Goal: Information Seeking & Learning: Learn about a topic

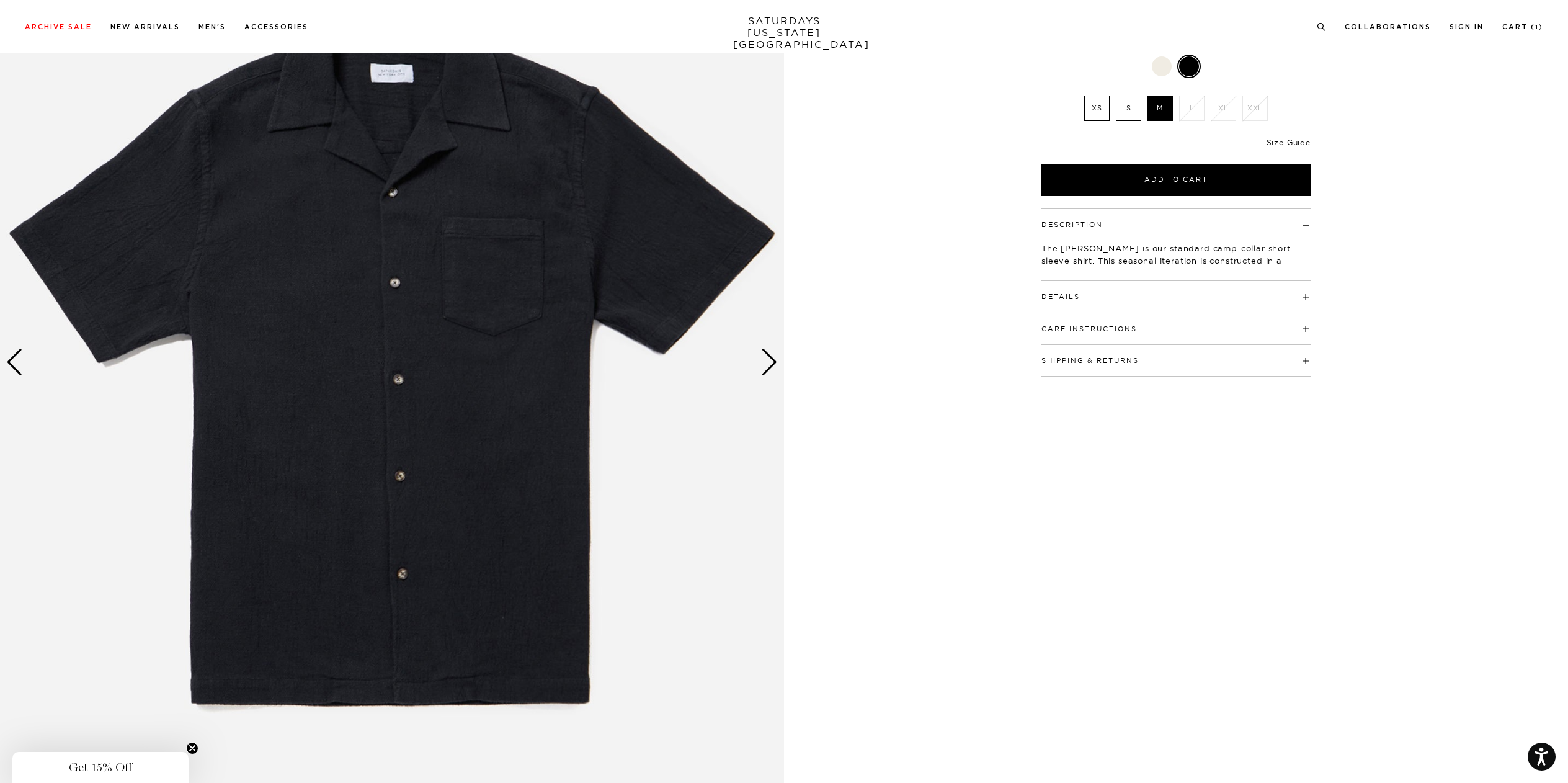
scroll to position [199, 0]
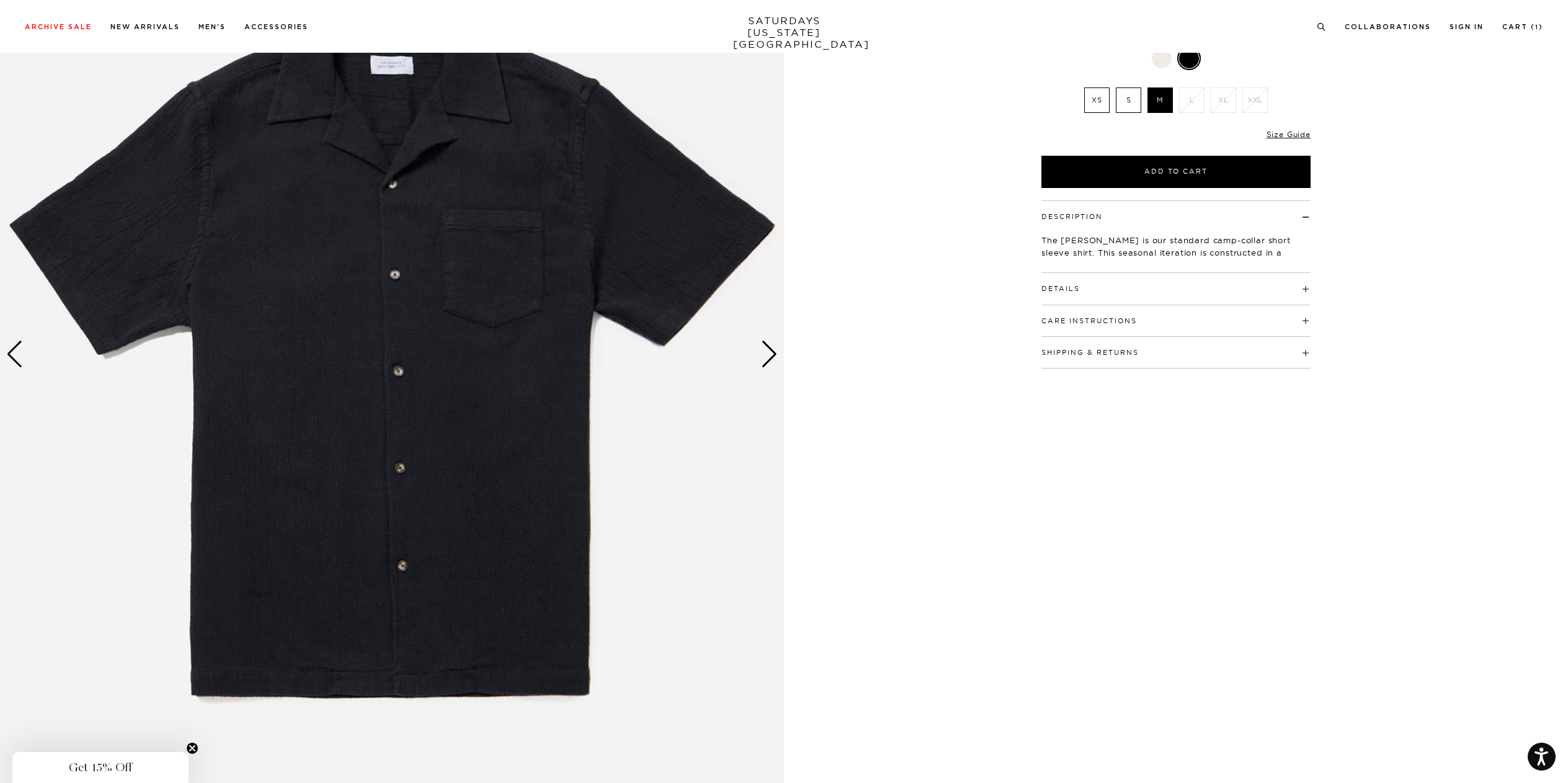
click at [931, 242] on div "1 / 6" at bounding box center [784, 354] width 1568 height 980
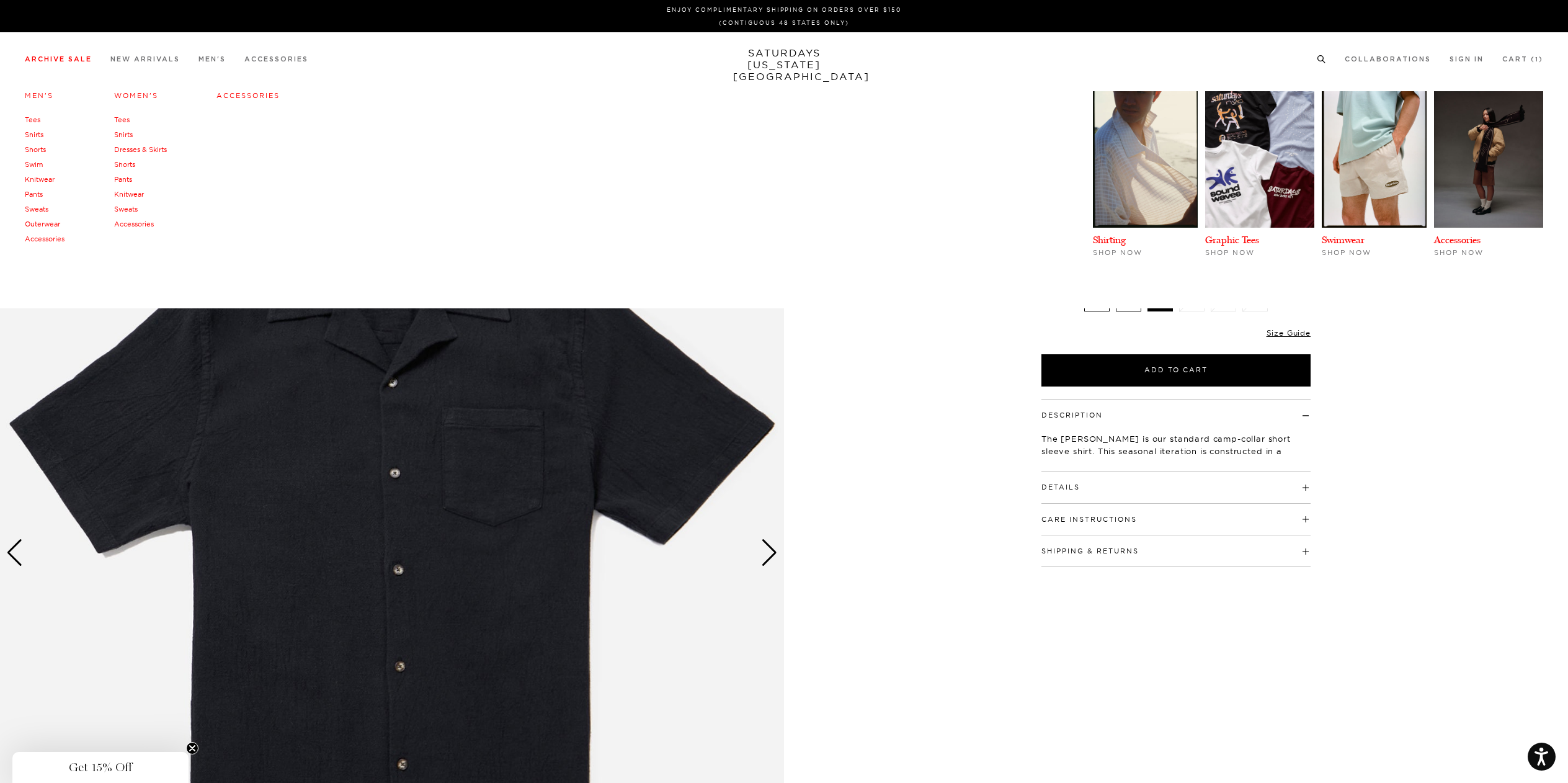
click at [61, 63] on link "Archive Sale" at bounding box center [58, 59] width 67 height 7
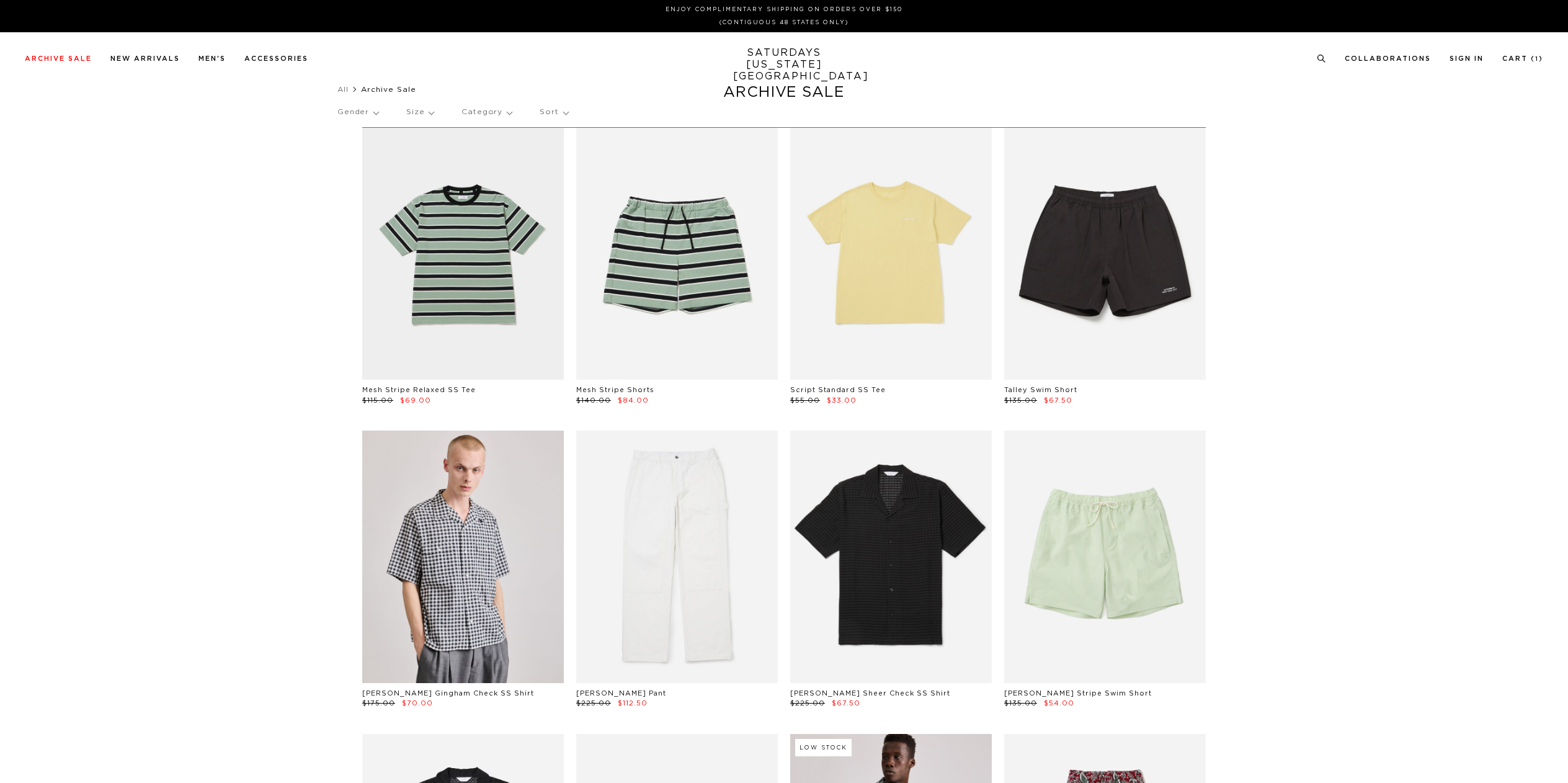
click at [369, 116] on p "Gender" at bounding box center [357, 112] width 41 height 29
click at [365, 151] on p "Mens" at bounding box center [374, 155] width 75 height 16
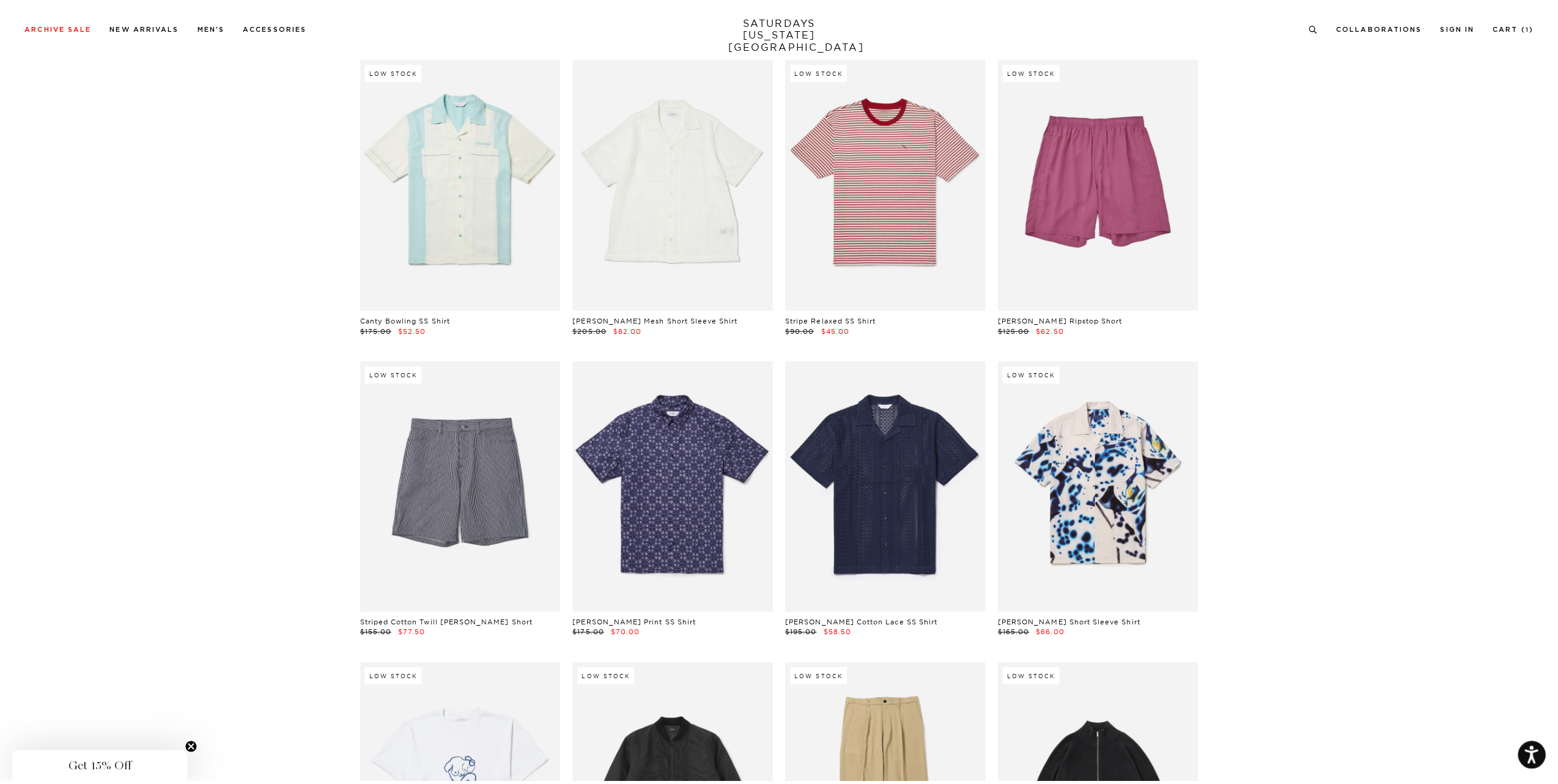
scroll to position [10680, 0]
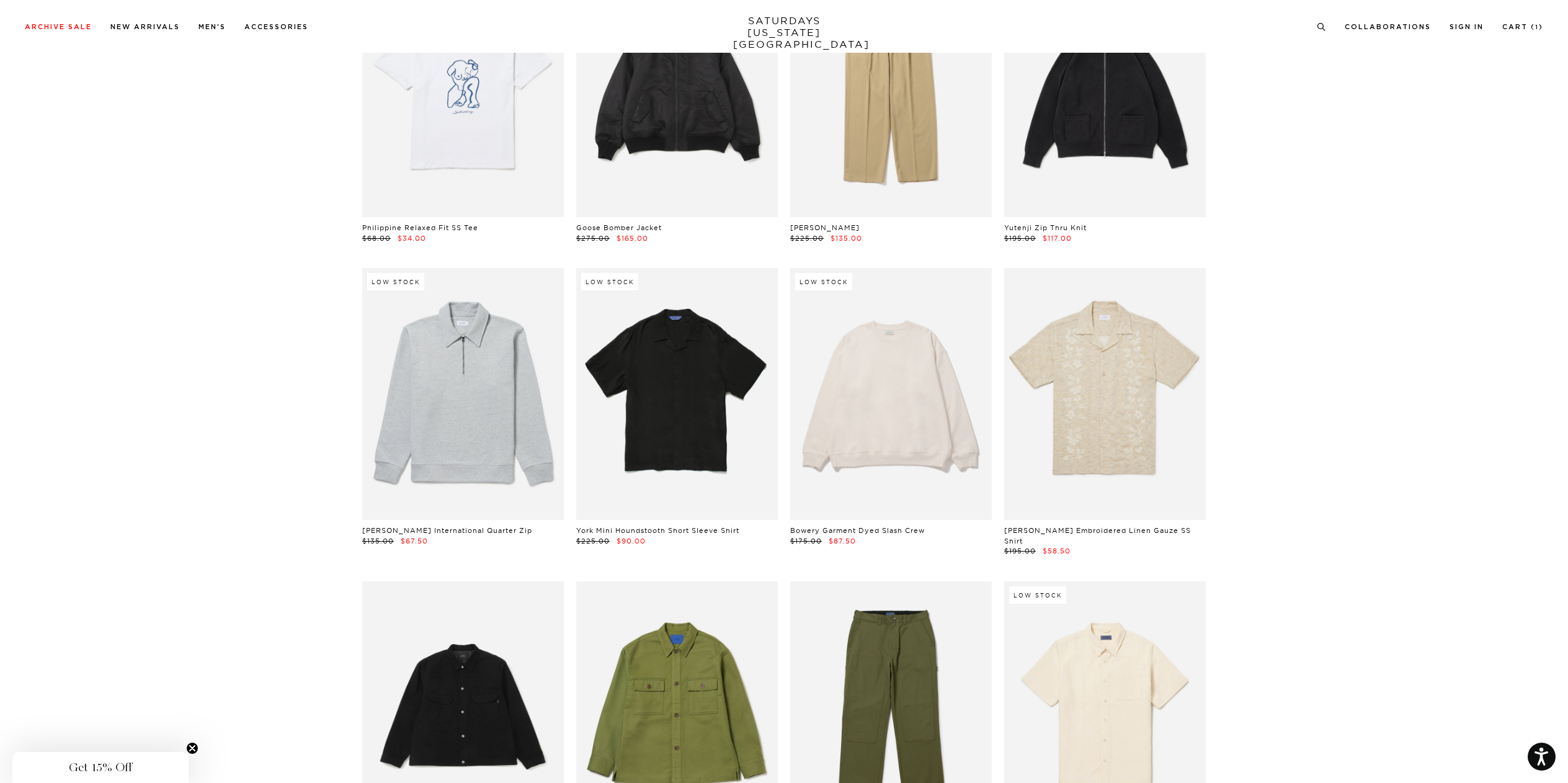
click at [1321, 33] on div "Archive Sale Men's Tees Shirts Shorts Swim Knitwear Pants Sweats Women's" at bounding box center [784, 26] width 1568 height 52
click at [1326, 29] on icon at bounding box center [1321, 27] width 10 height 8
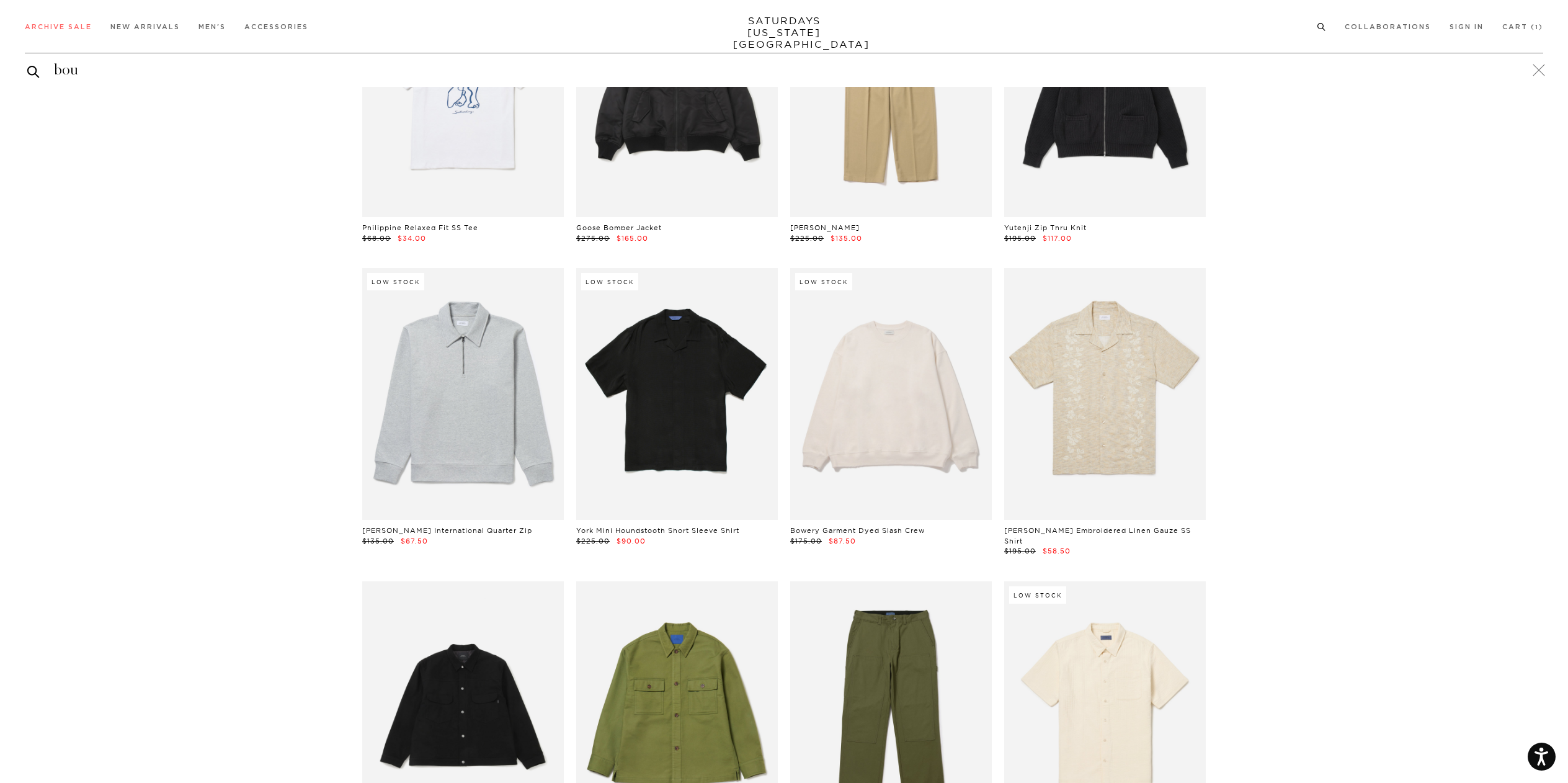
type input "bou"
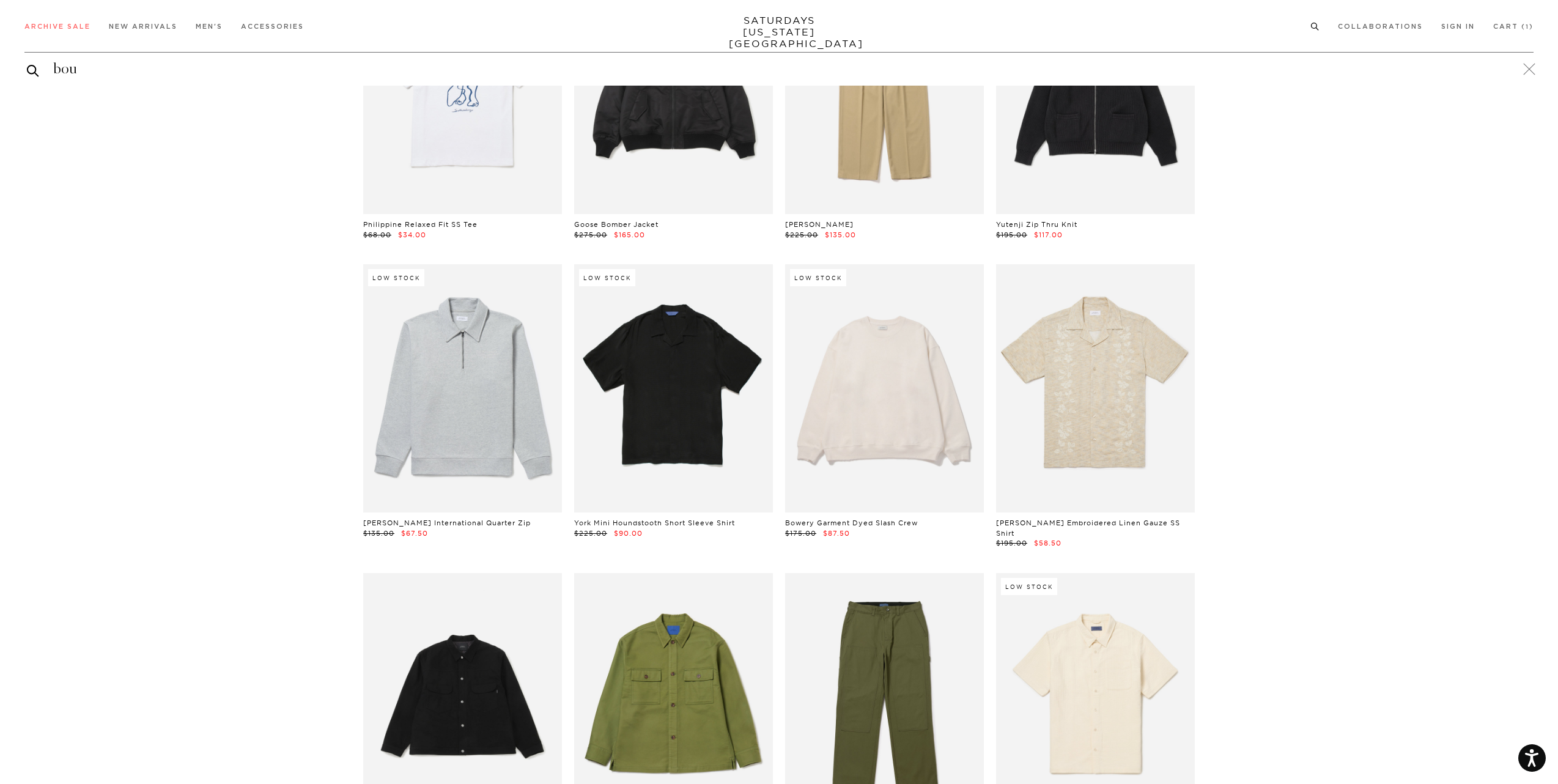
scroll to position [18552, 0]
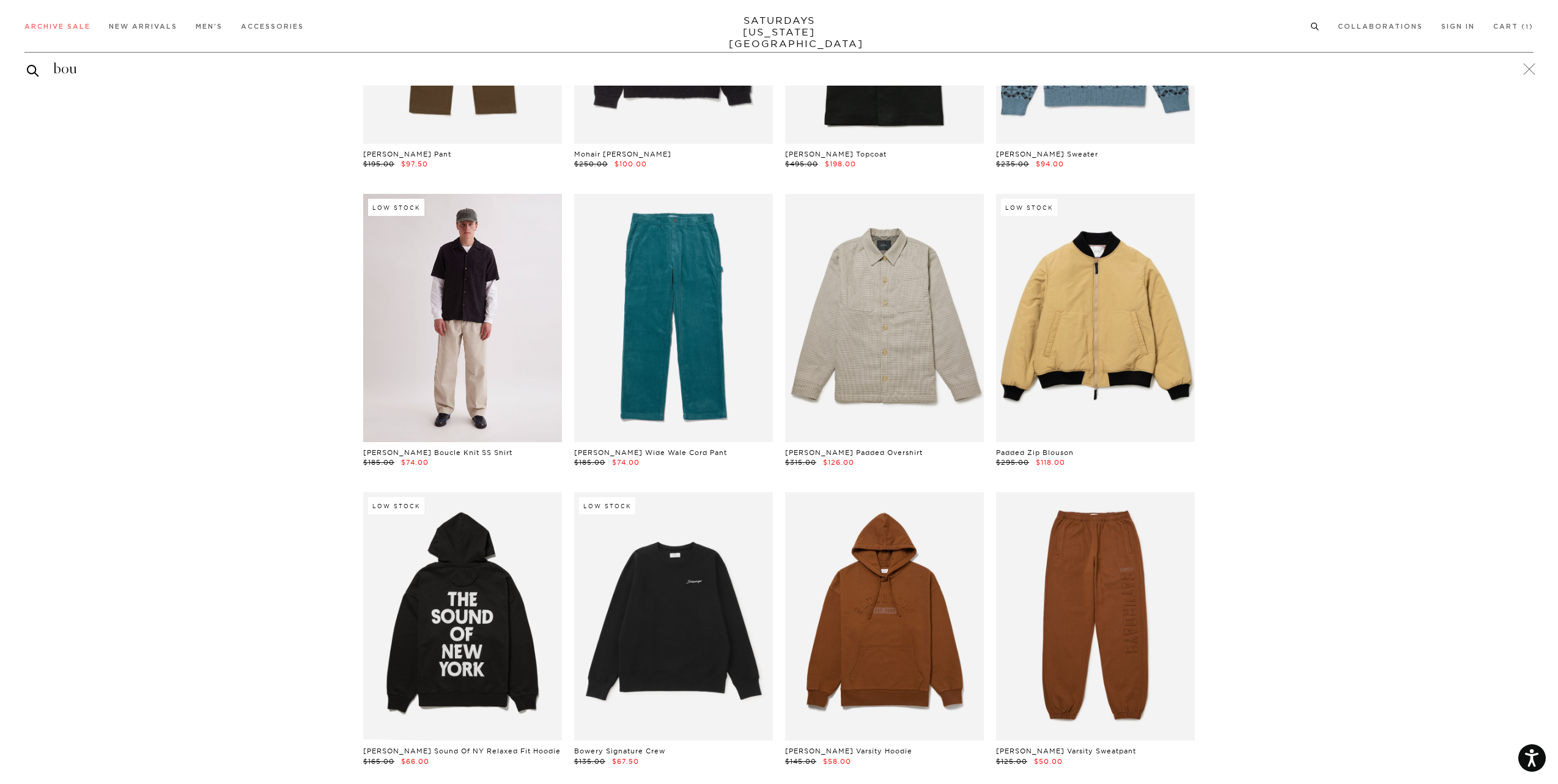
click at [411, 263] on link at bounding box center [462, 317] width 199 height 248
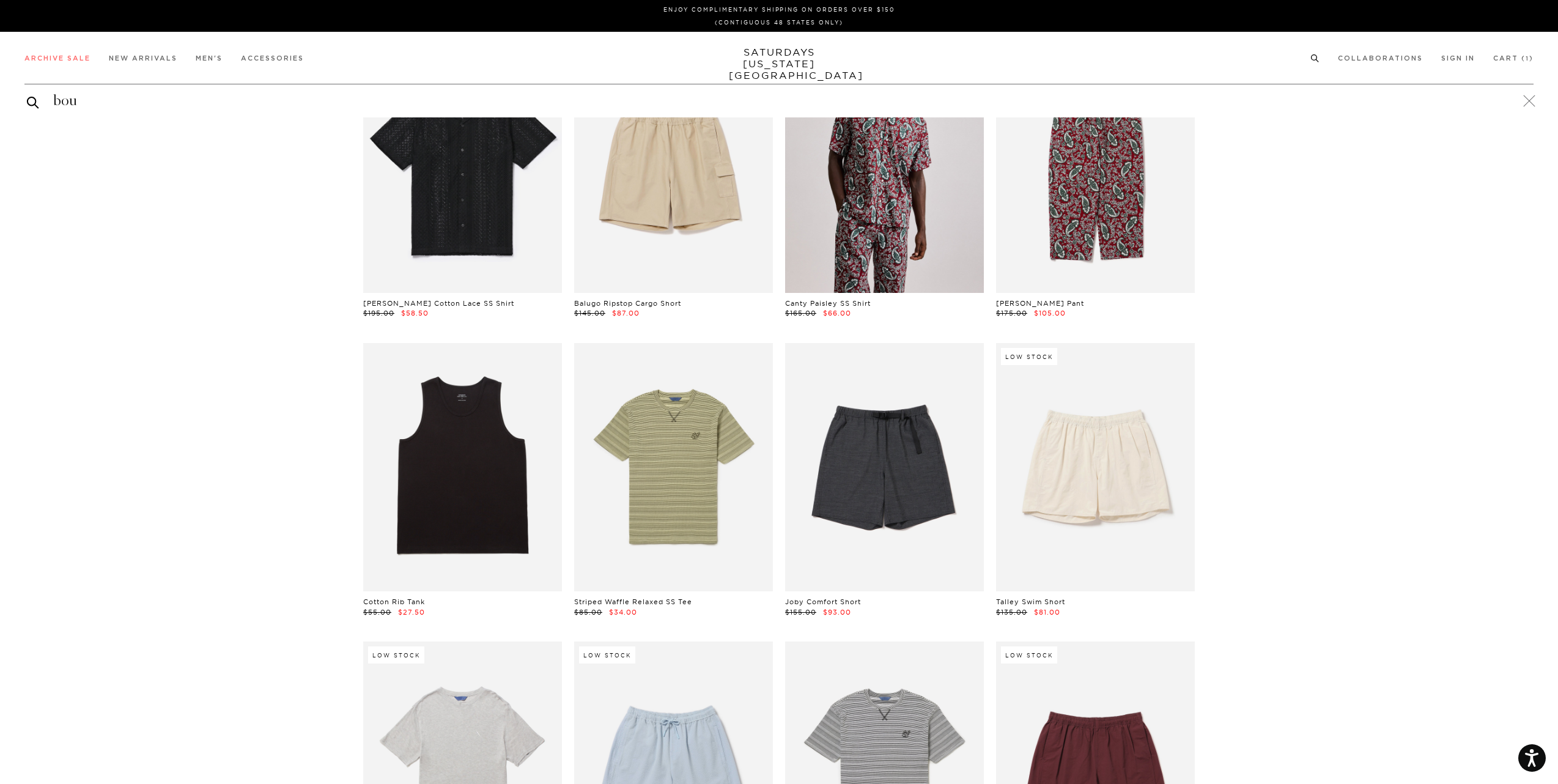
scroll to position [0, 0]
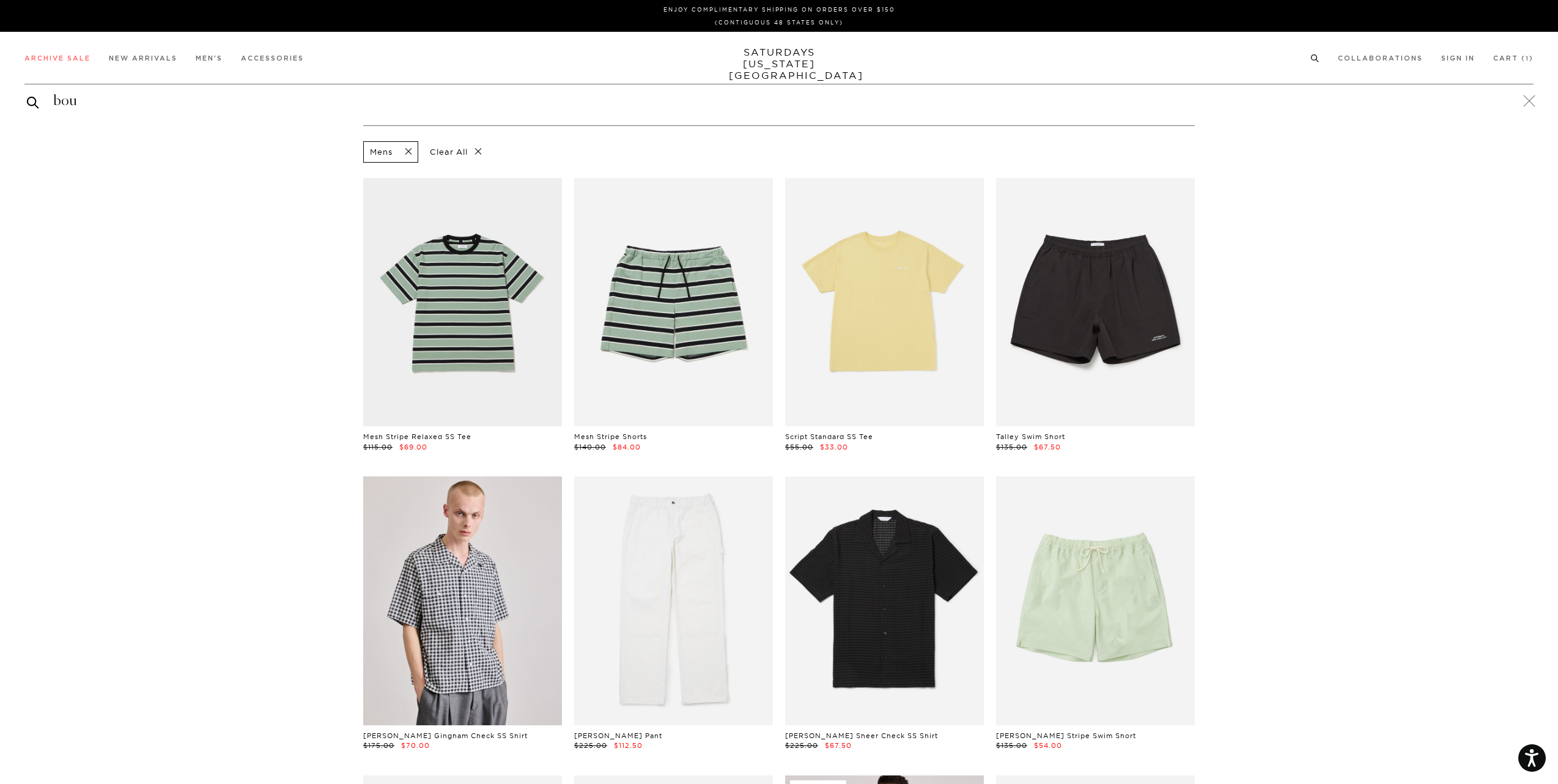
click at [626, 140] on div "Mens Clear All" at bounding box center [779, 152] width 831 height 28
click at [1533, 97] on link at bounding box center [1530, 101] width 17 height 17
click at [365, 113] on p "Gender" at bounding box center [357, 111] width 39 height 28
click at [485, 116] on p "Category" at bounding box center [483, 111] width 48 height 28
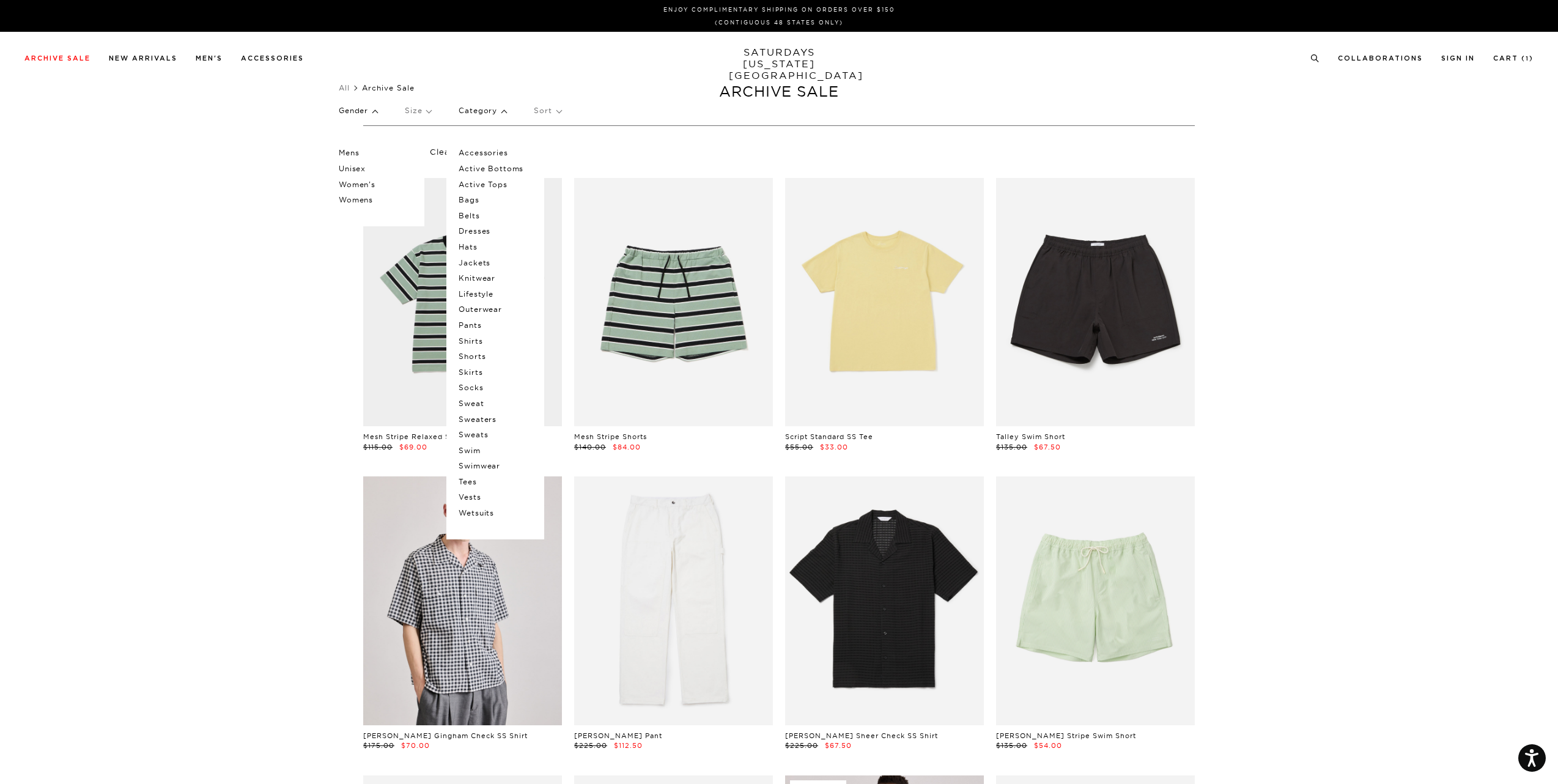
click at [356, 168] on p "Unisex" at bounding box center [375, 169] width 74 height 16
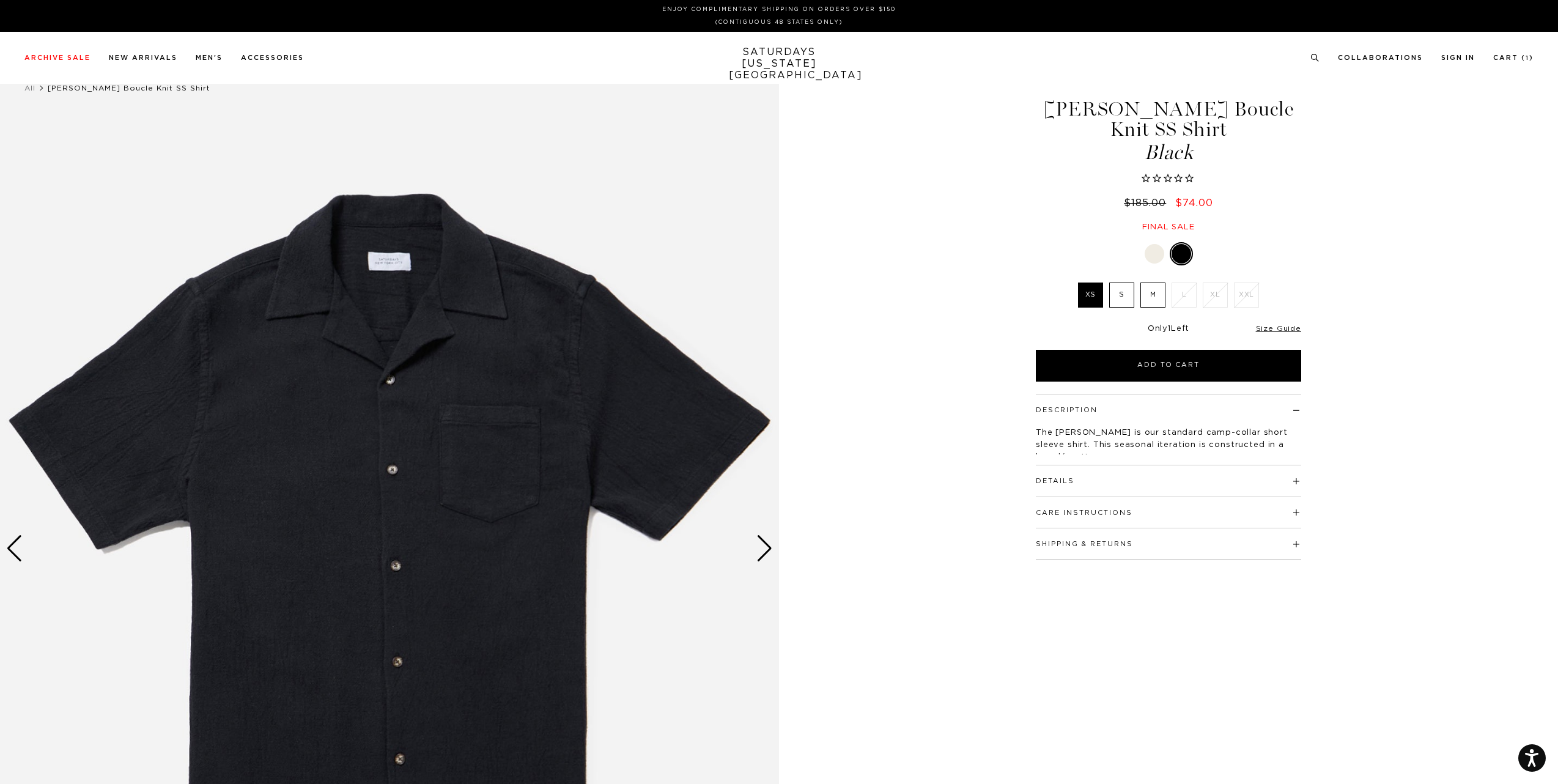
click at [780, 550] on div "1 / 6" at bounding box center [779, 549] width 1558 height 974
click at [765, 551] on div "Next slide" at bounding box center [764, 548] width 17 height 27
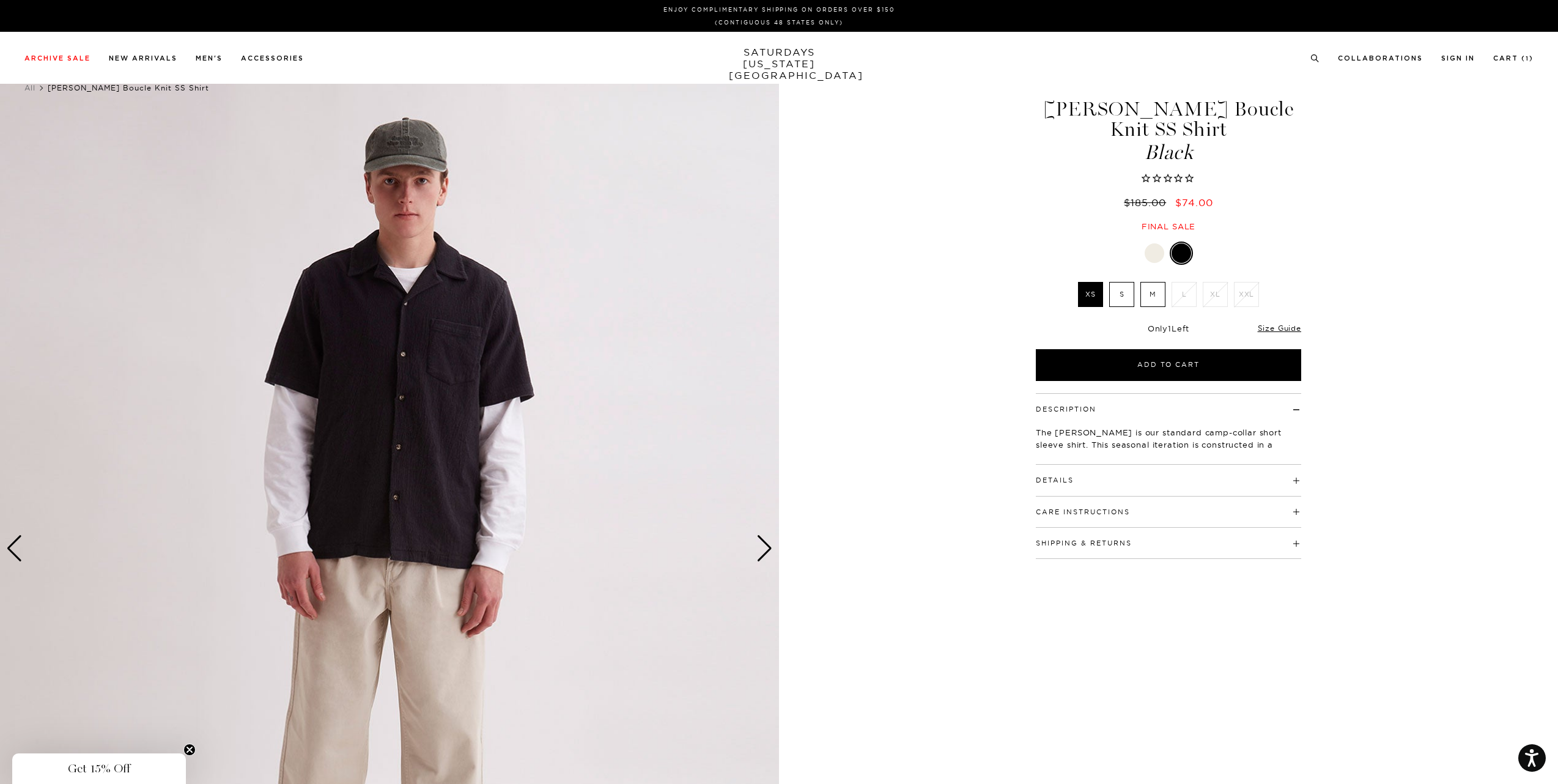
click at [765, 551] on div "Next slide" at bounding box center [764, 548] width 17 height 27
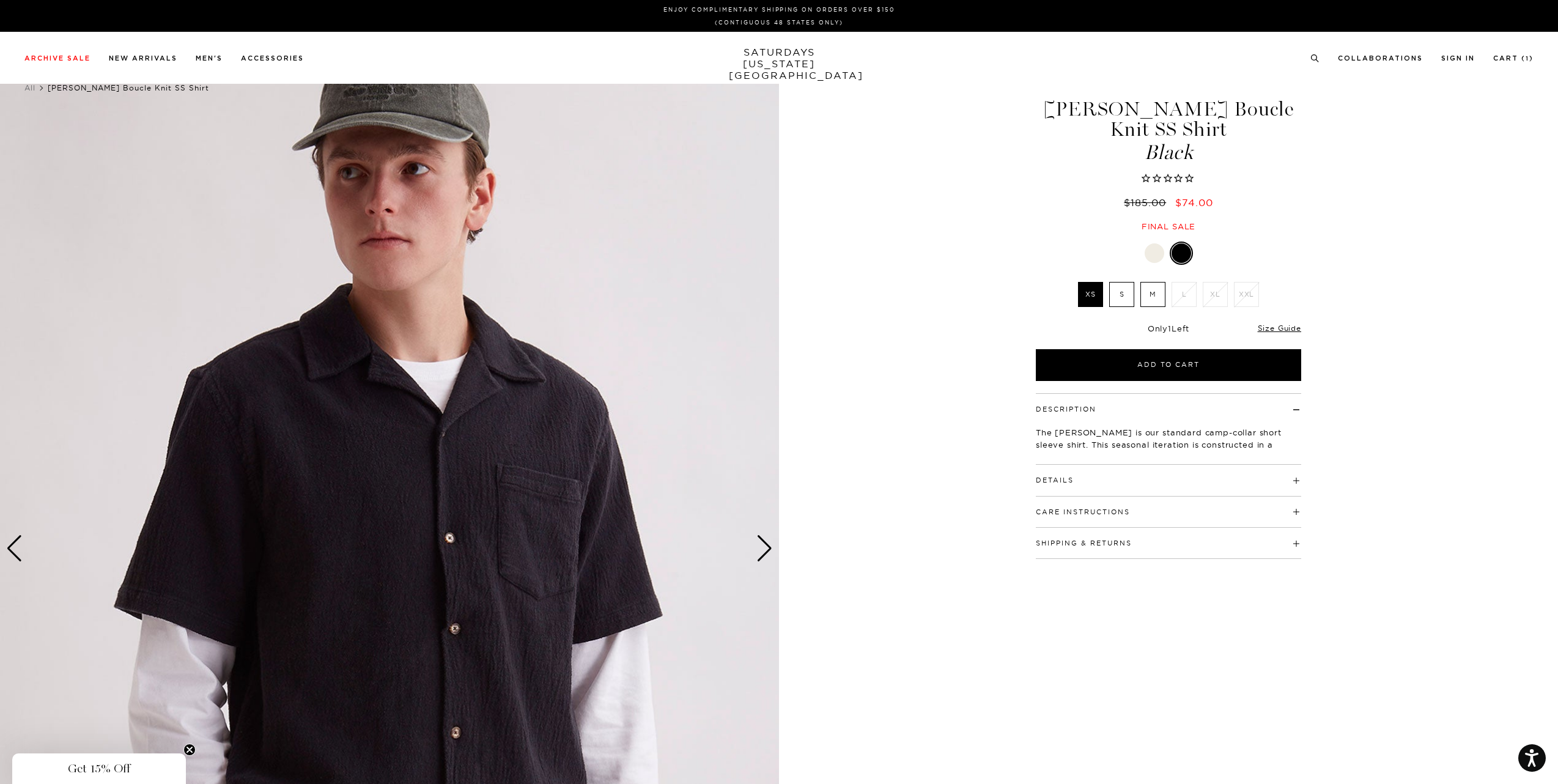
click at [765, 551] on div "Next slide" at bounding box center [764, 548] width 17 height 27
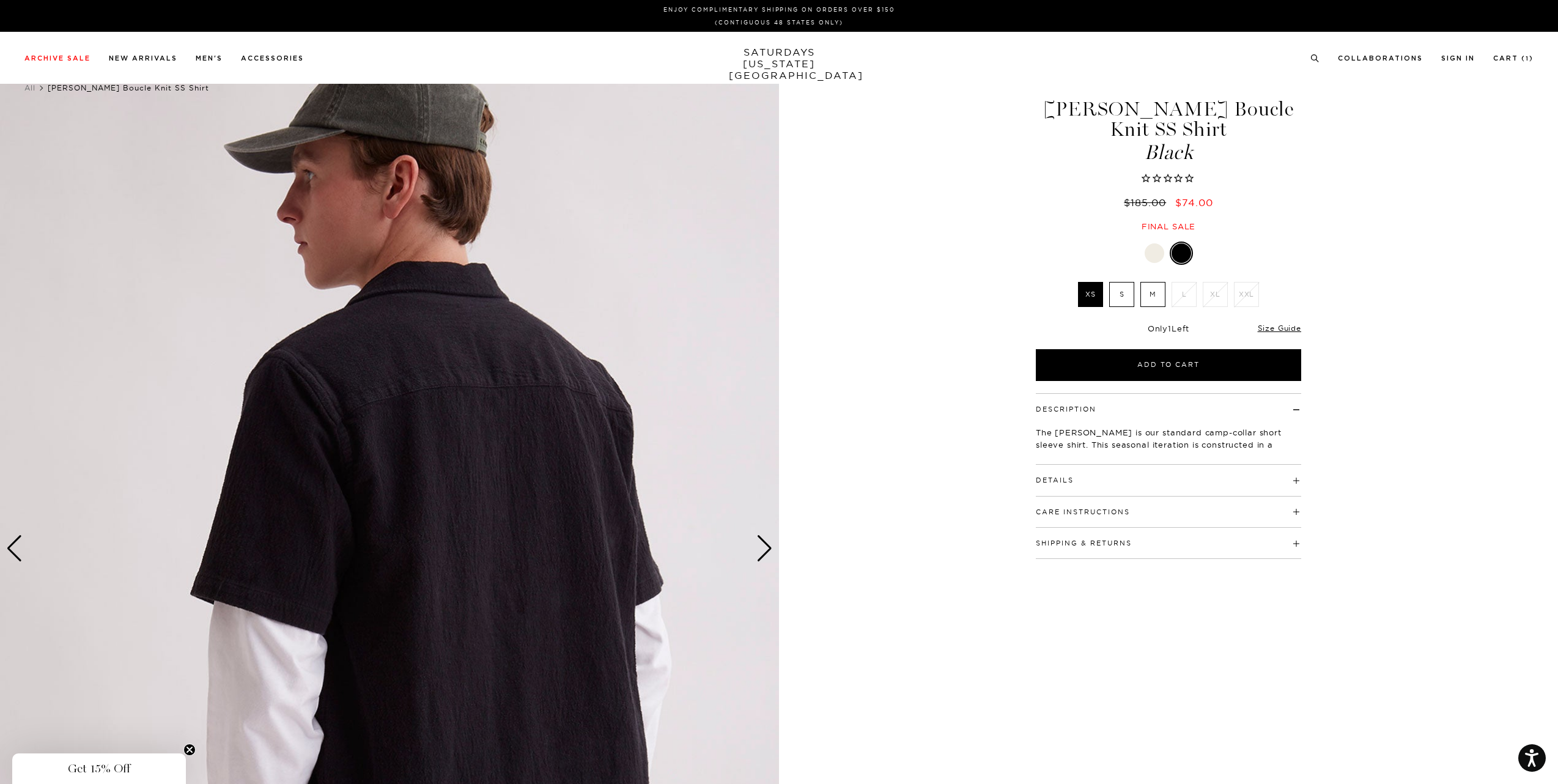
click at [765, 551] on div "Next slide" at bounding box center [764, 548] width 17 height 27
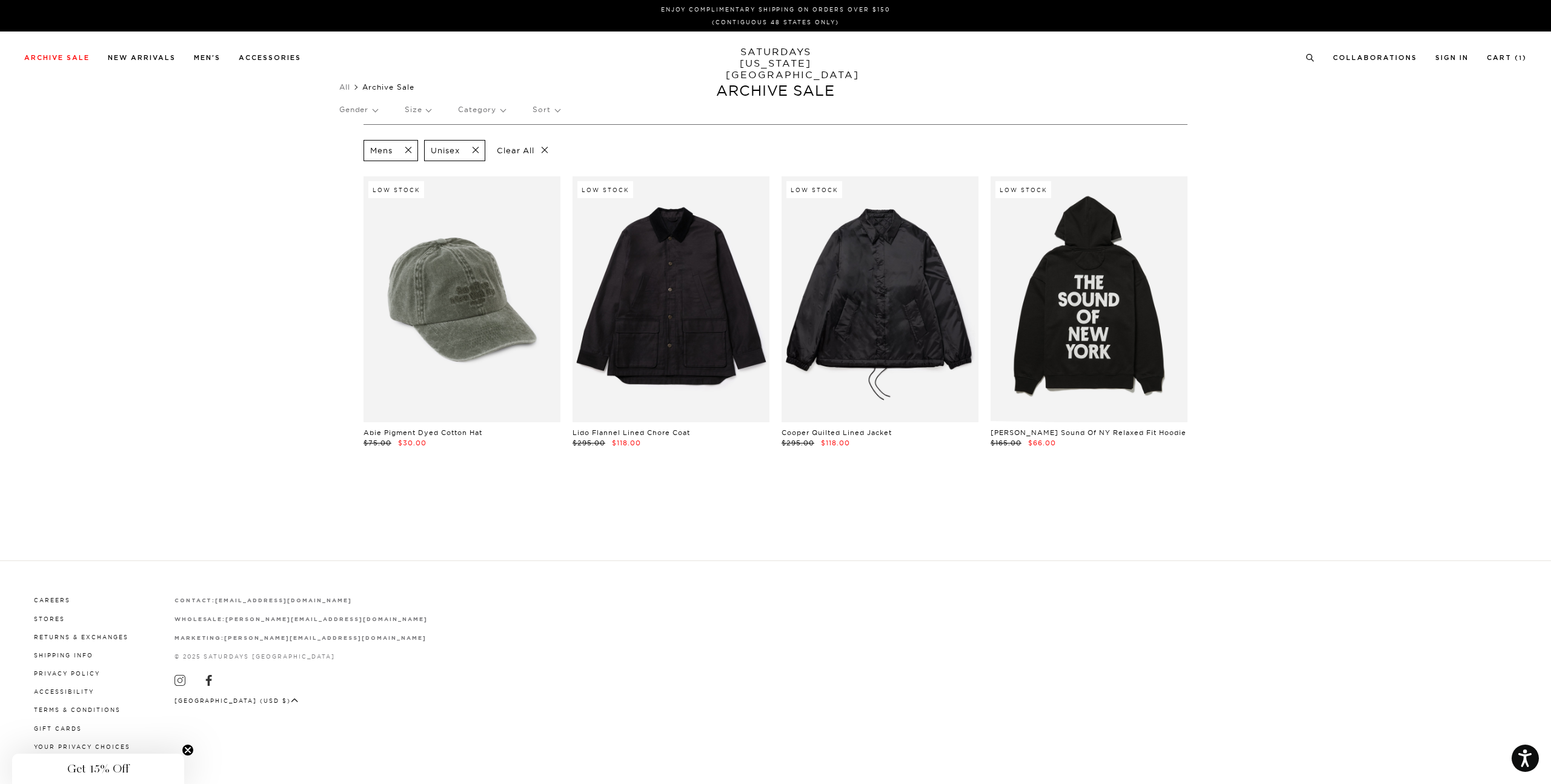
click at [478, 151] on span at bounding box center [472, 151] width 25 height 12
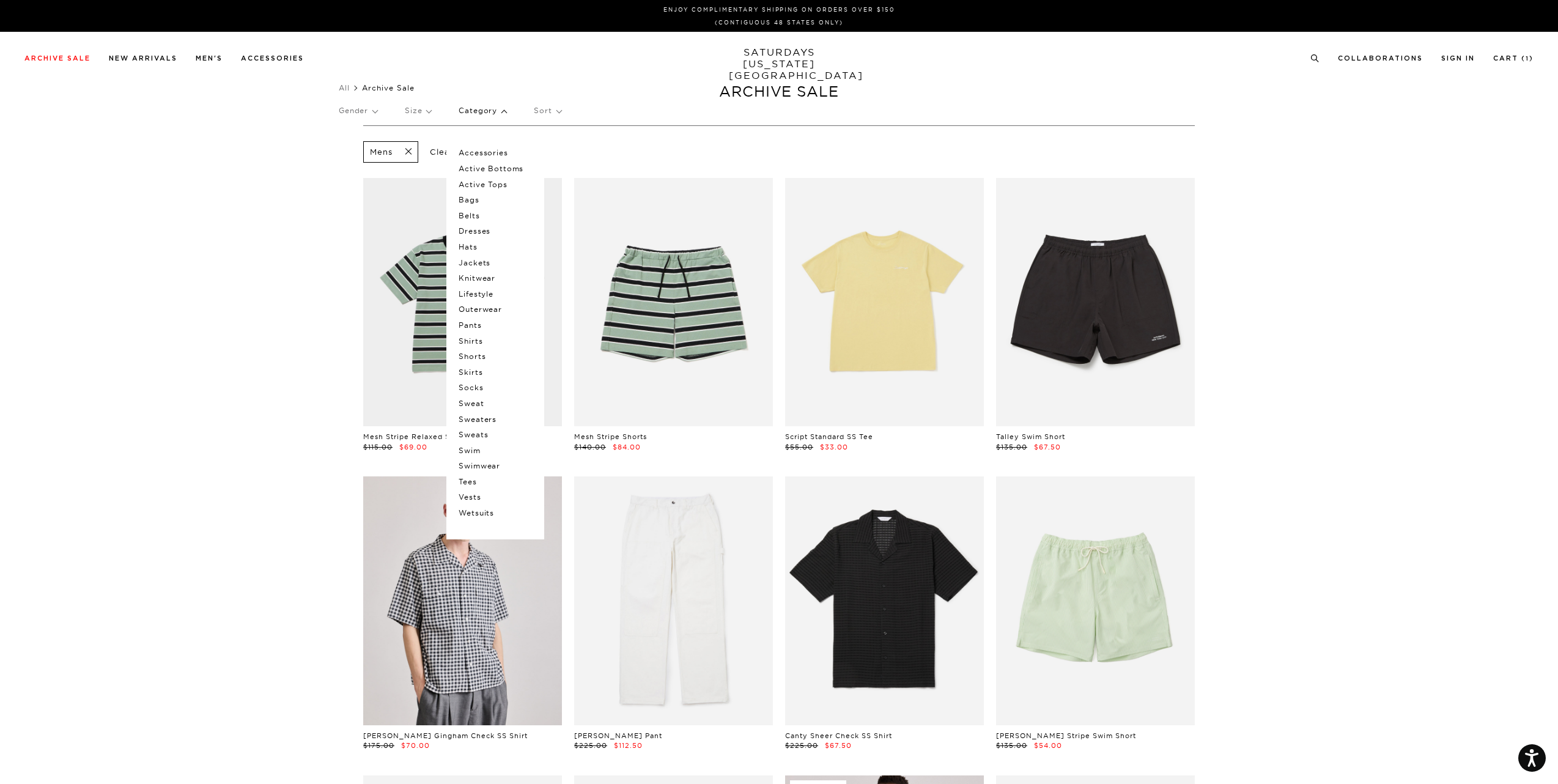
click at [483, 341] on p "Shirts" at bounding box center [495, 341] width 74 height 16
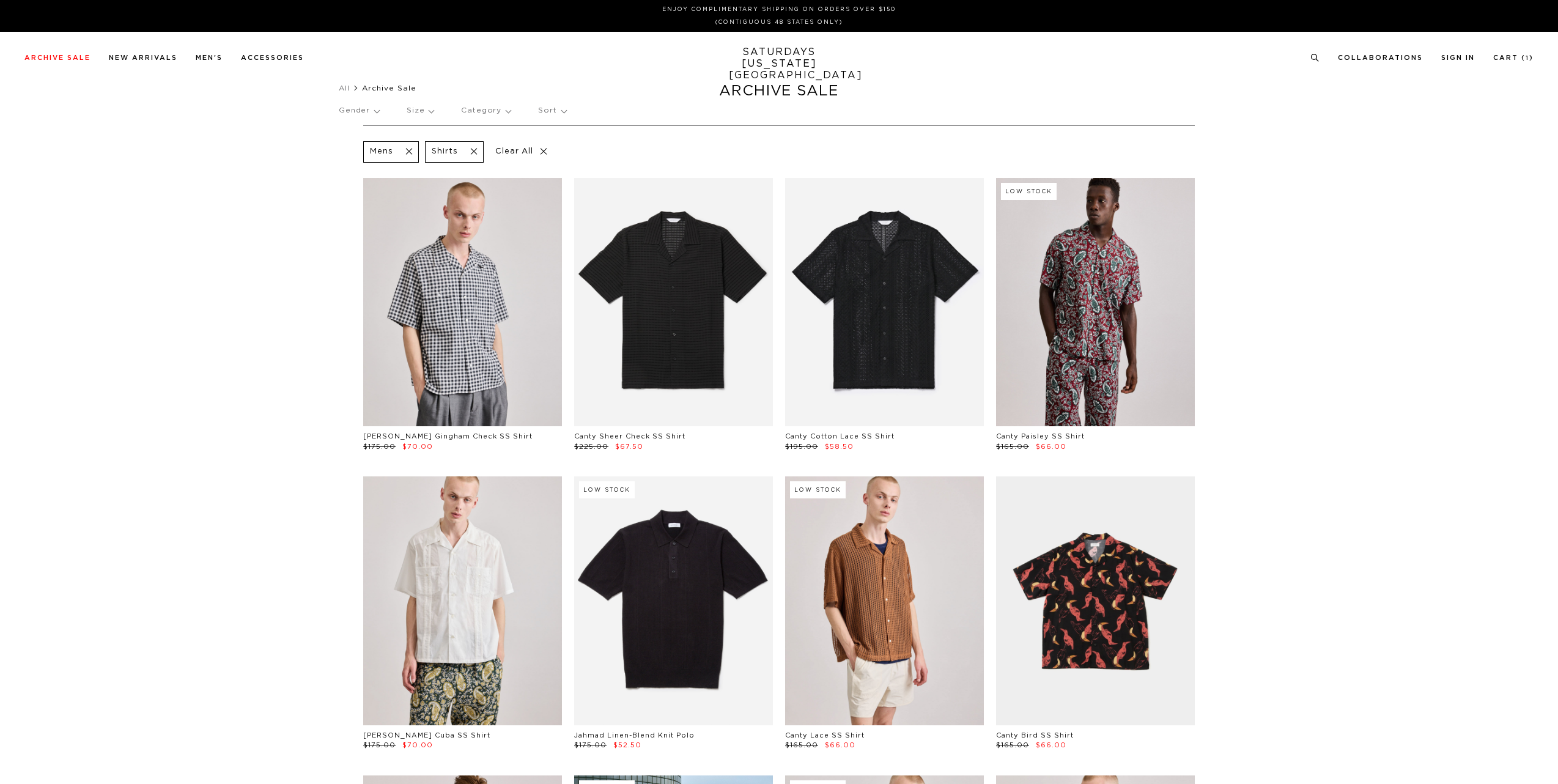
click at [459, 105] on div "Gender Size Category Sort" at bounding box center [778, 111] width 880 height 28
click at [486, 111] on p "Category" at bounding box center [486, 111] width 50 height 28
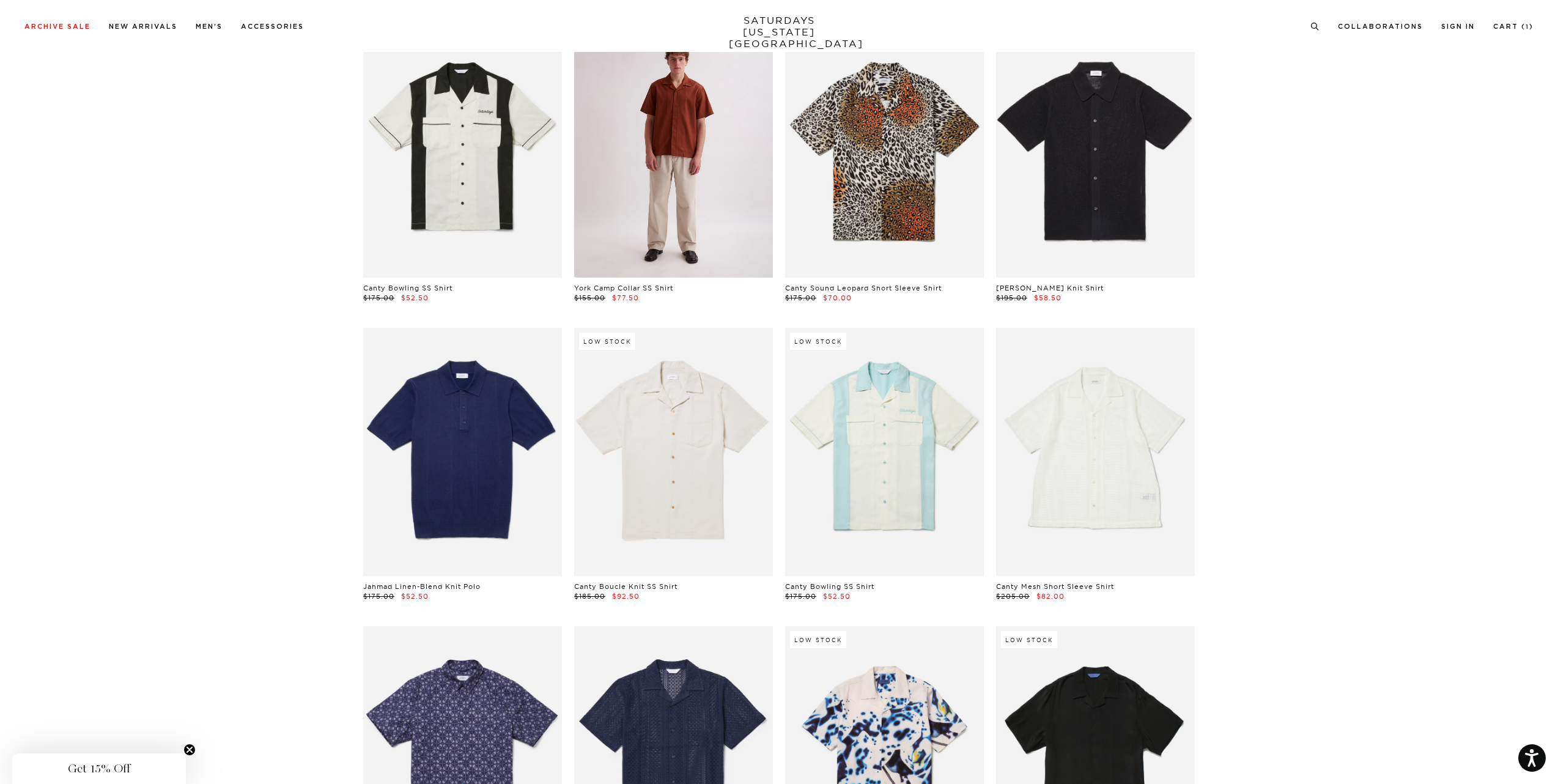
scroll to position [2185, 0]
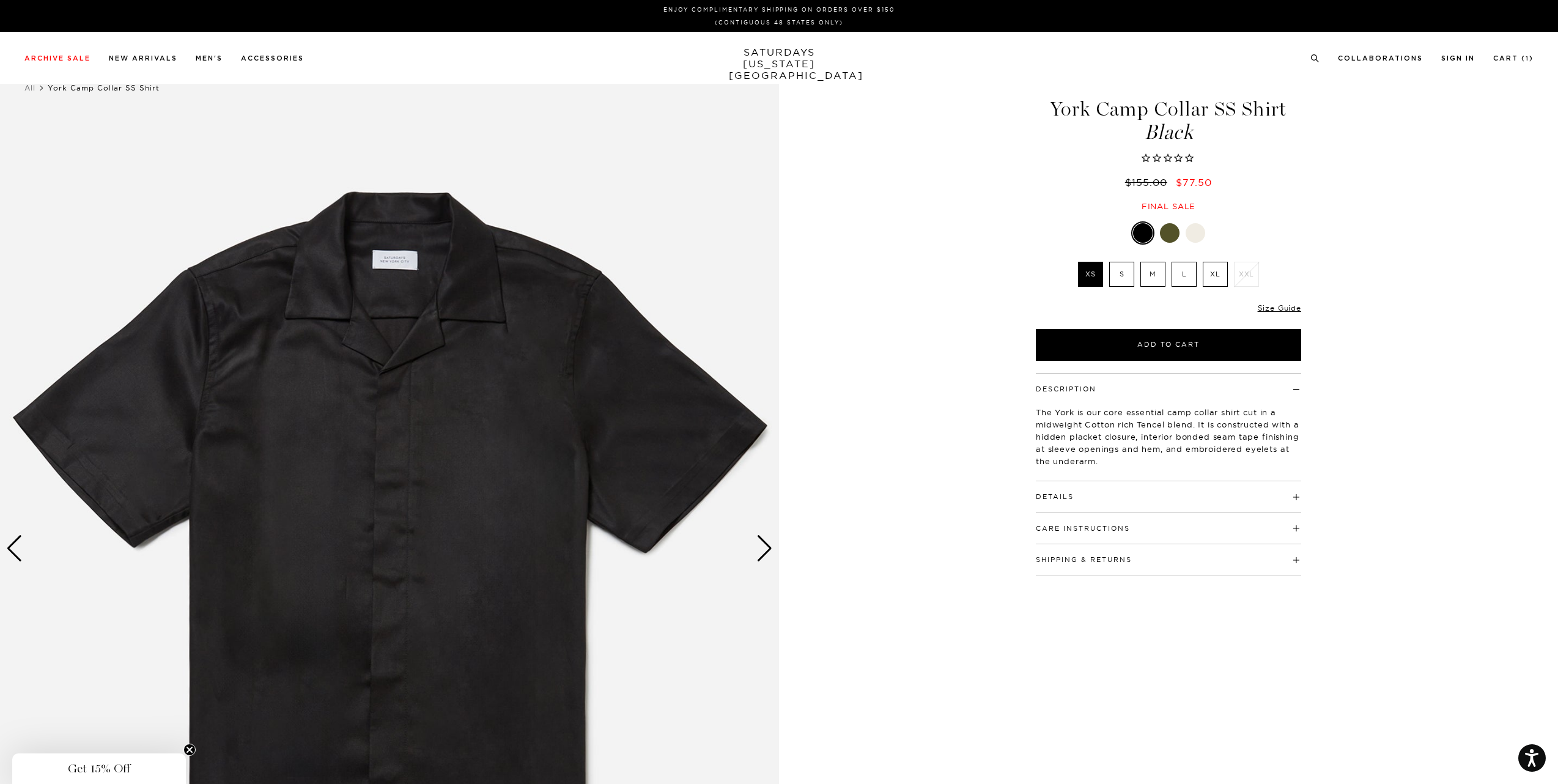
click at [767, 544] on div "Next slide" at bounding box center [764, 548] width 17 height 27
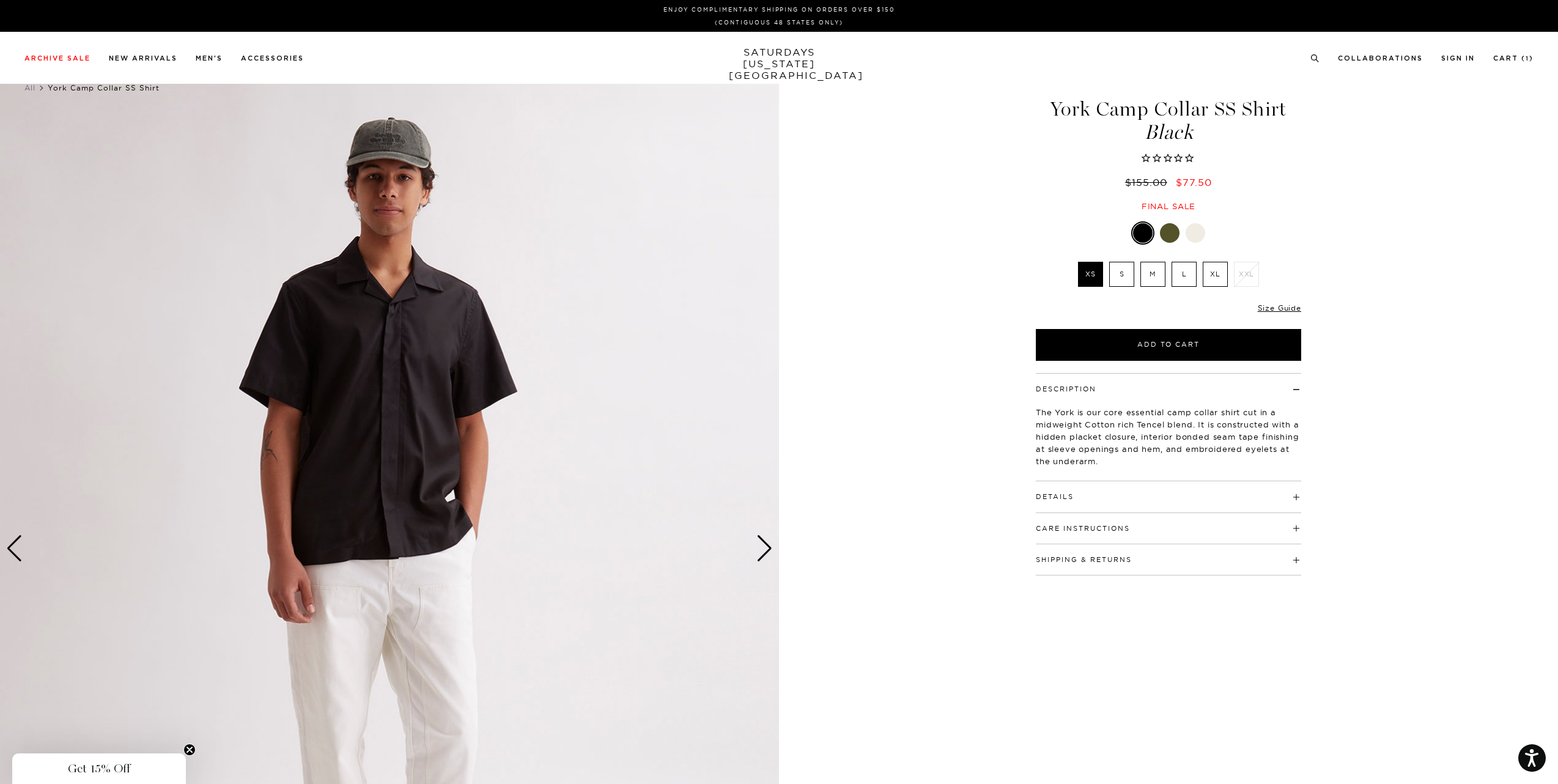
click at [767, 544] on div "Next slide" at bounding box center [764, 548] width 17 height 27
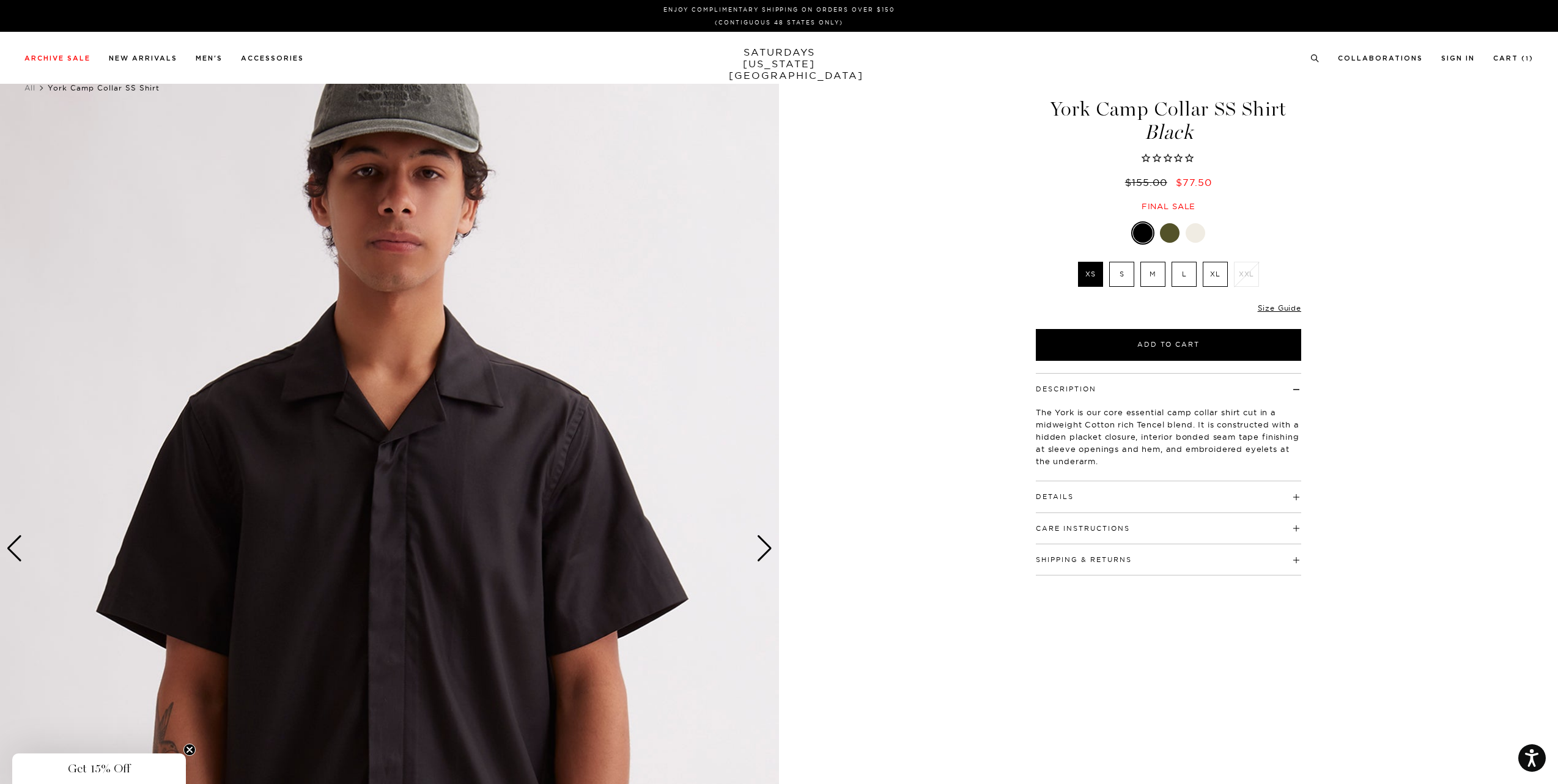
click at [767, 544] on div "Next slide" at bounding box center [764, 548] width 17 height 27
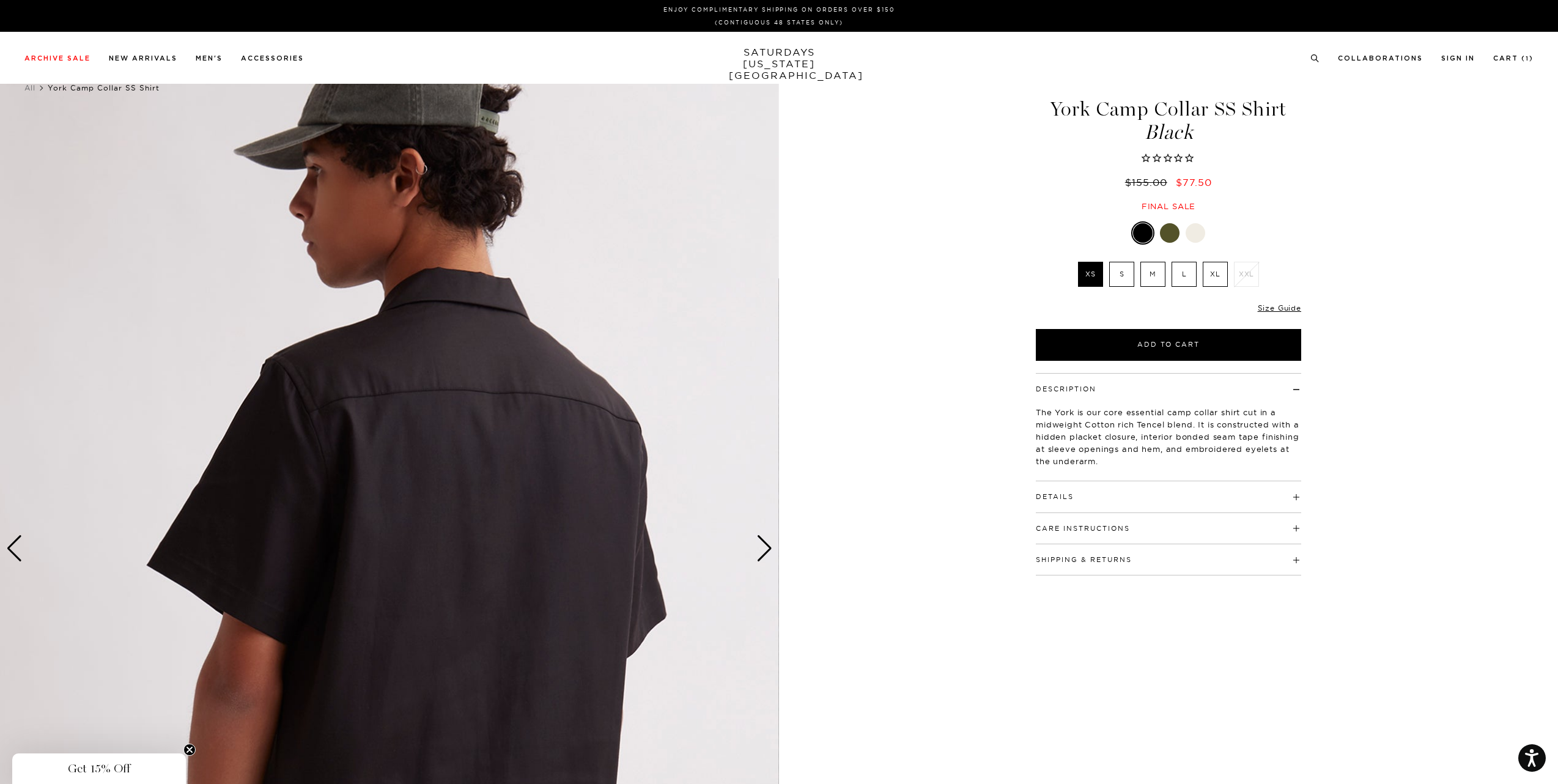
click at [767, 544] on div "Next slide" at bounding box center [764, 548] width 17 height 27
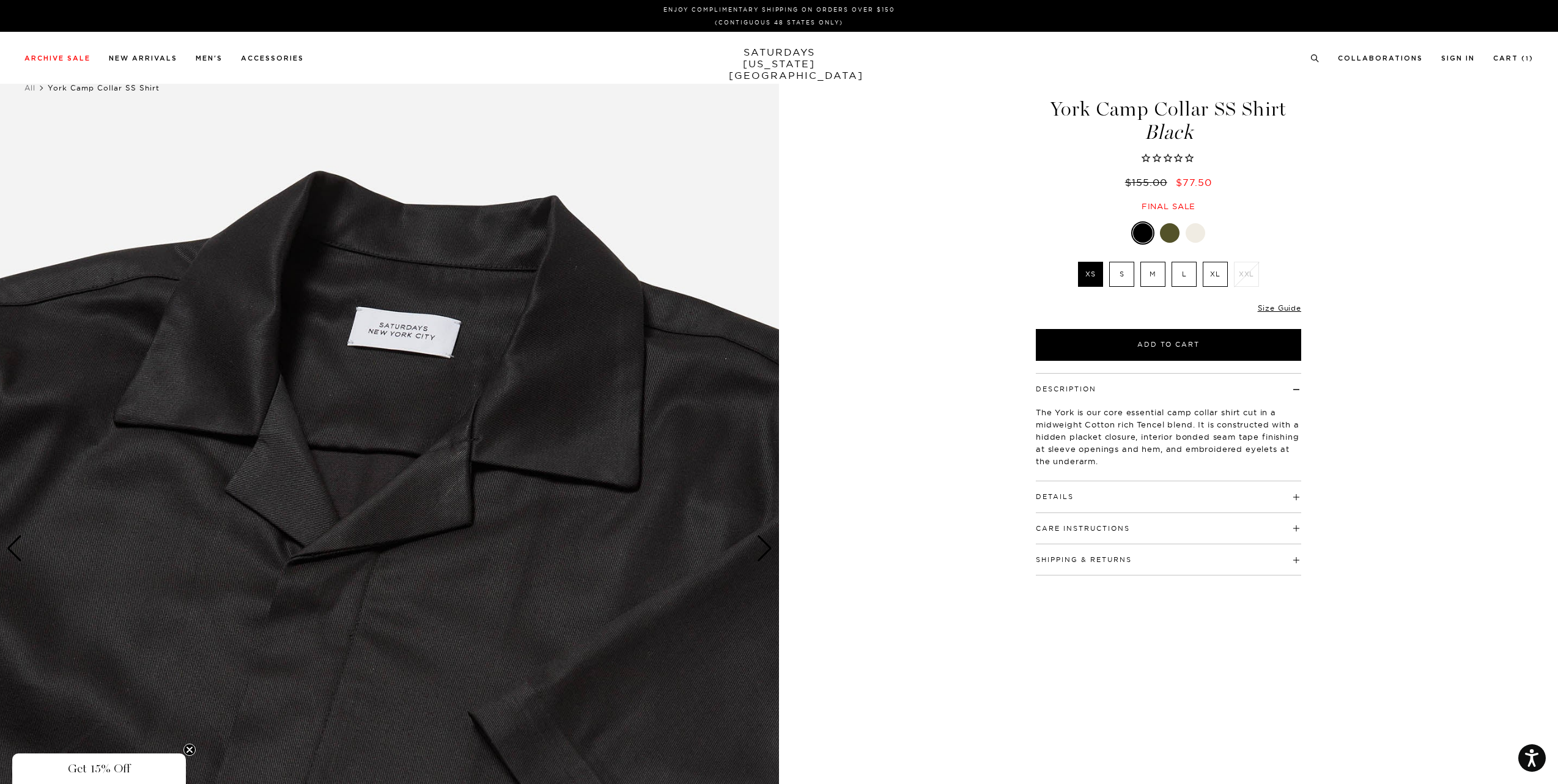
click at [1064, 495] on div "5 / 6" at bounding box center [779, 549] width 1558 height 974
click at [1084, 501] on h4 "Details" at bounding box center [1168, 491] width 265 height 20
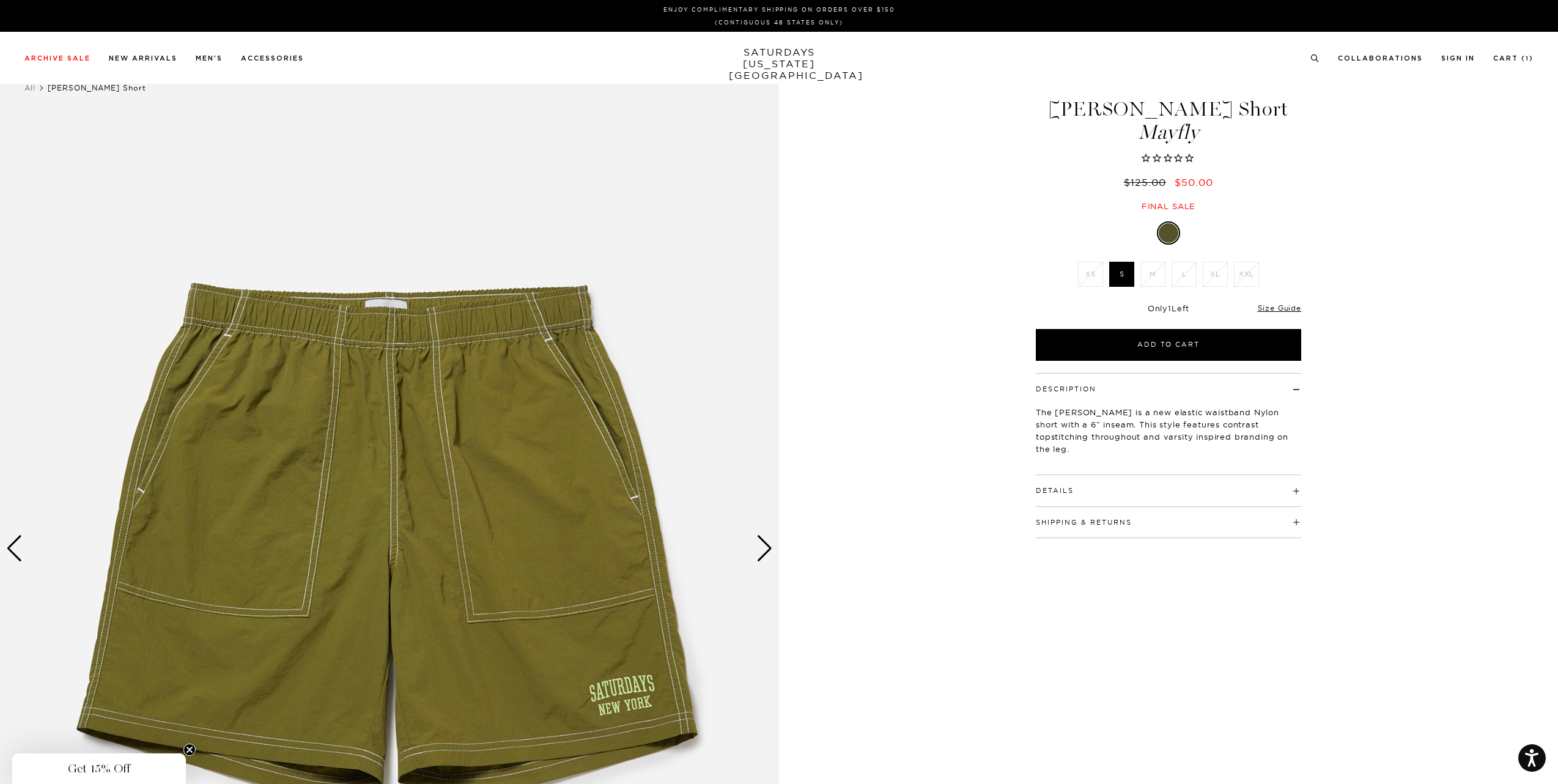
click at [764, 553] on div "Next slide" at bounding box center [764, 548] width 17 height 27
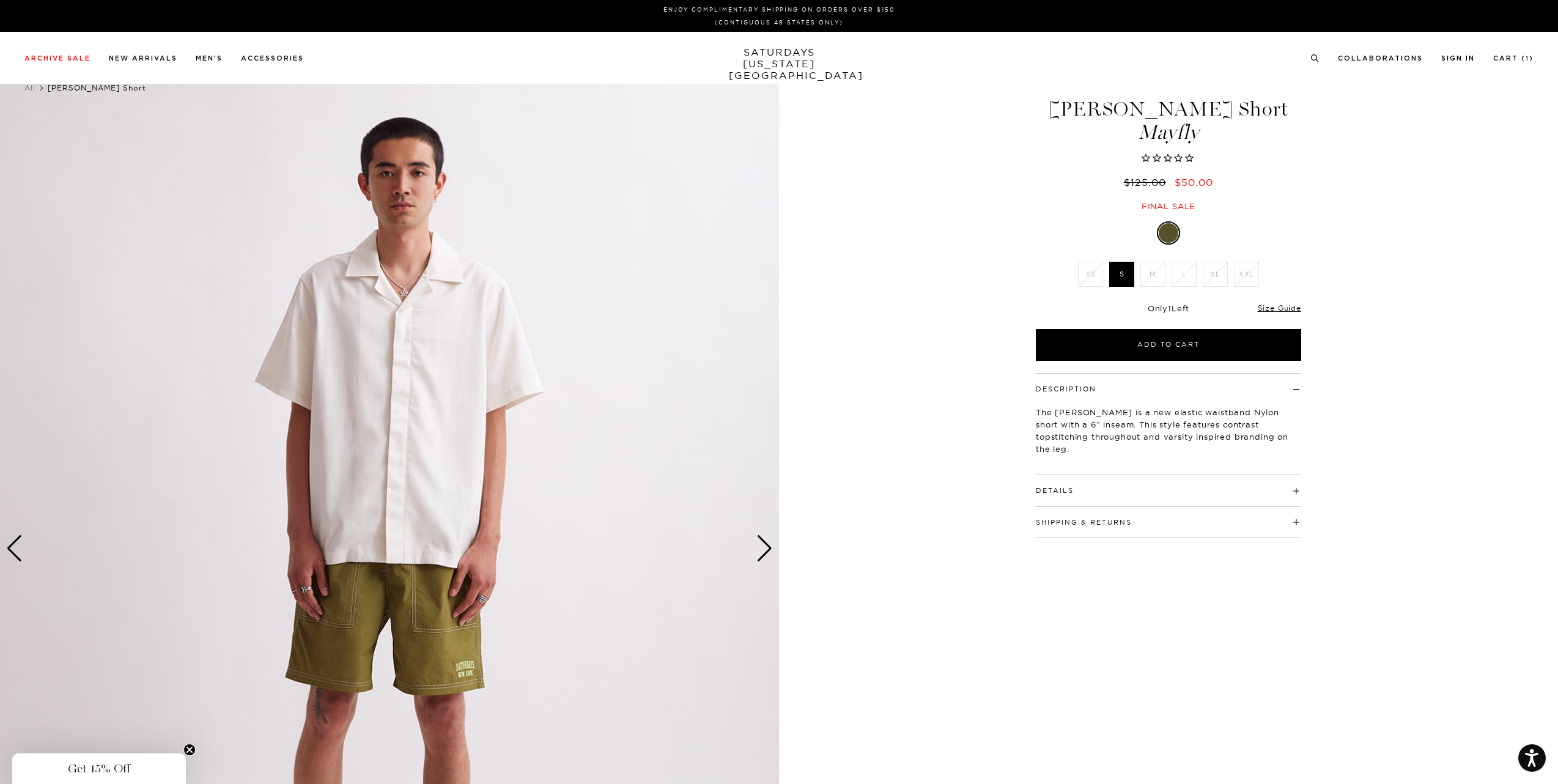
click at [764, 553] on div "Next slide" at bounding box center [764, 548] width 17 height 27
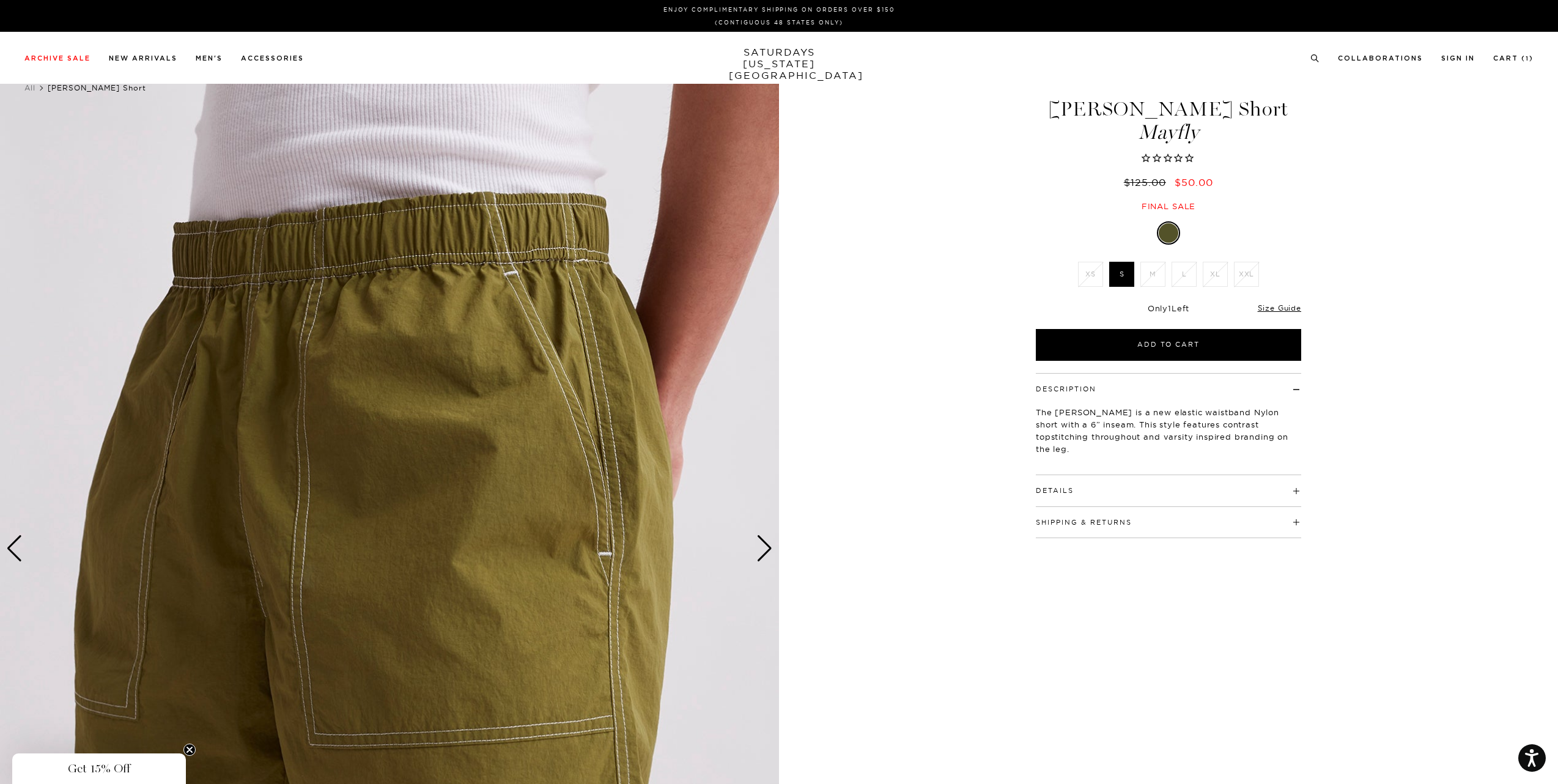
click at [764, 553] on div "Next slide" at bounding box center [764, 548] width 17 height 27
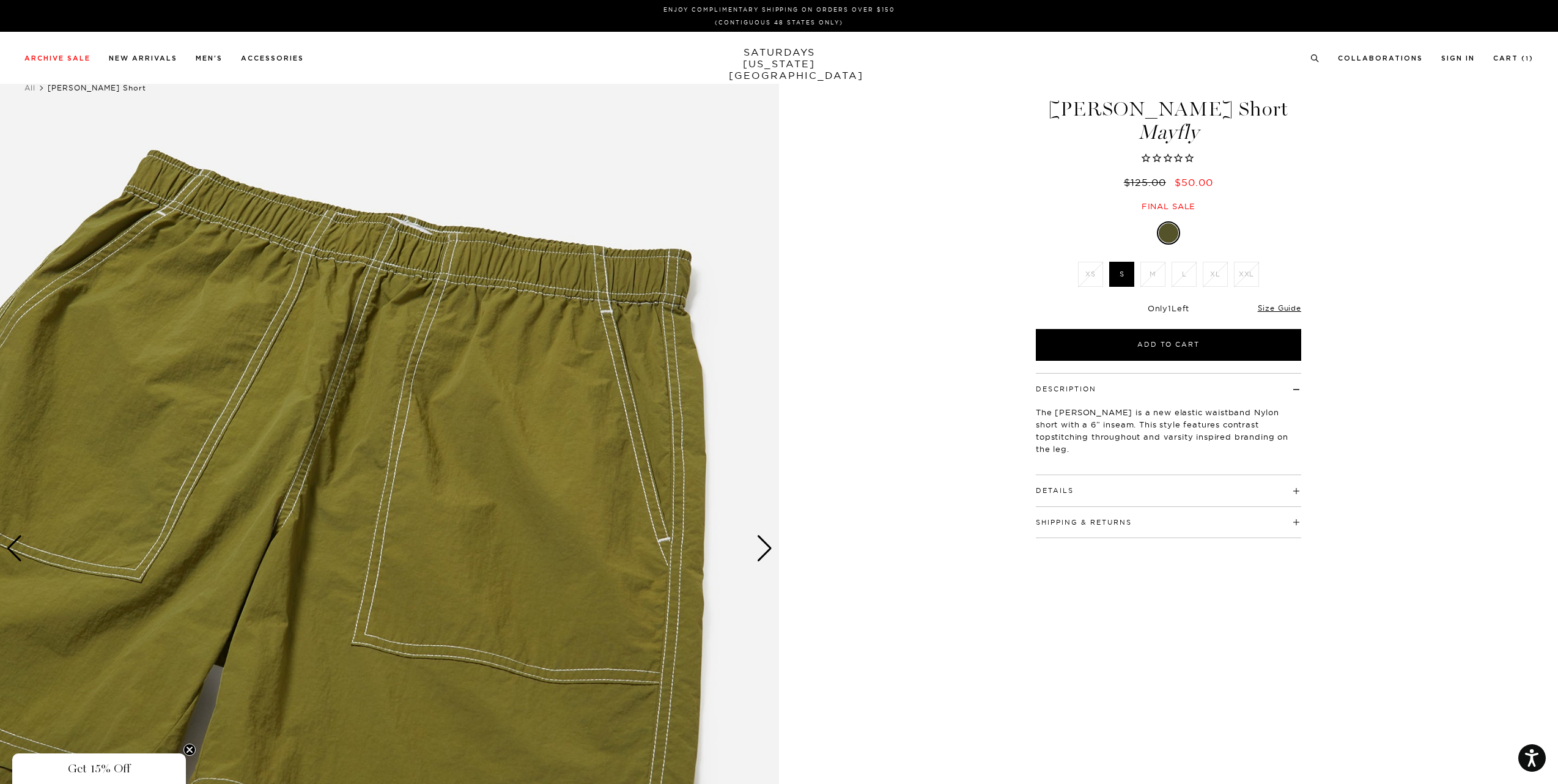
click at [762, 554] on div "Next slide" at bounding box center [764, 548] width 17 height 27
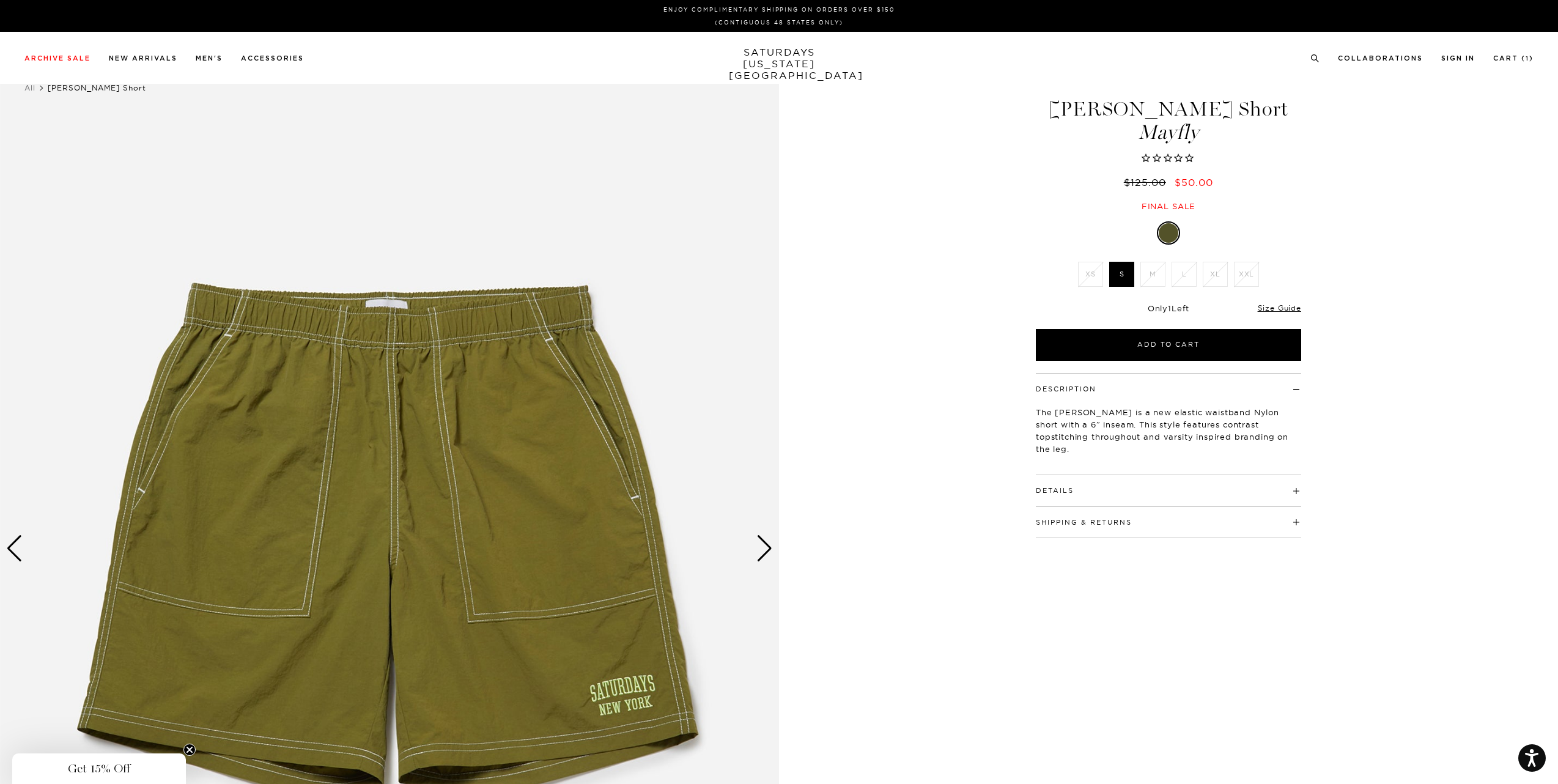
click at [957, 532] on div "1 / 4 Nathan Nylon Short Mayfly S" at bounding box center [779, 549] width 1558 height 974
click at [1053, 499] on div "Details Self turn back elastic waistband with adjustable inner flat braided dra…" at bounding box center [1168, 491] width 265 height 31
click at [1060, 498] on div "Details Self turn back elastic waistband with adjustable inner flat braided dra…" at bounding box center [1168, 491] width 265 height 31
click at [1067, 491] on button "Details" at bounding box center [1055, 490] width 38 height 7
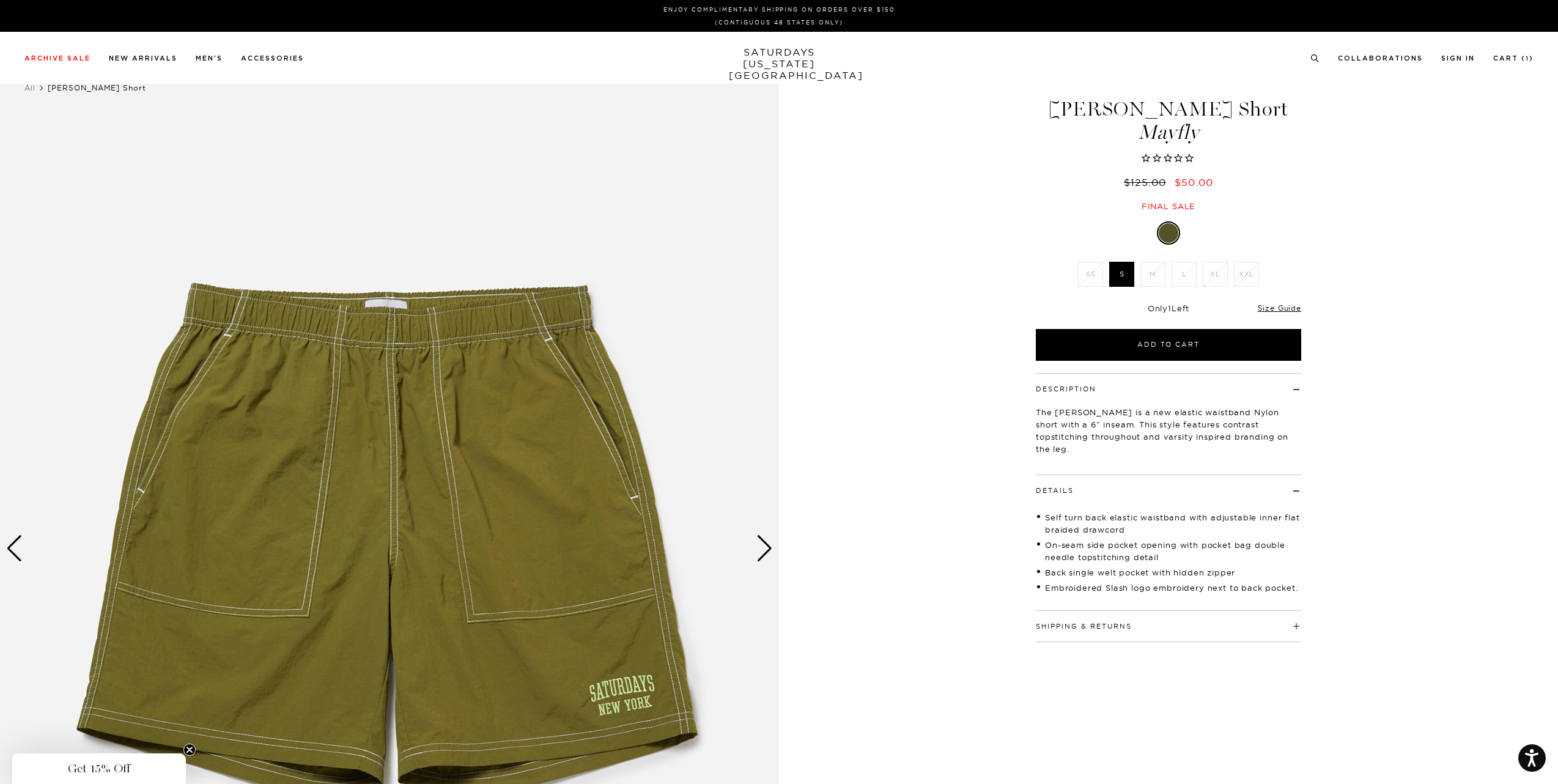
click at [566, 456] on img at bounding box center [390, 549] width 779 height 974
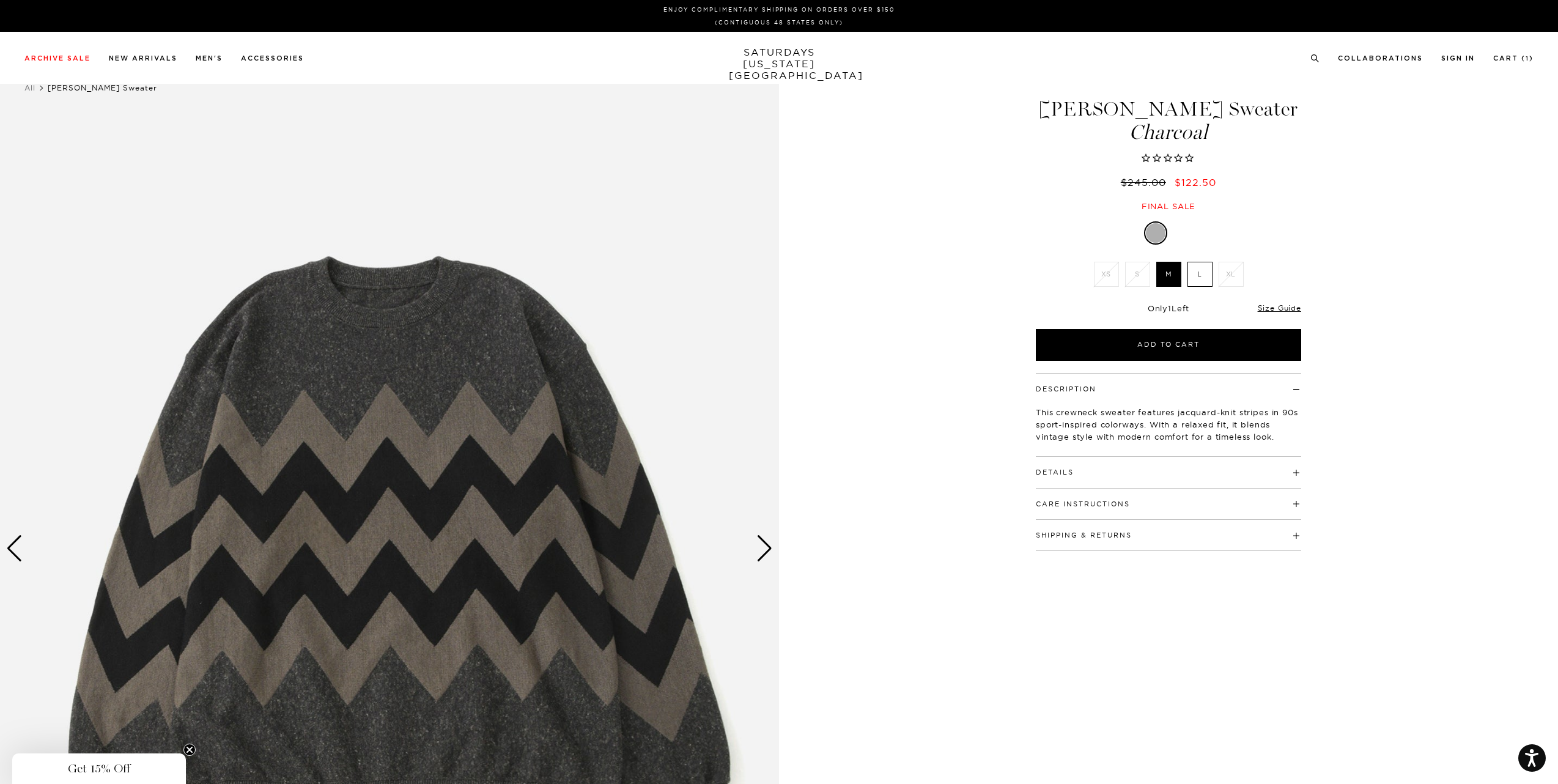
scroll to position [240, 0]
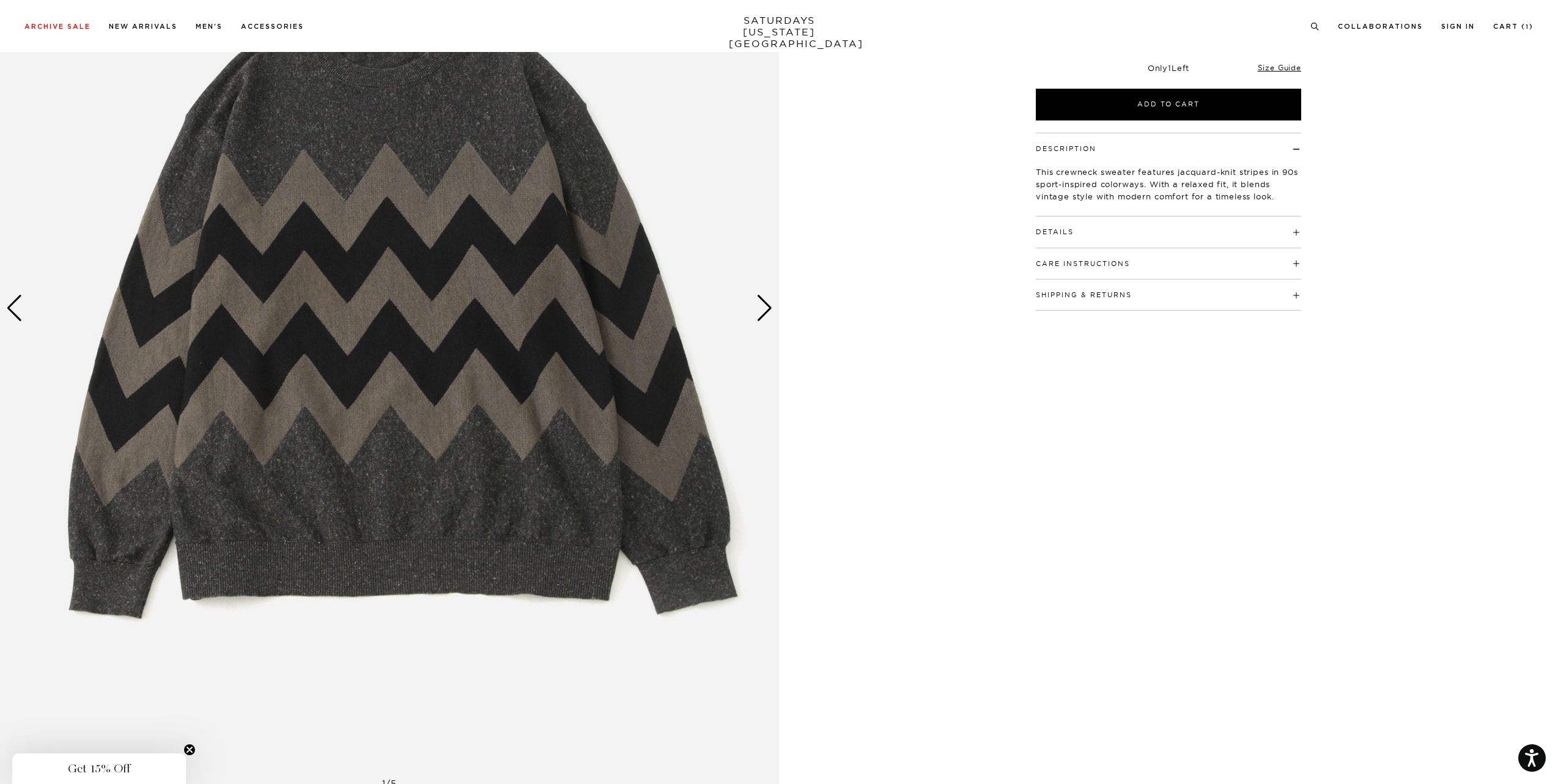
click at [764, 313] on div "Next slide" at bounding box center [764, 308] width 17 height 27
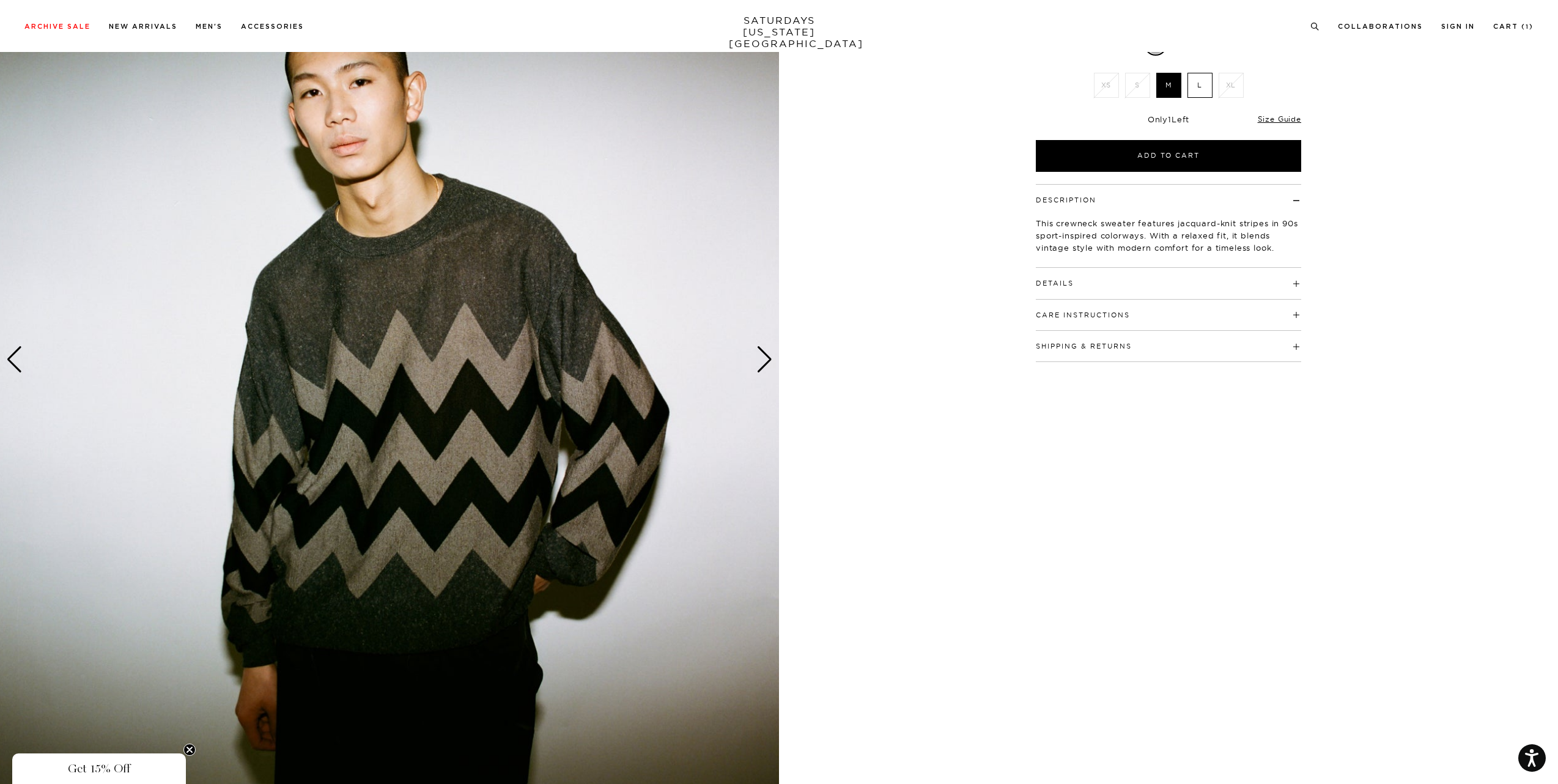
scroll to position [1, 0]
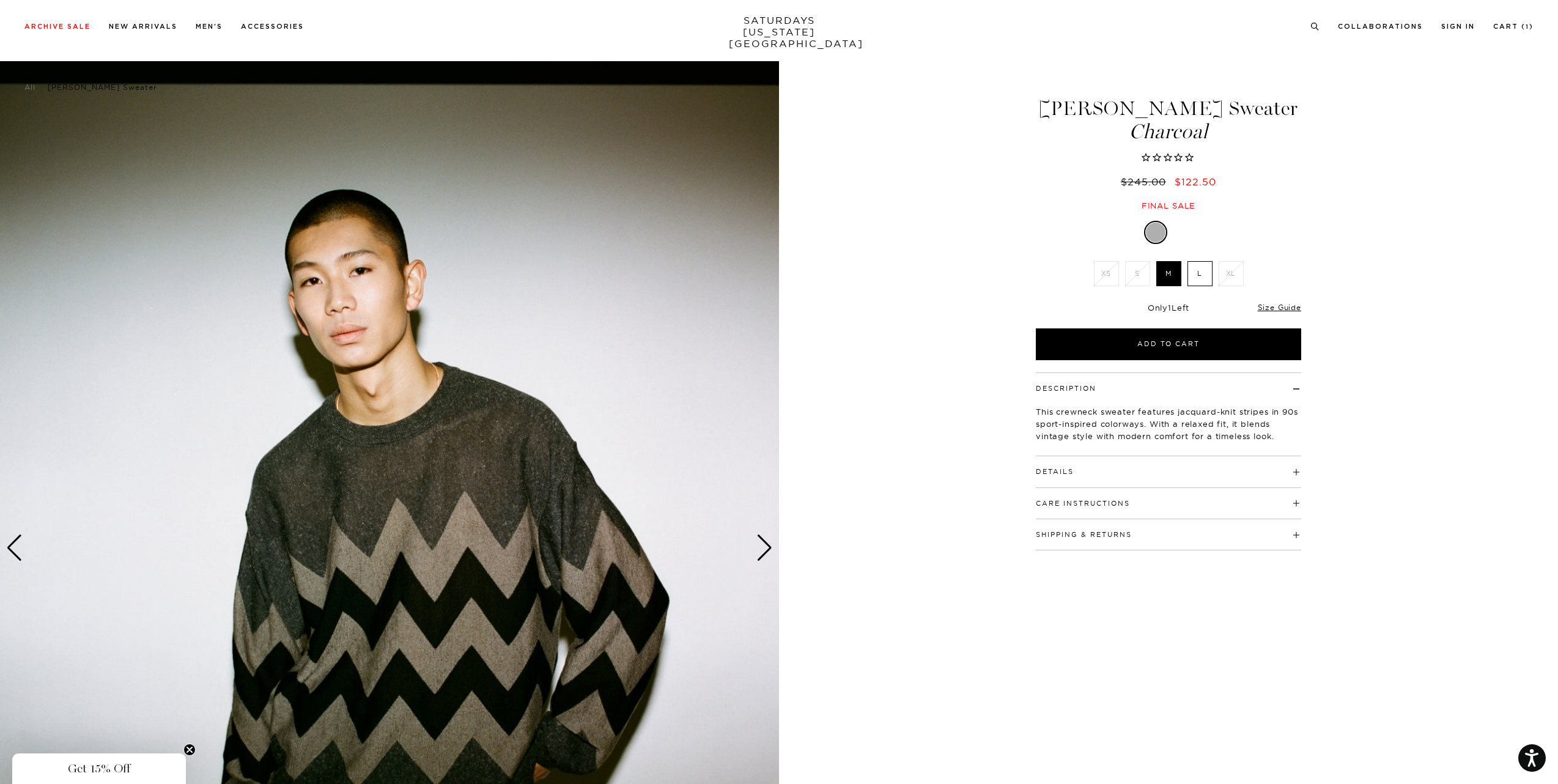
click at [1237, 475] on h4 "Details" at bounding box center [1168, 467] width 265 height 20
click at [1132, 582] on h4 "Shipping & Returns" at bounding box center [1168, 578] width 265 height 20
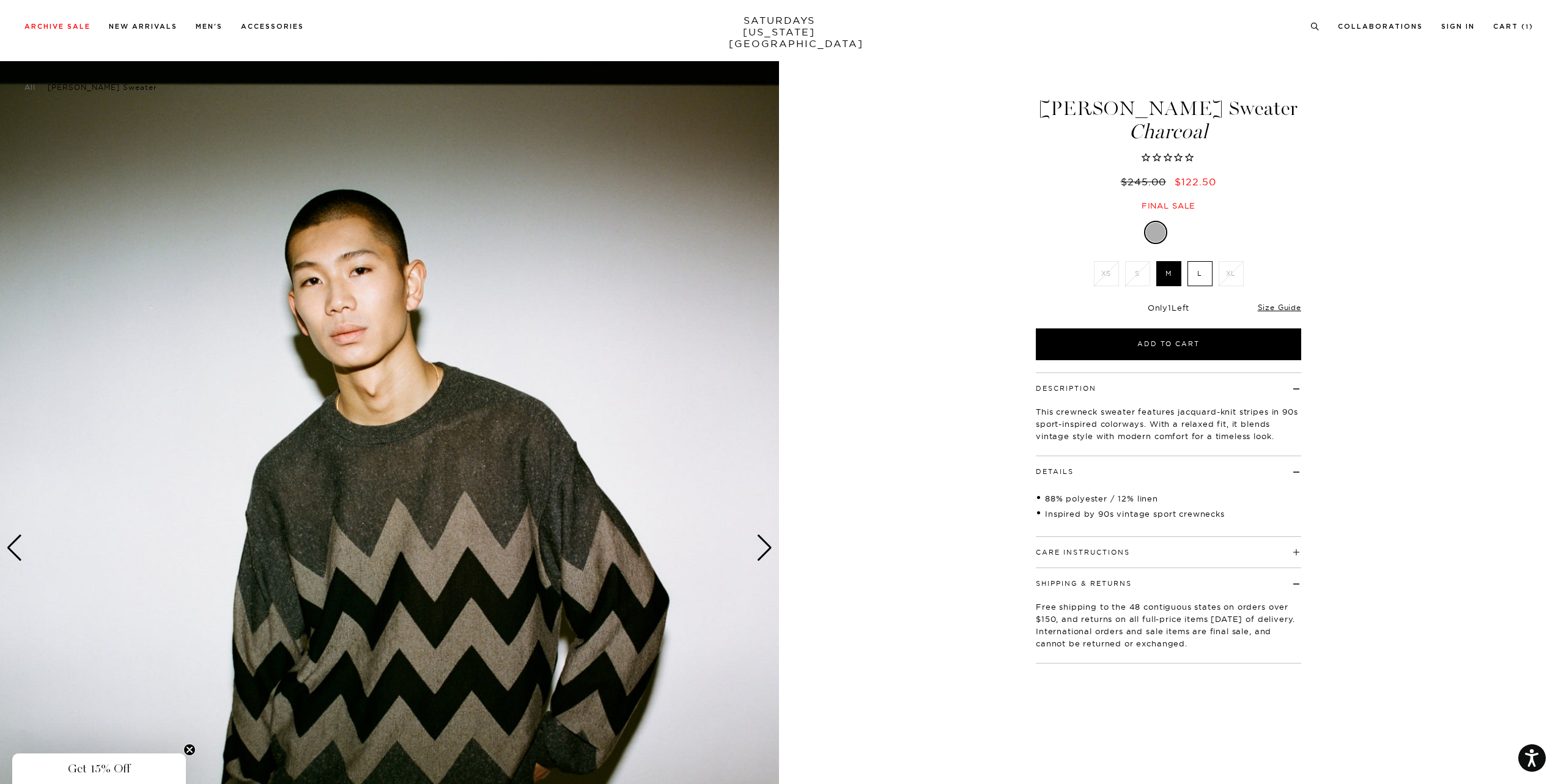
click at [1128, 547] on h4 "Care Instructions" at bounding box center [1168, 547] width 265 height 20
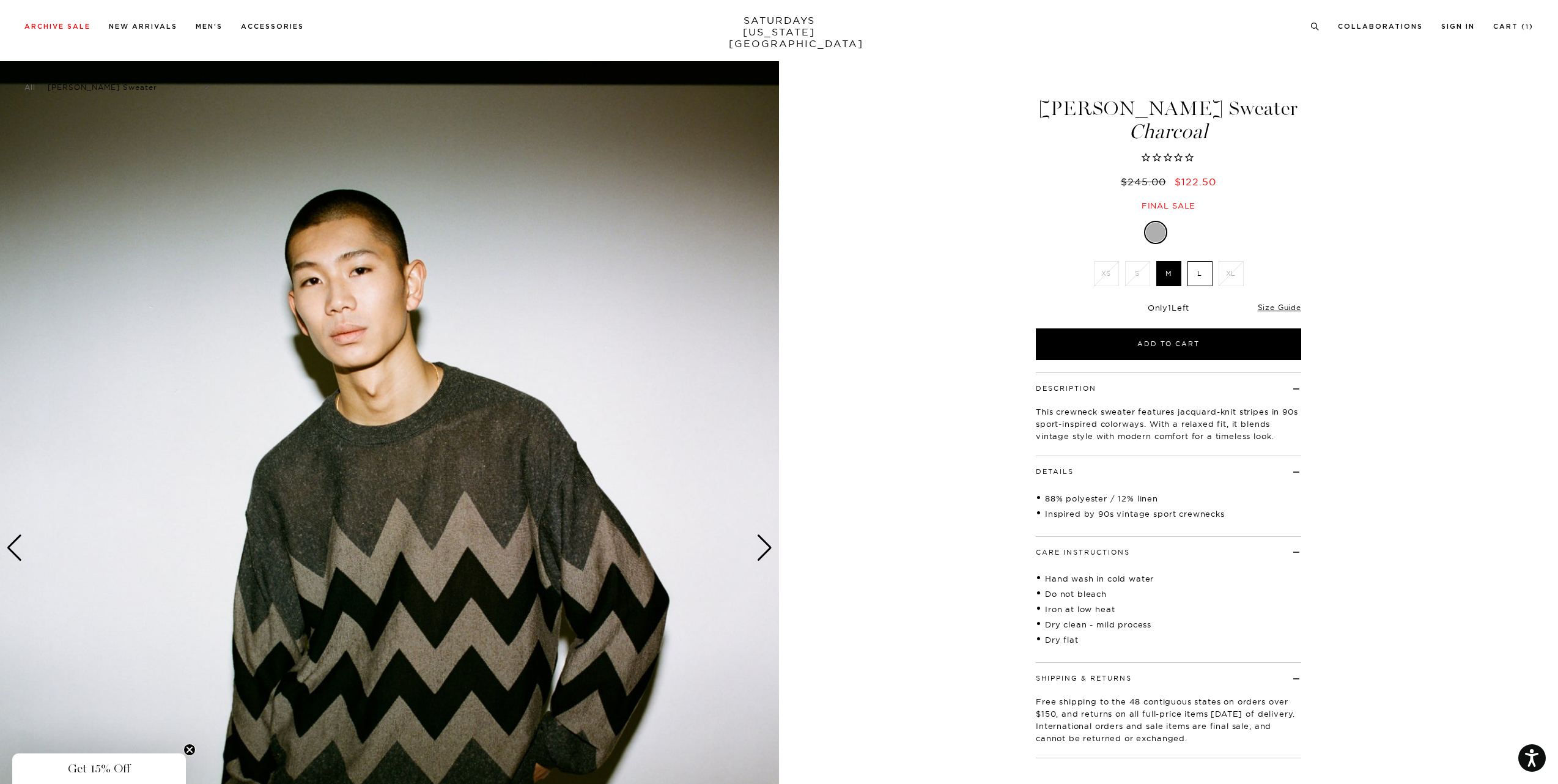
click at [770, 553] on div "Next slide" at bounding box center [764, 547] width 17 height 27
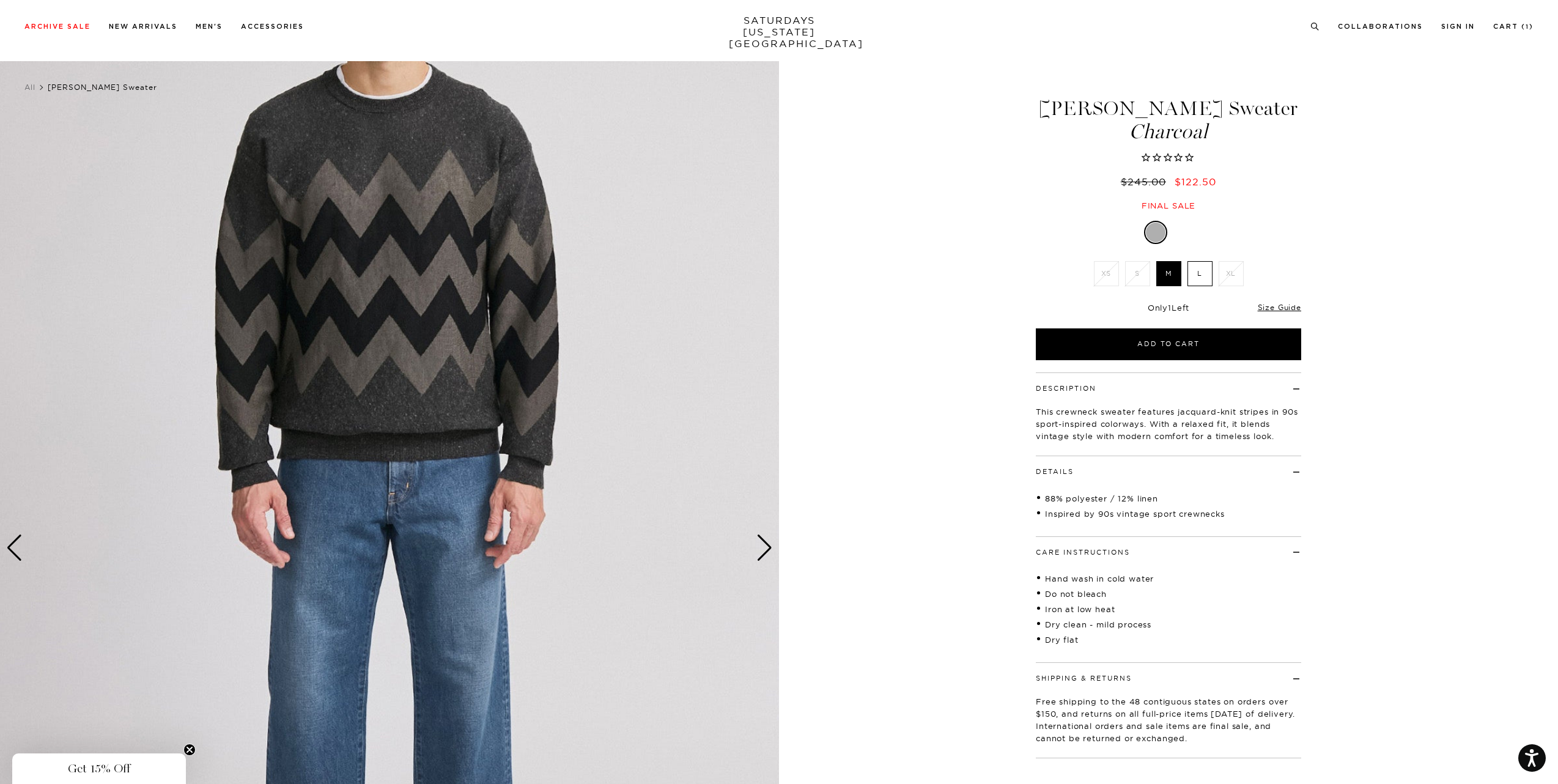
click at [770, 553] on div "Next slide" at bounding box center [764, 547] width 17 height 27
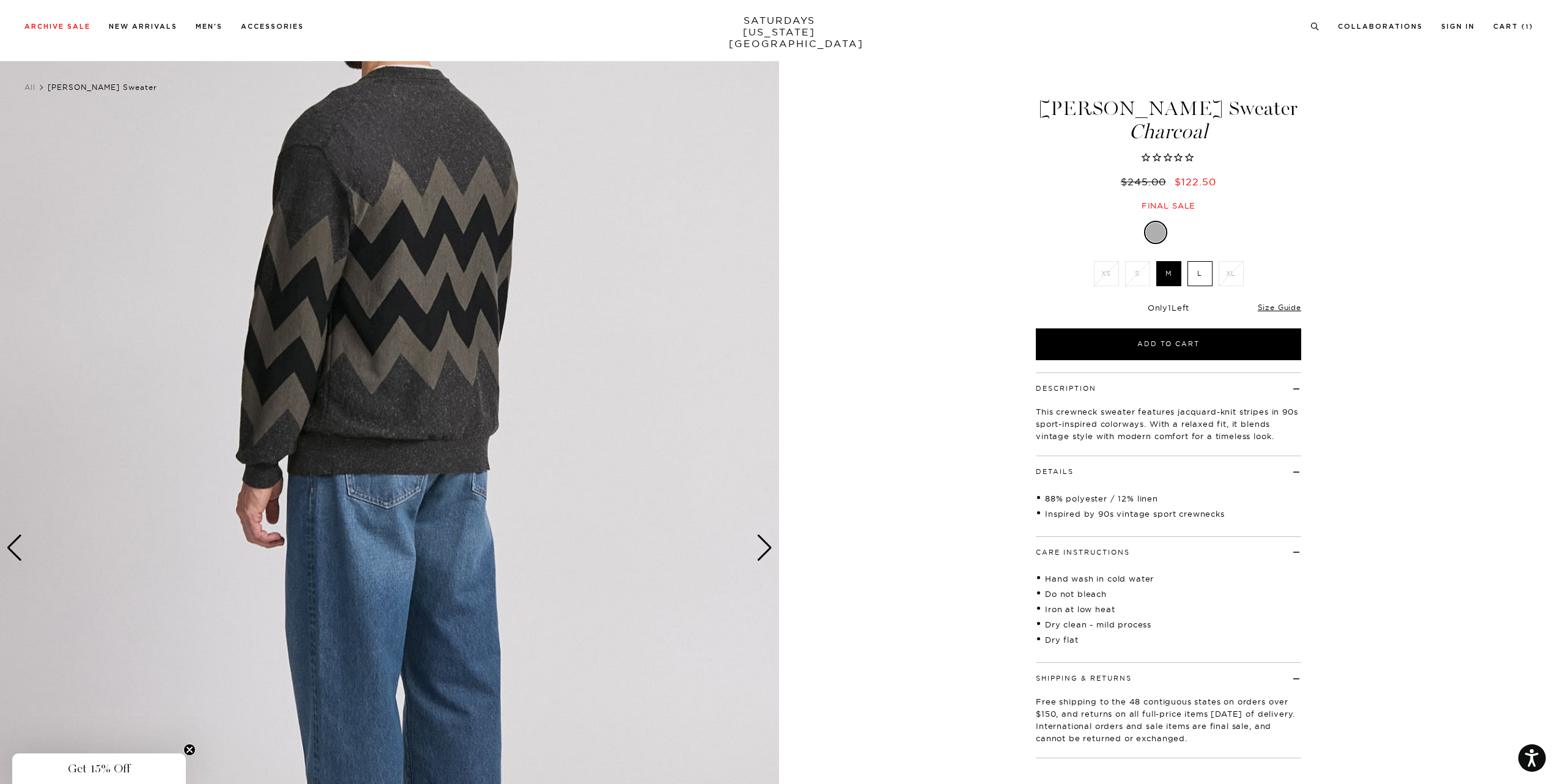
click at [770, 553] on div "Next slide" at bounding box center [764, 547] width 17 height 27
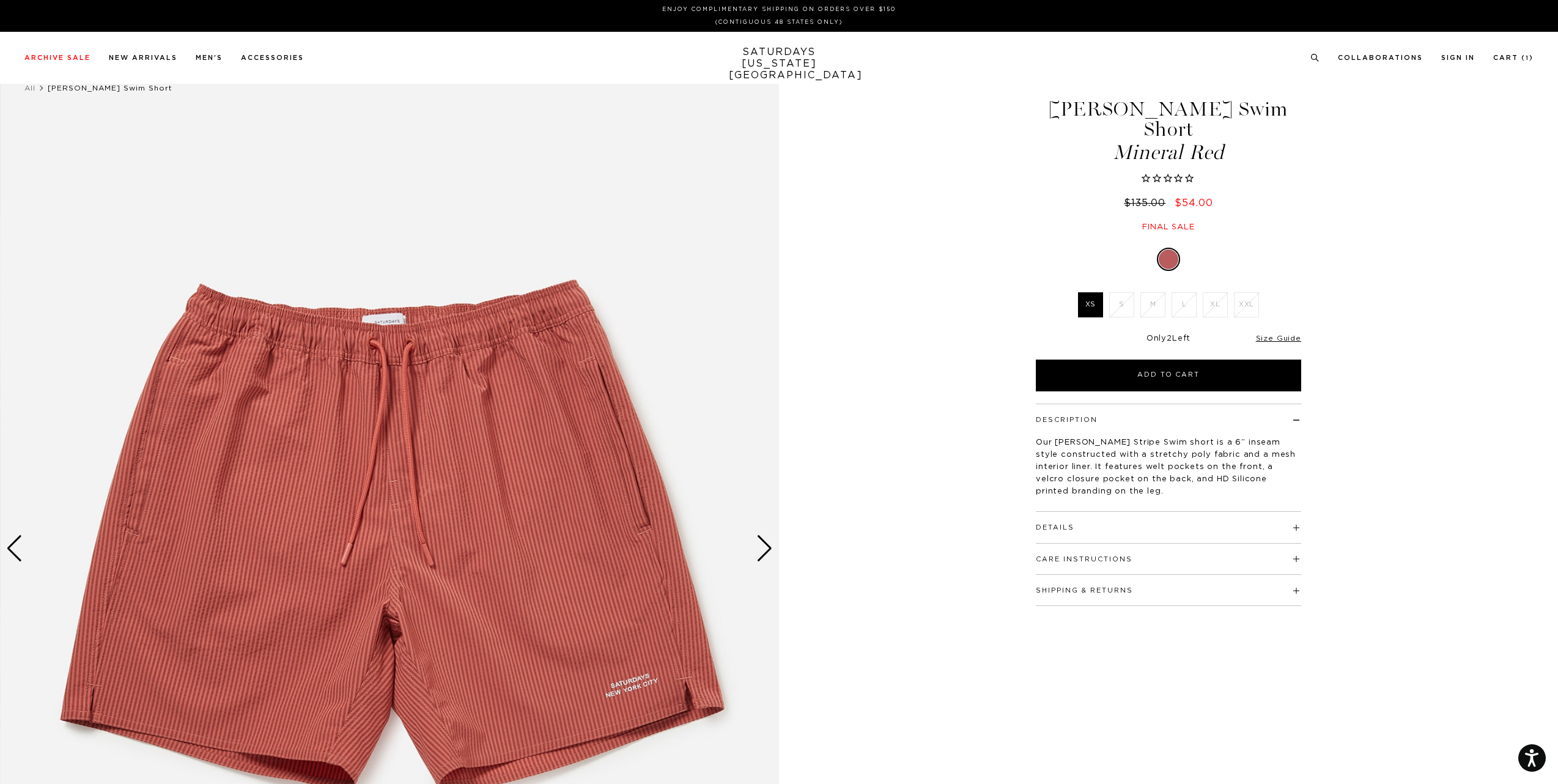
click at [775, 550] on img at bounding box center [390, 549] width 779 height 974
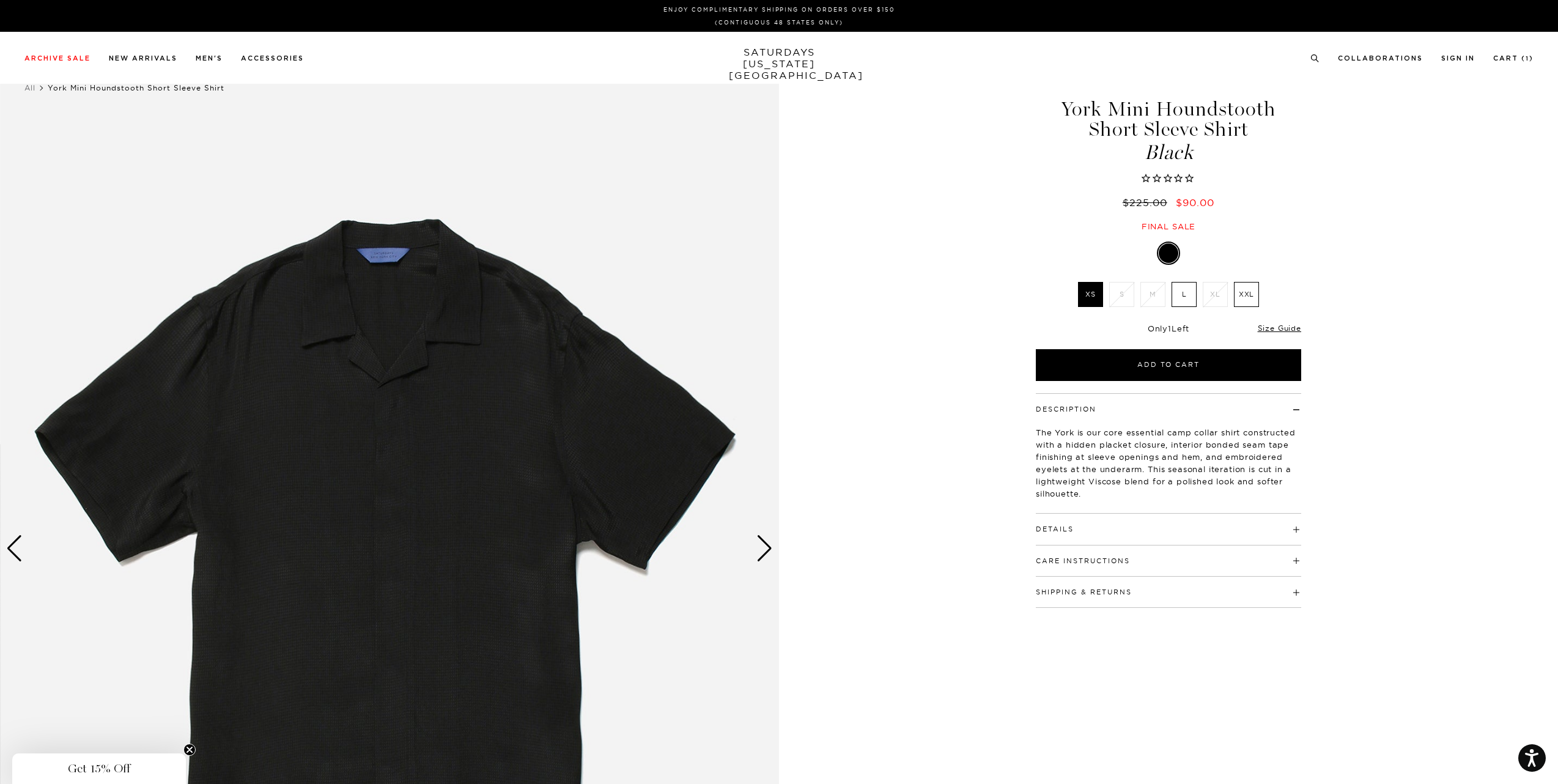
click at [424, 403] on img at bounding box center [390, 549] width 779 height 974
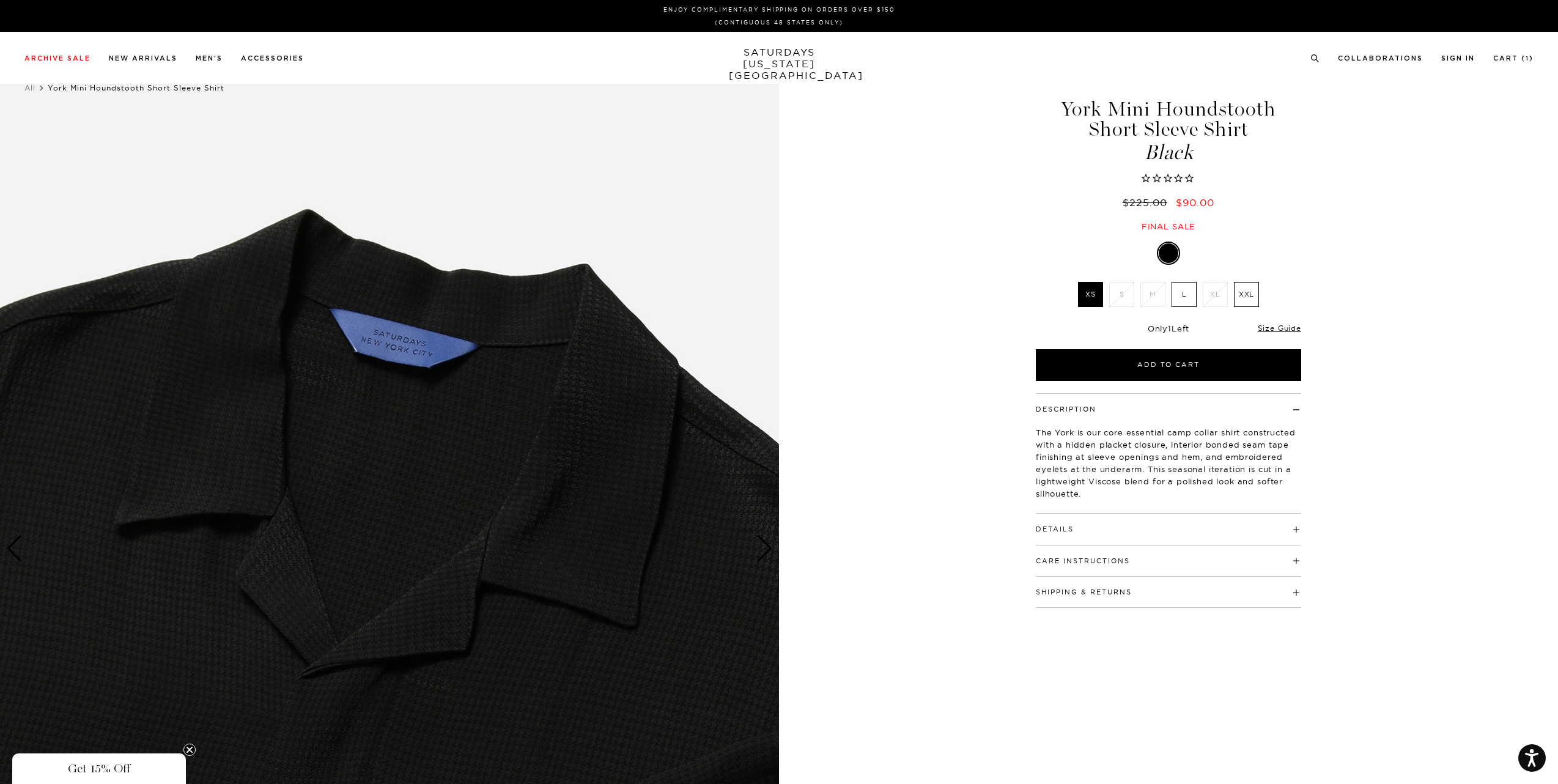
click at [557, 347] on img at bounding box center [390, 549] width 779 height 974
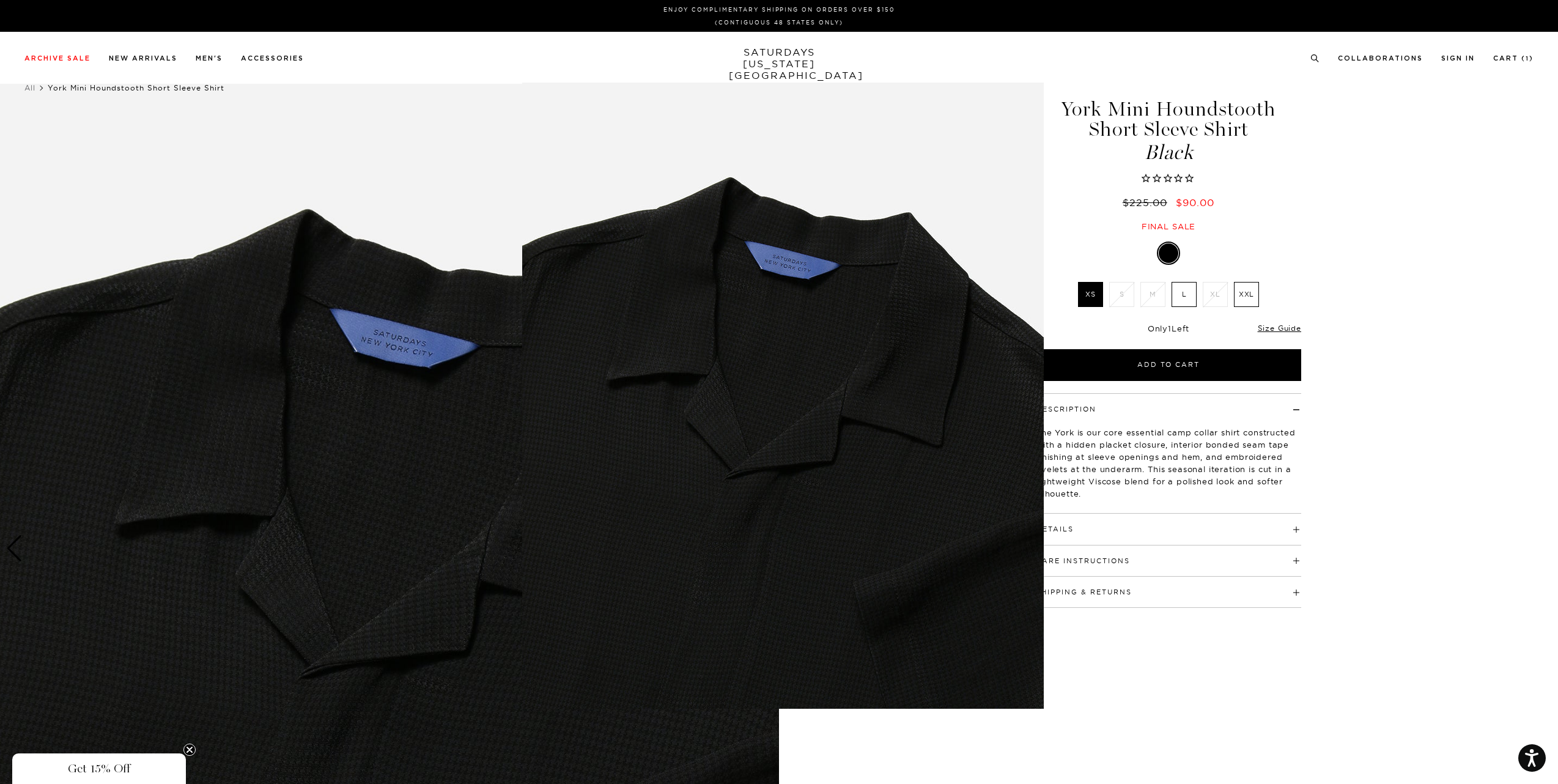
click at [1132, 758] on figure at bounding box center [779, 392] width 1558 height 784
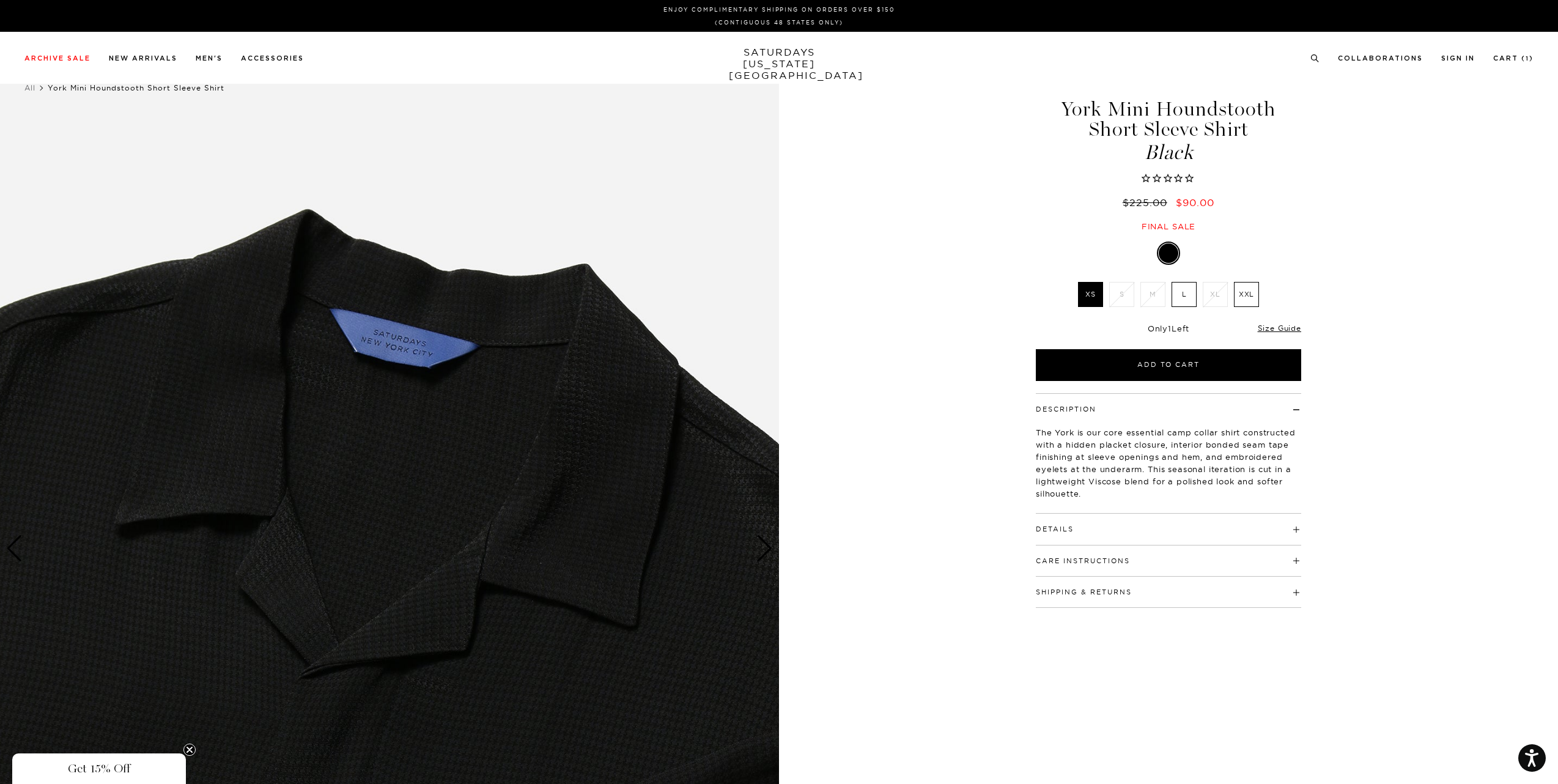
click at [762, 549] on div "Next slide" at bounding box center [764, 548] width 17 height 27
click at [762, 550] on div "Next slide" at bounding box center [764, 548] width 17 height 27
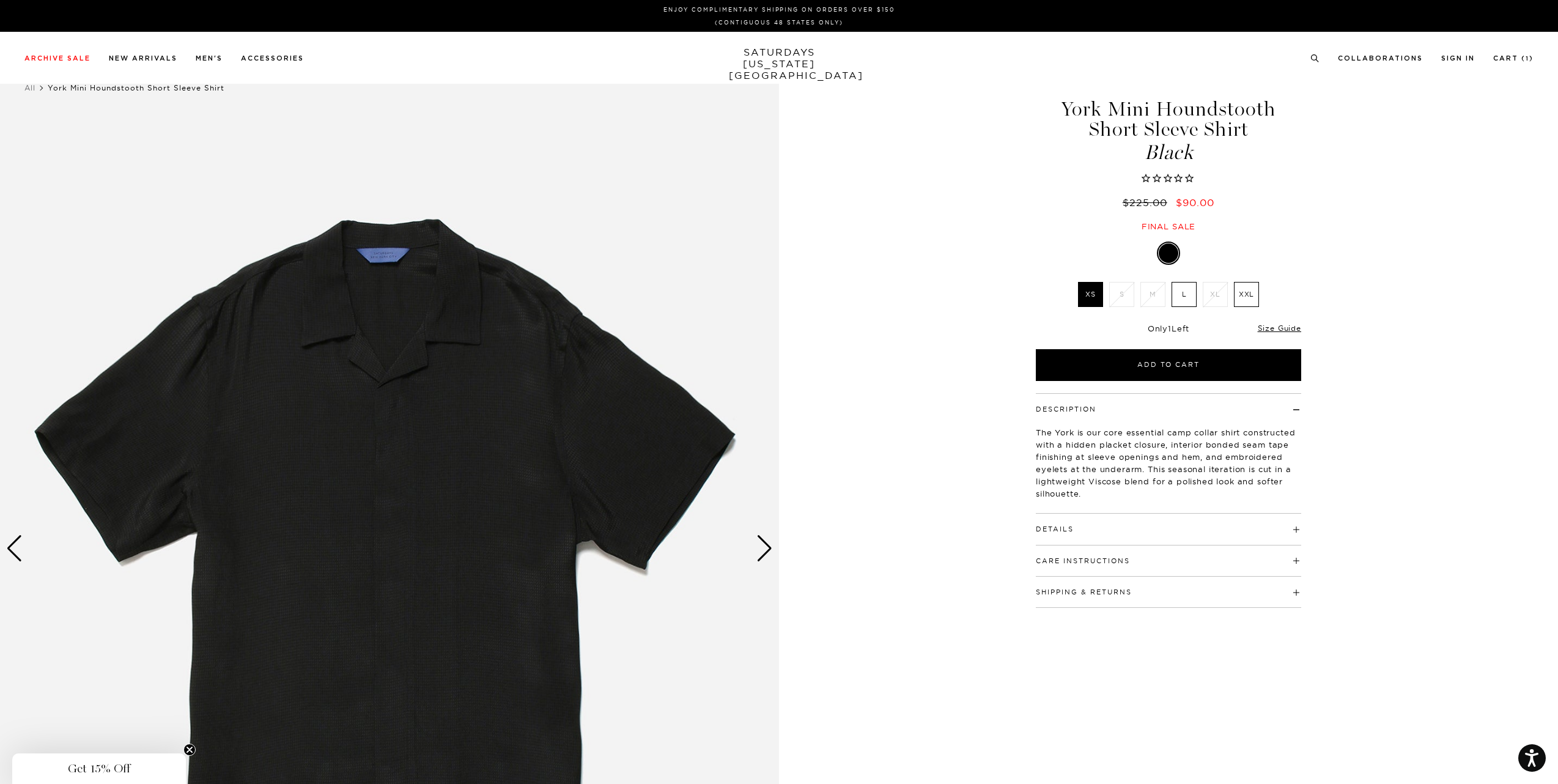
click at [762, 550] on div "Next slide" at bounding box center [764, 548] width 17 height 27
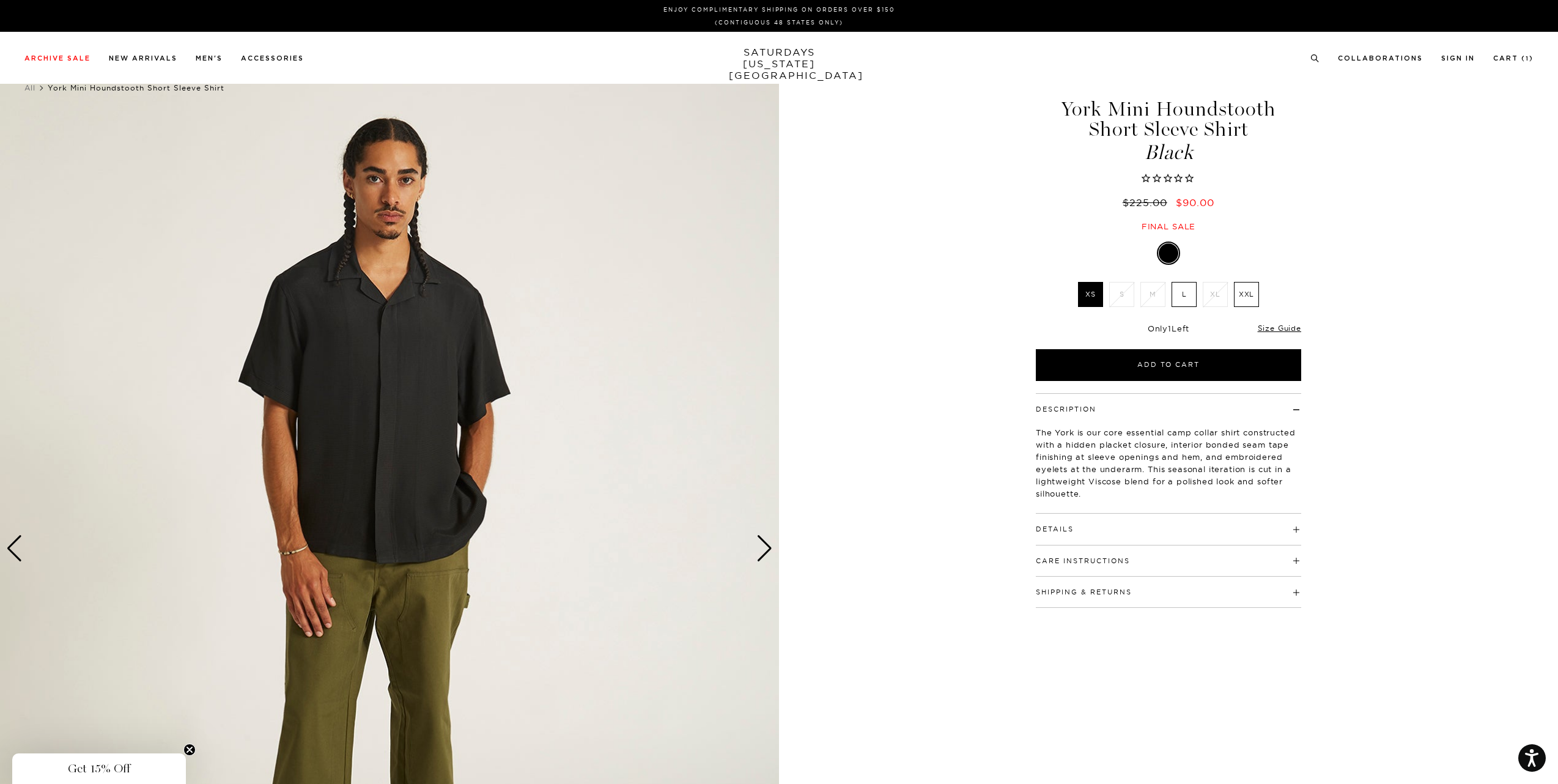
click at [390, 330] on img at bounding box center [390, 549] width 779 height 974
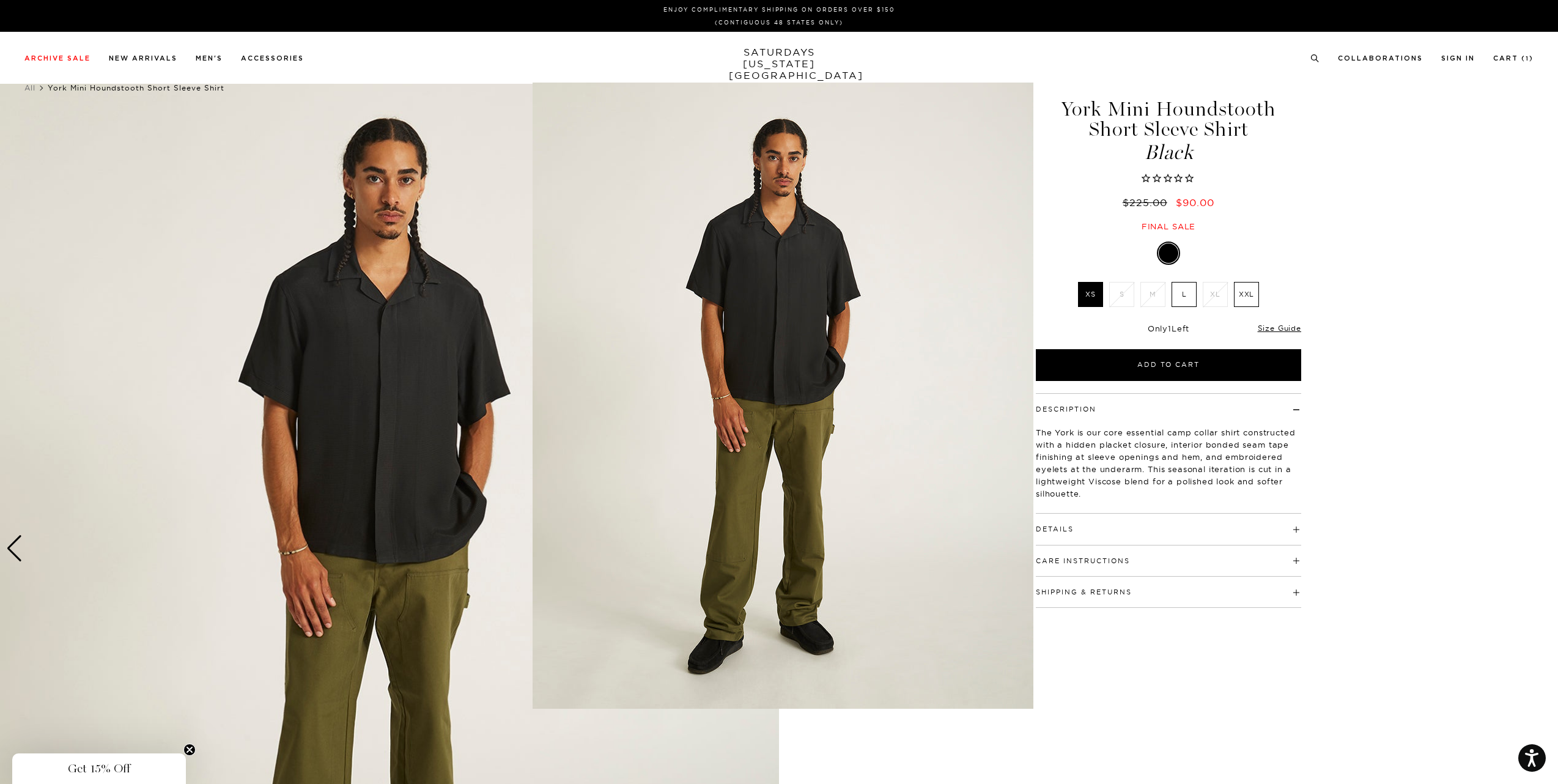
click at [1077, 179] on figure at bounding box center [779, 392] width 1558 height 784
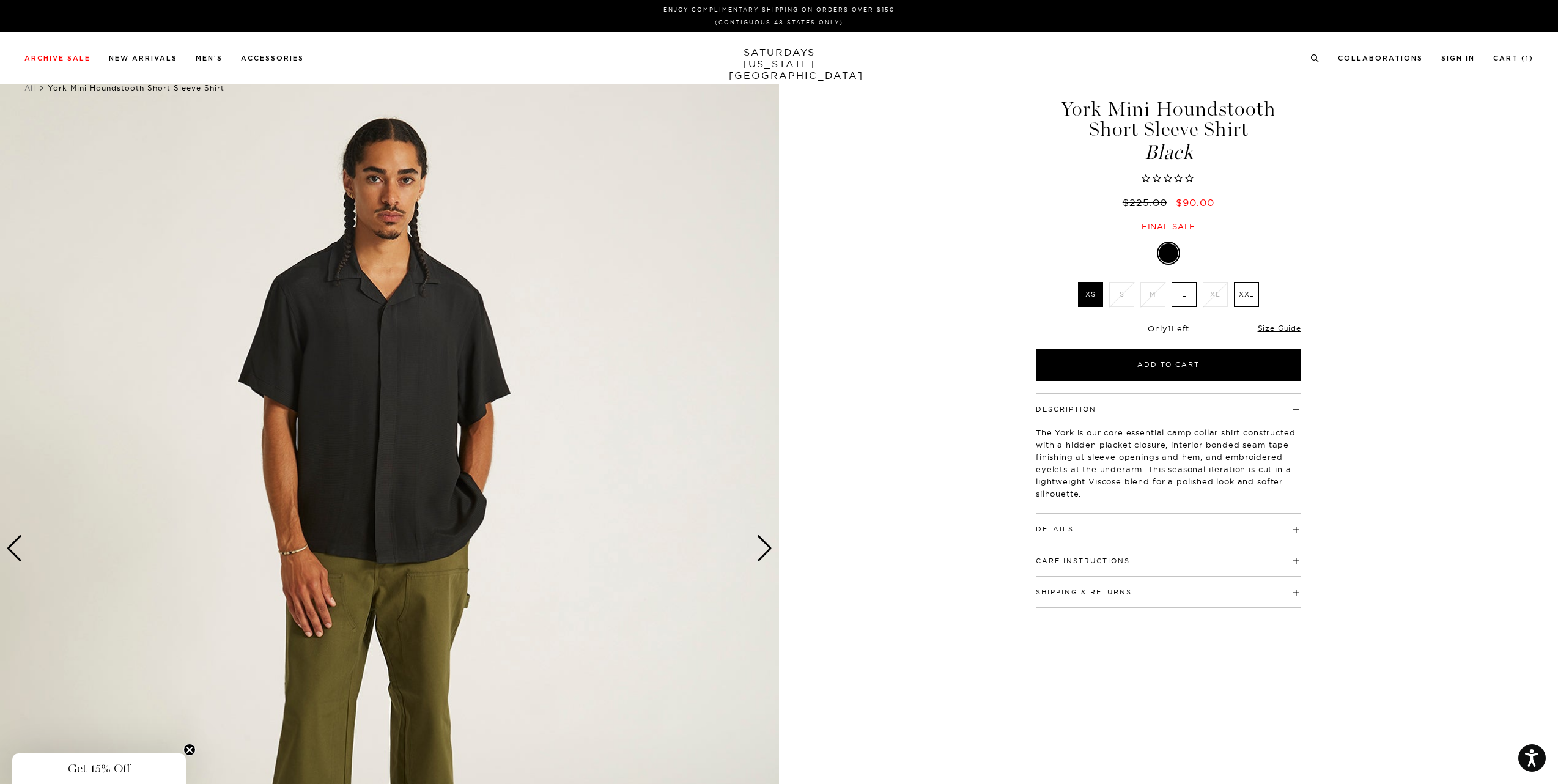
click at [763, 550] on div "Next slide" at bounding box center [764, 548] width 17 height 27
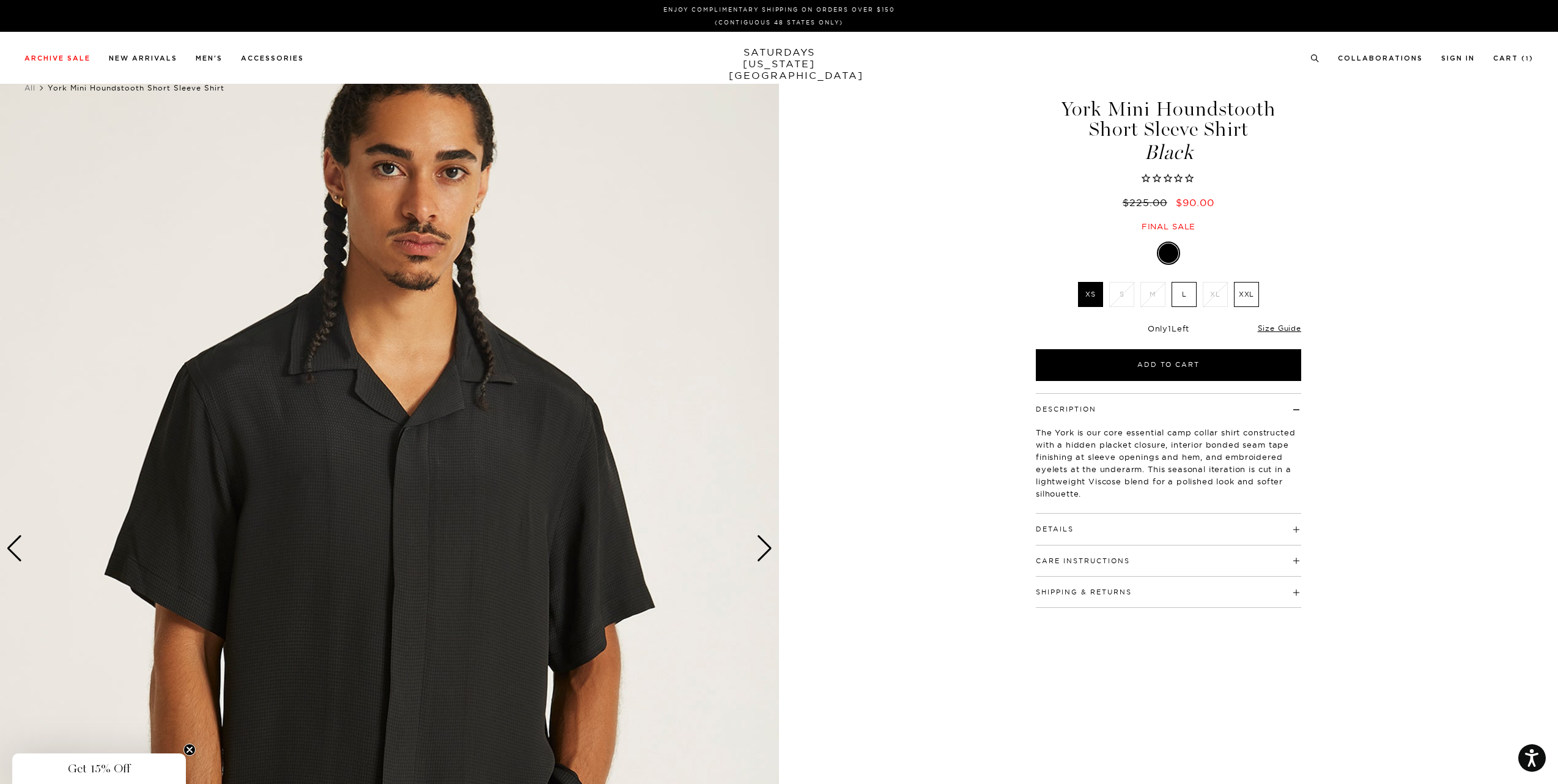
click at [763, 549] on div "Next slide" at bounding box center [764, 548] width 17 height 27
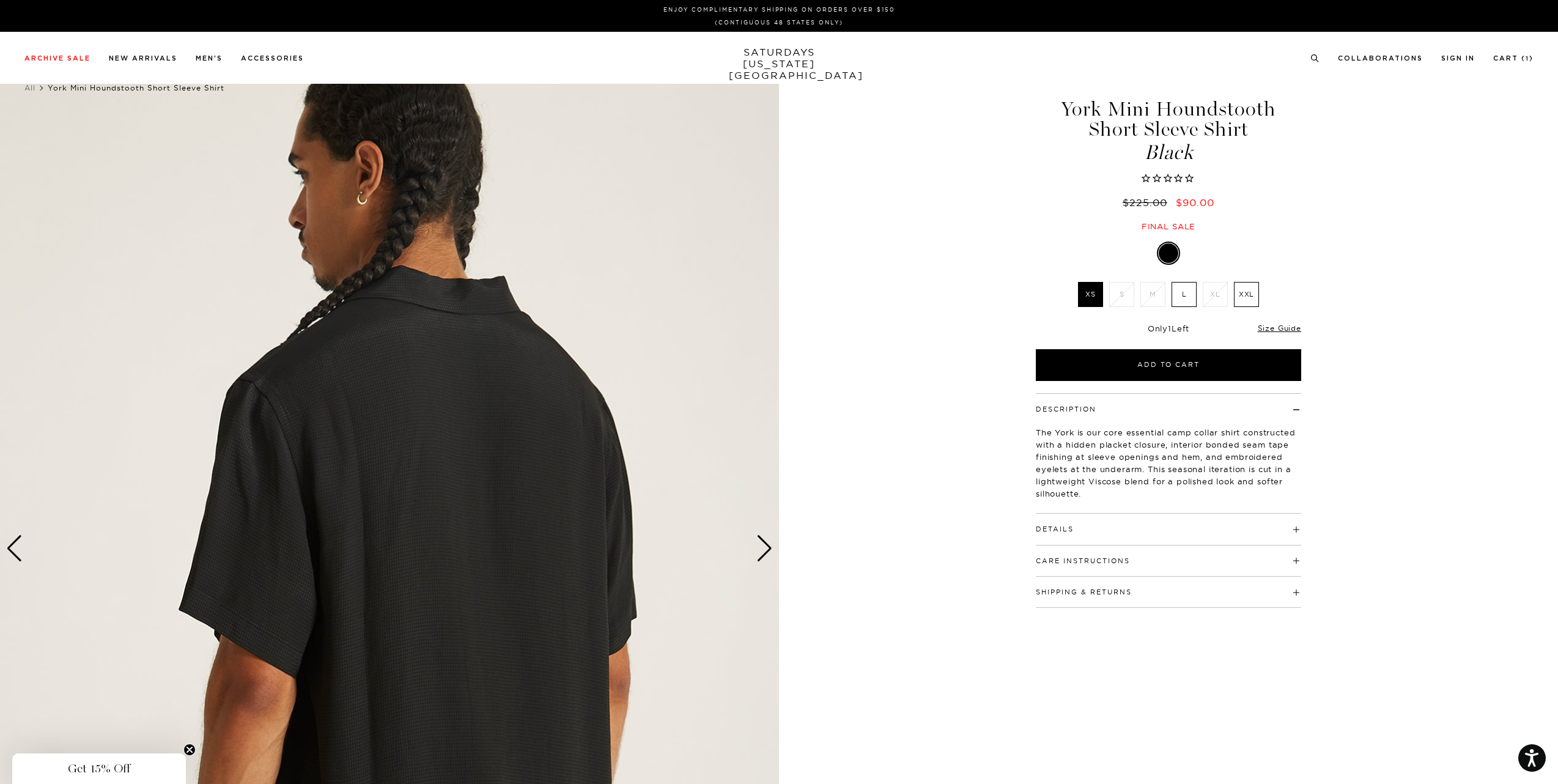
click at [763, 549] on div "Next slide" at bounding box center [764, 548] width 17 height 27
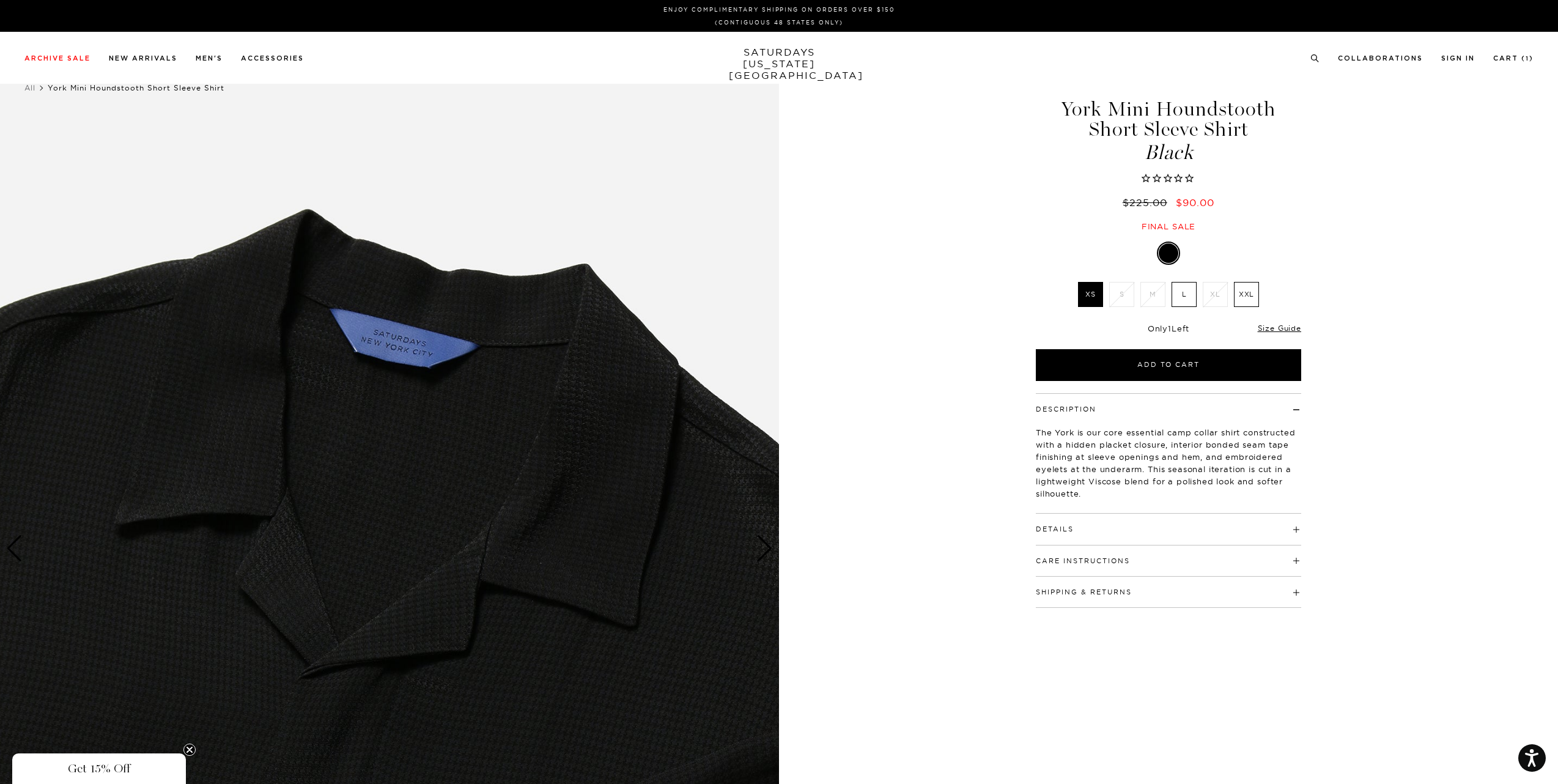
click at [763, 549] on div "Next slide" at bounding box center [764, 548] width 17 height 27
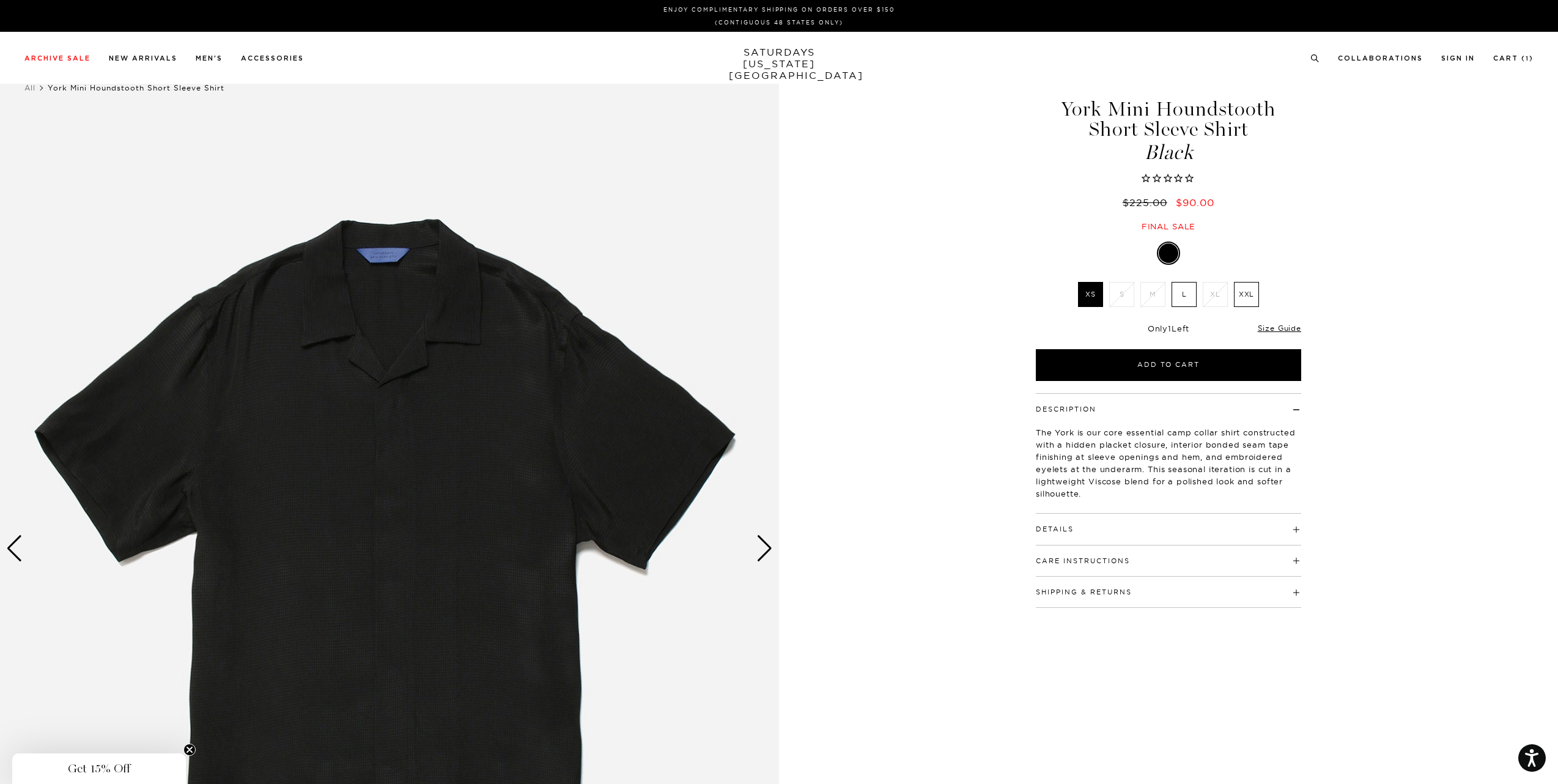
click at [763, 549] on div "Next slide" at bounding box center [764, 548] width 17 height 27
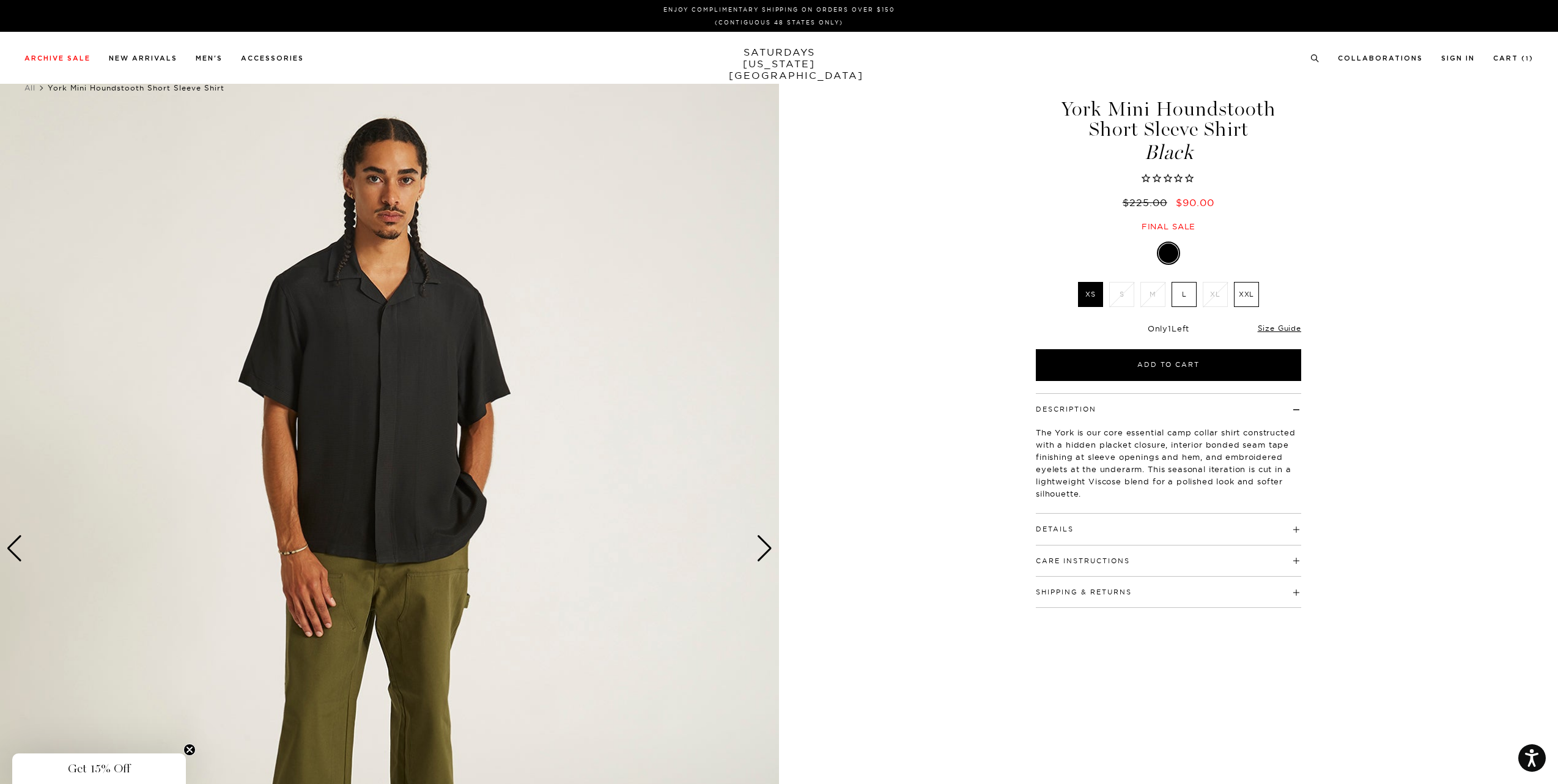
click at [765, 562] on img at bounding box center [390, 549] width 779 height 974
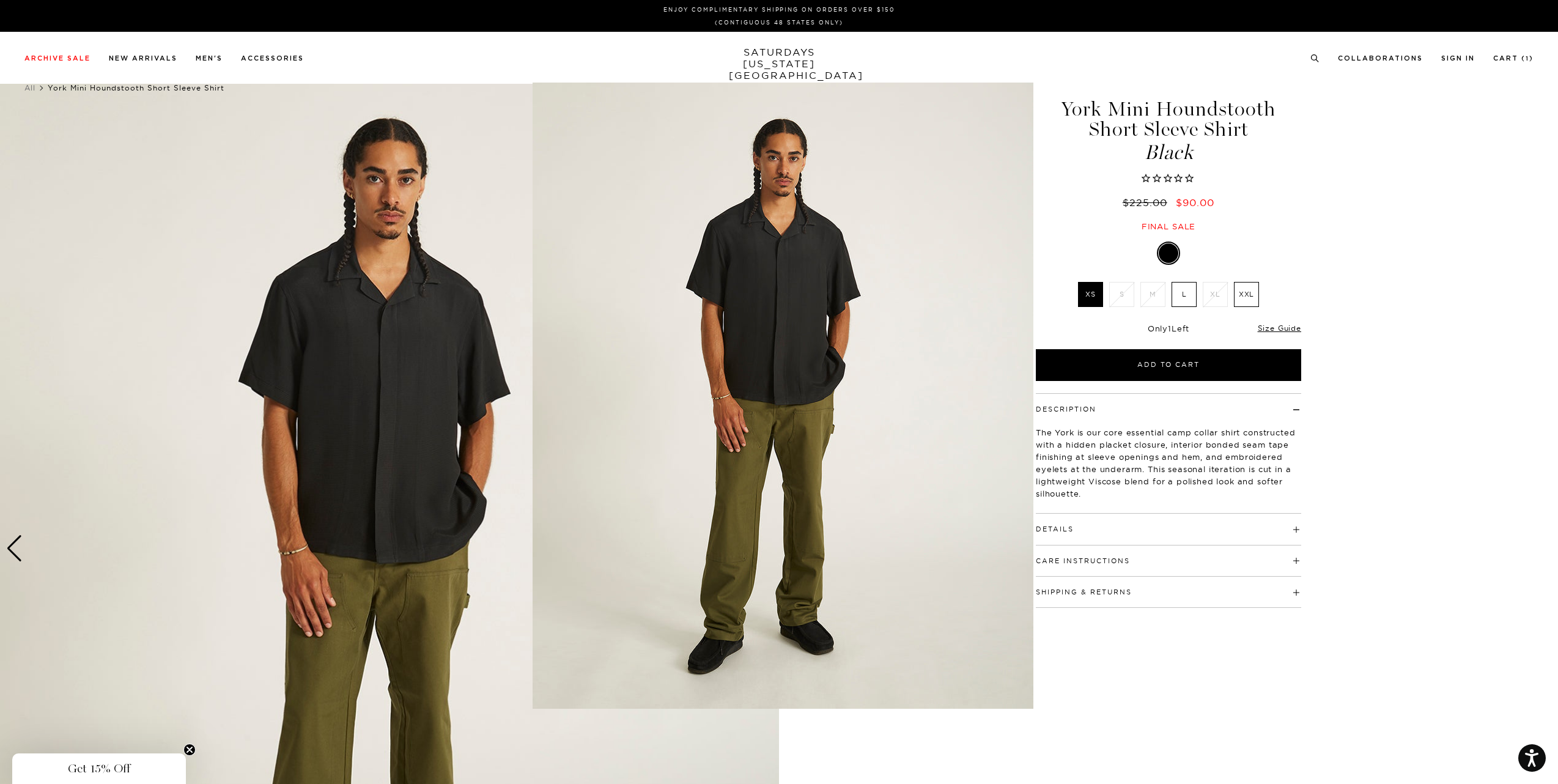
click at [1286, 705] on figure at bounding box center [779, 392] width 1558 height 784
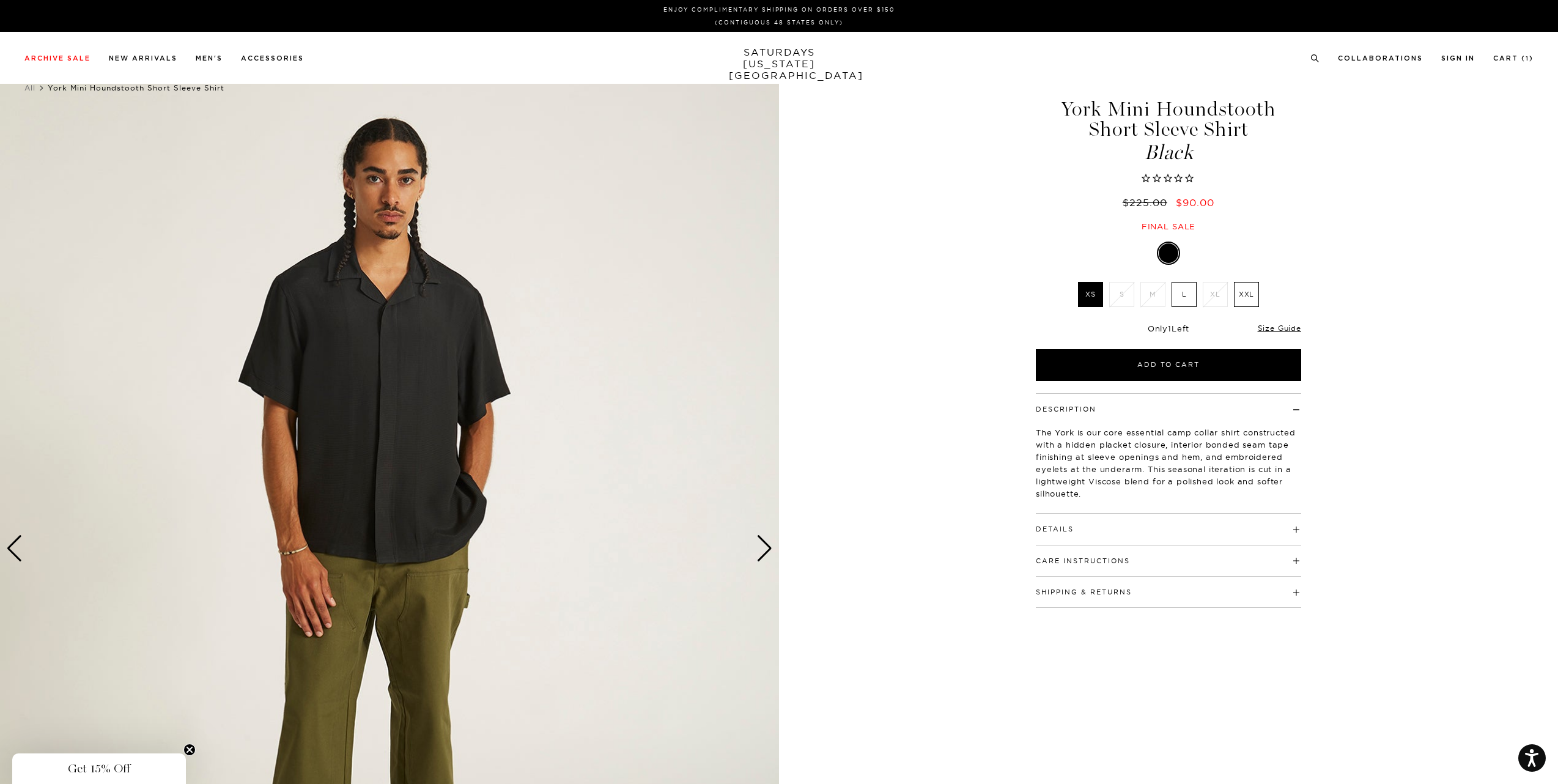
click at [1151, 593] on h4 "Shipping & Returns" at bounding box center [1168, 587] width 265 height 20
click at [1138, 571] on div "Care Instructions Machine Wash Cold Separately Do Not Bleach Iron Low Heat Prof…" at bounding box center [1168, 561] width 265 height 31
click at [1137, 567] on div "Care Instructions Machine Wash Cold Separately Do Not Bleach Iron Low Heat Prof…" at bounding box center [1168, 561] width 265 height 31
click at [1137, 563] on h4 "Care Instructions" at bounding box center [1168, 555] width 265 height 20
click at [766, 550] on div "Next slide" at bounding box center [764, 548] width 17 height 27
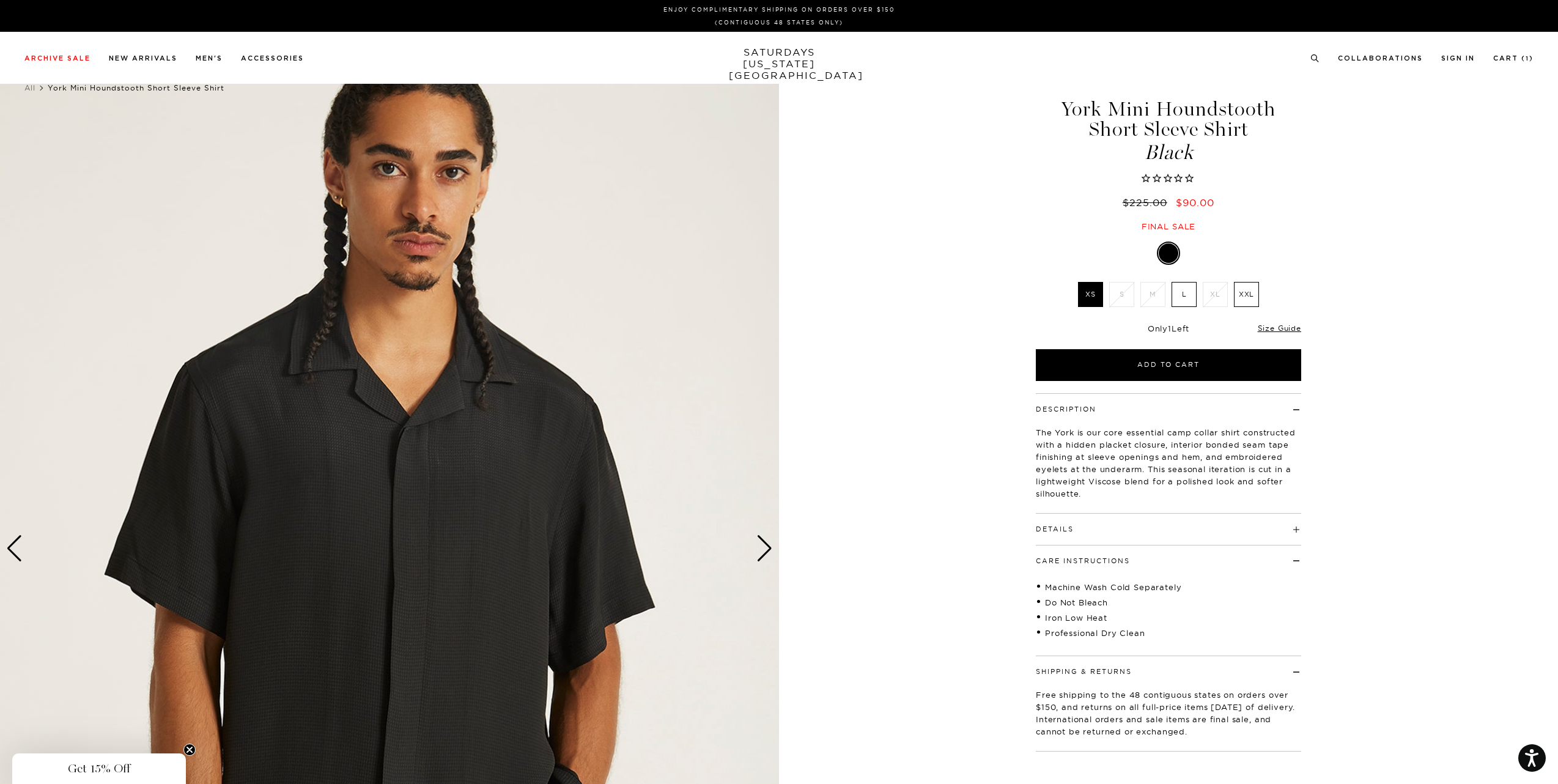
click at [766, 551] on div "Next slide" at bounding box center [764, 548] width 17 height 27
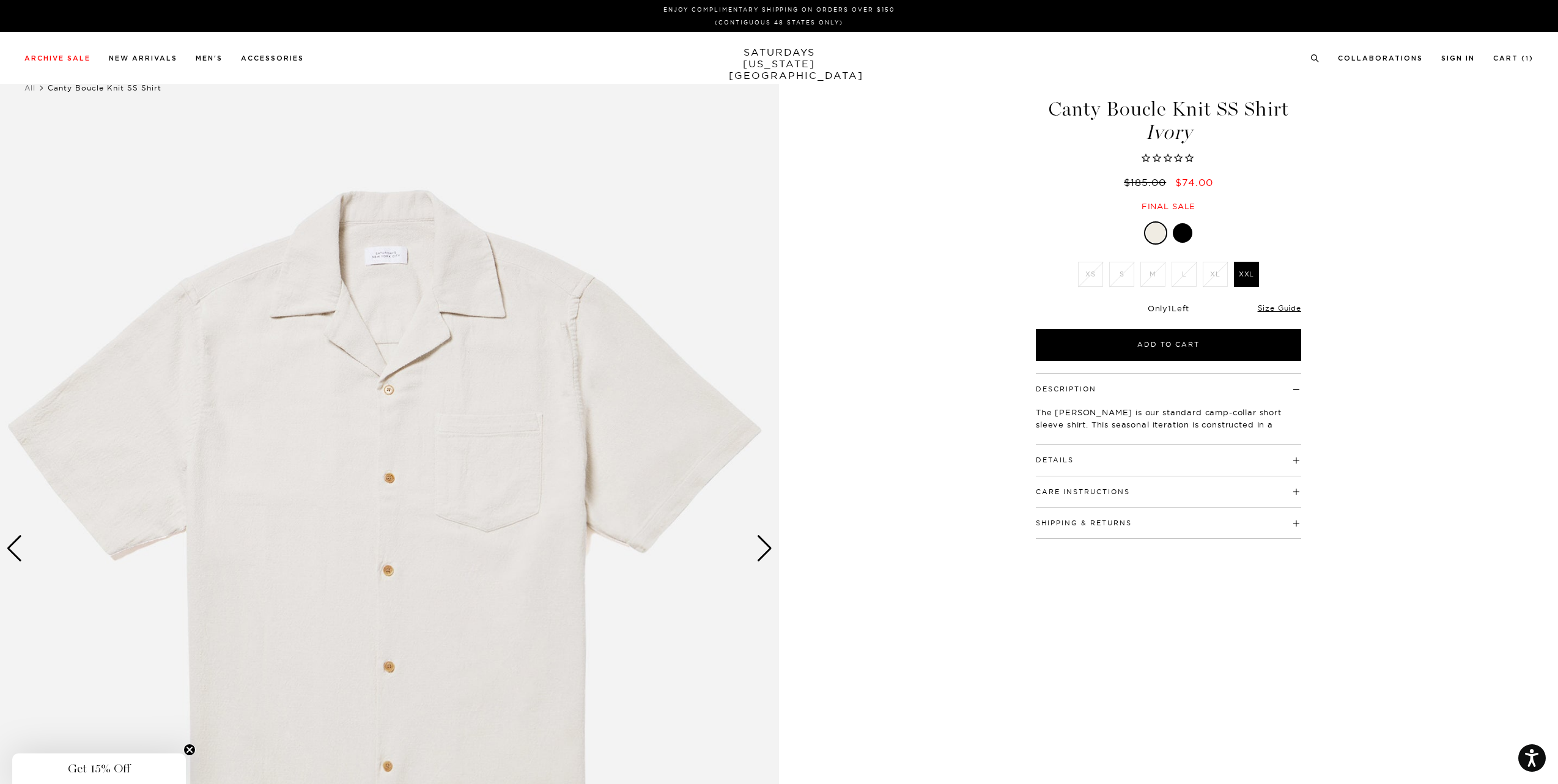
click at [756, 555] on div "Next slide" at bounding box center [764, 548] width 17 height 27
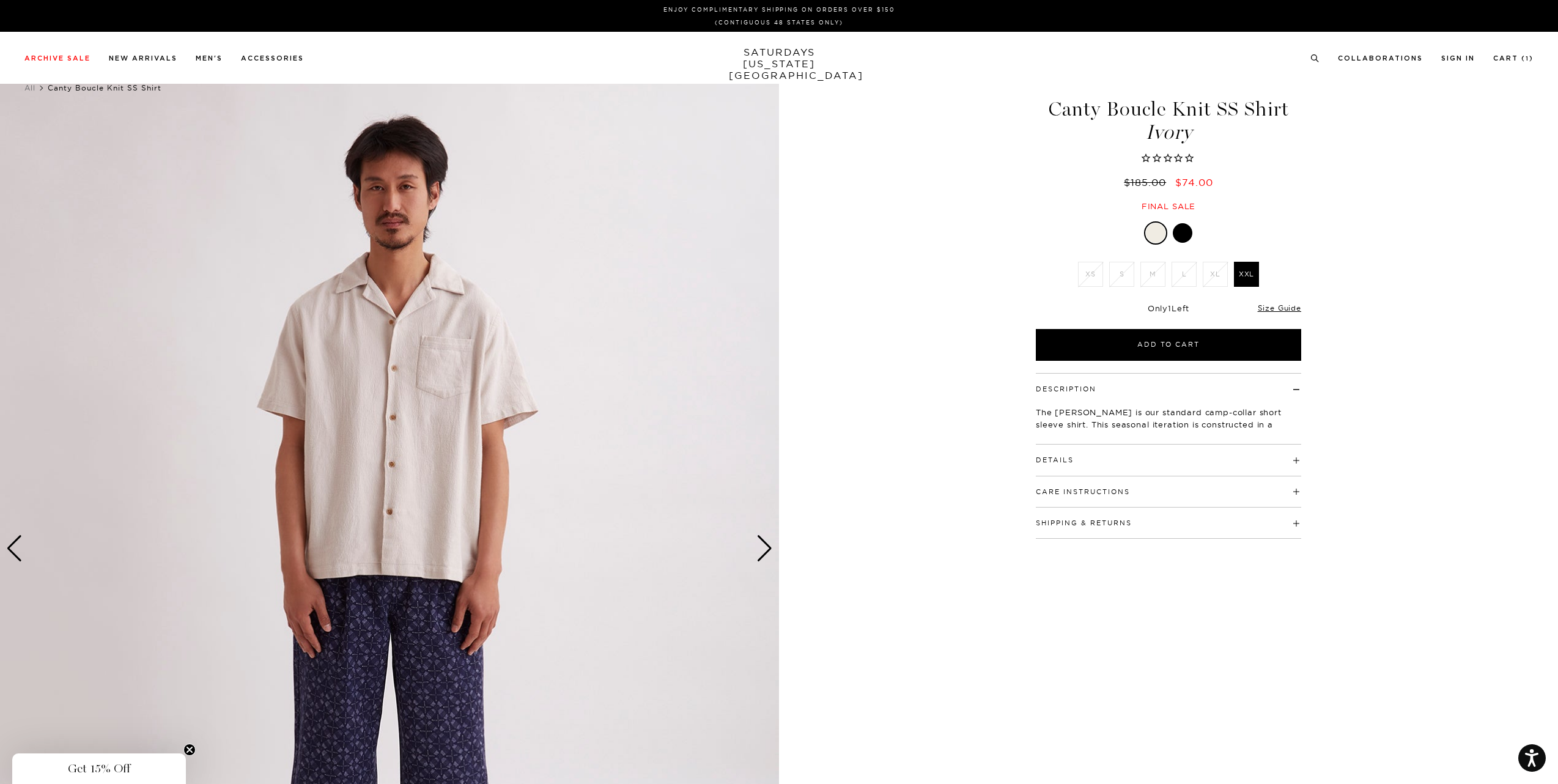
click at [764, 555] on div "Next slide" at bounding box center [764, 548] width 17 height 27
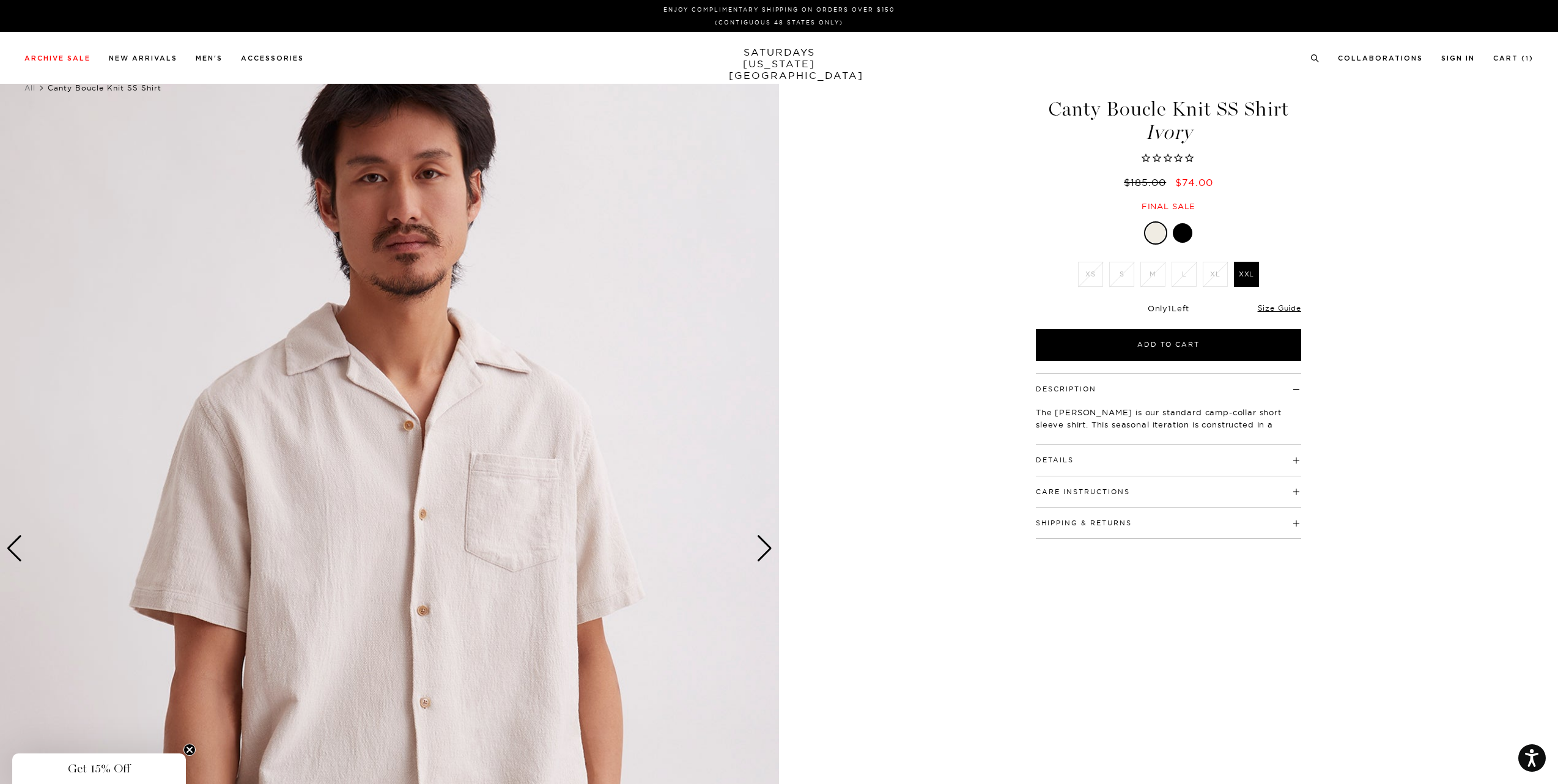
click at [764, 555] on div "Next slide" at bounding box center [764, 548] width 17 height 27
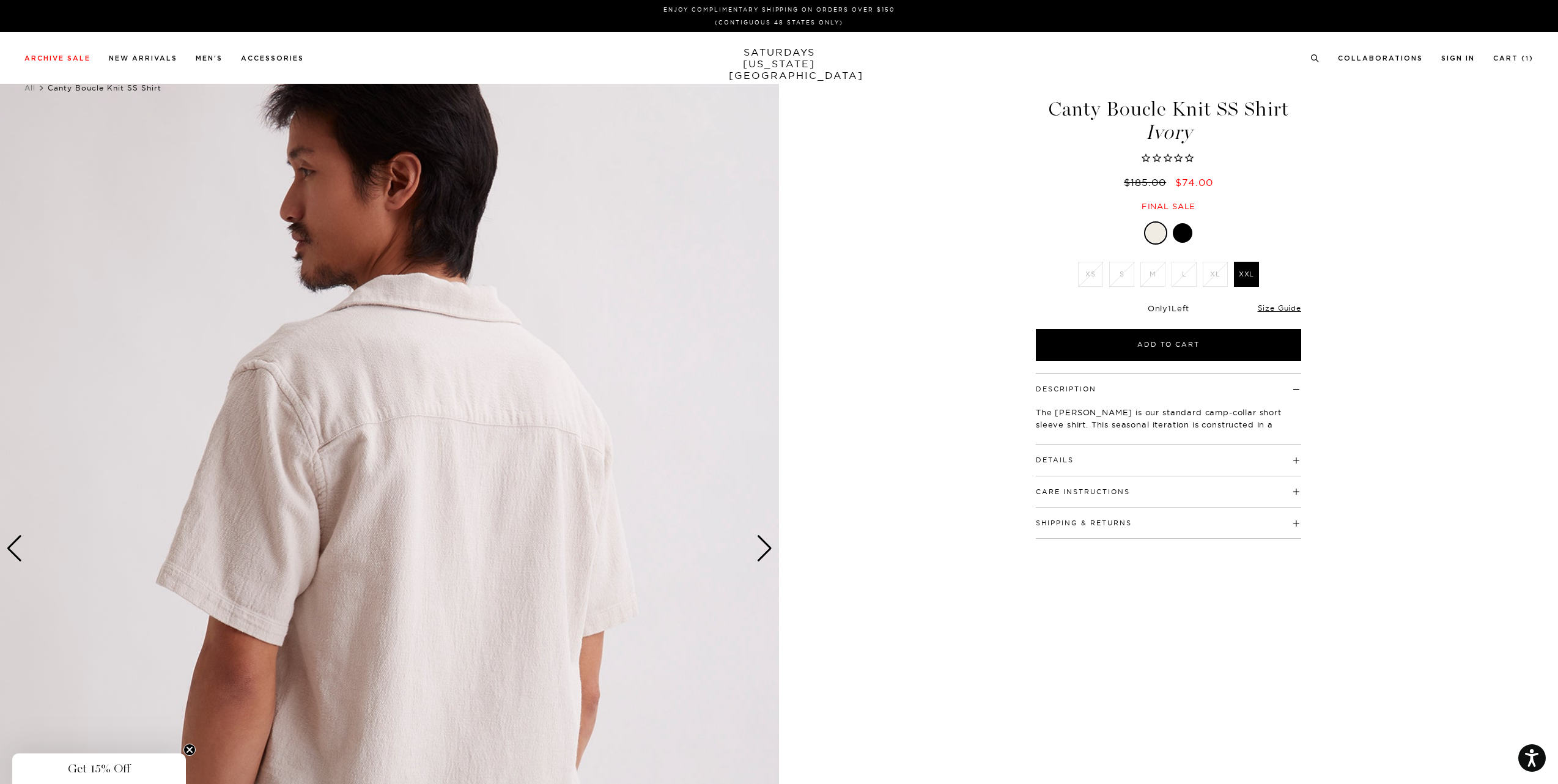
click at [764, 555] on div "Next slide" at bounding box center [764, 548] width 17 height 27
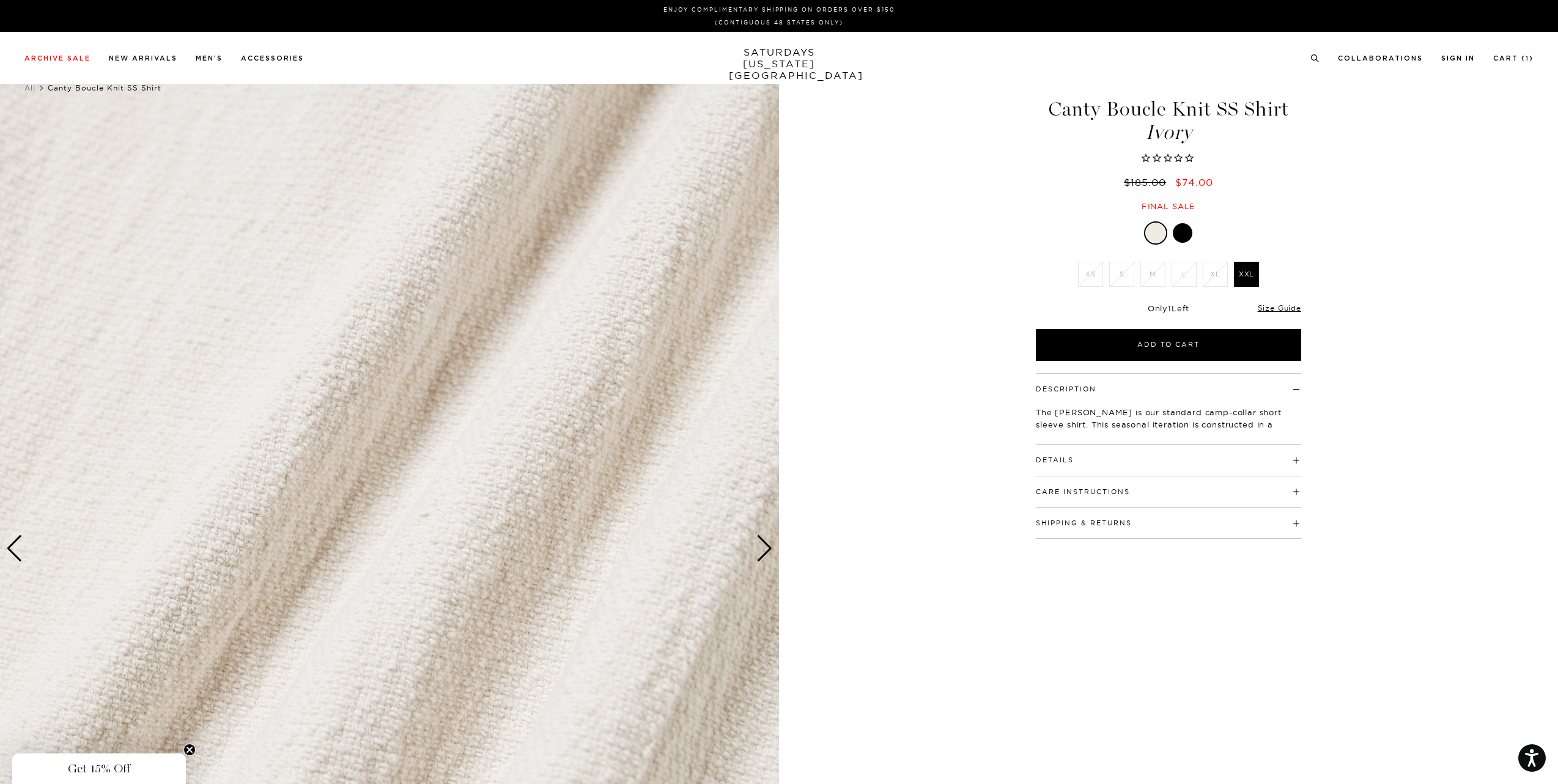
click at [764, 555] on div "Next slide" at bounding box center [764, 548] width 17 height 27
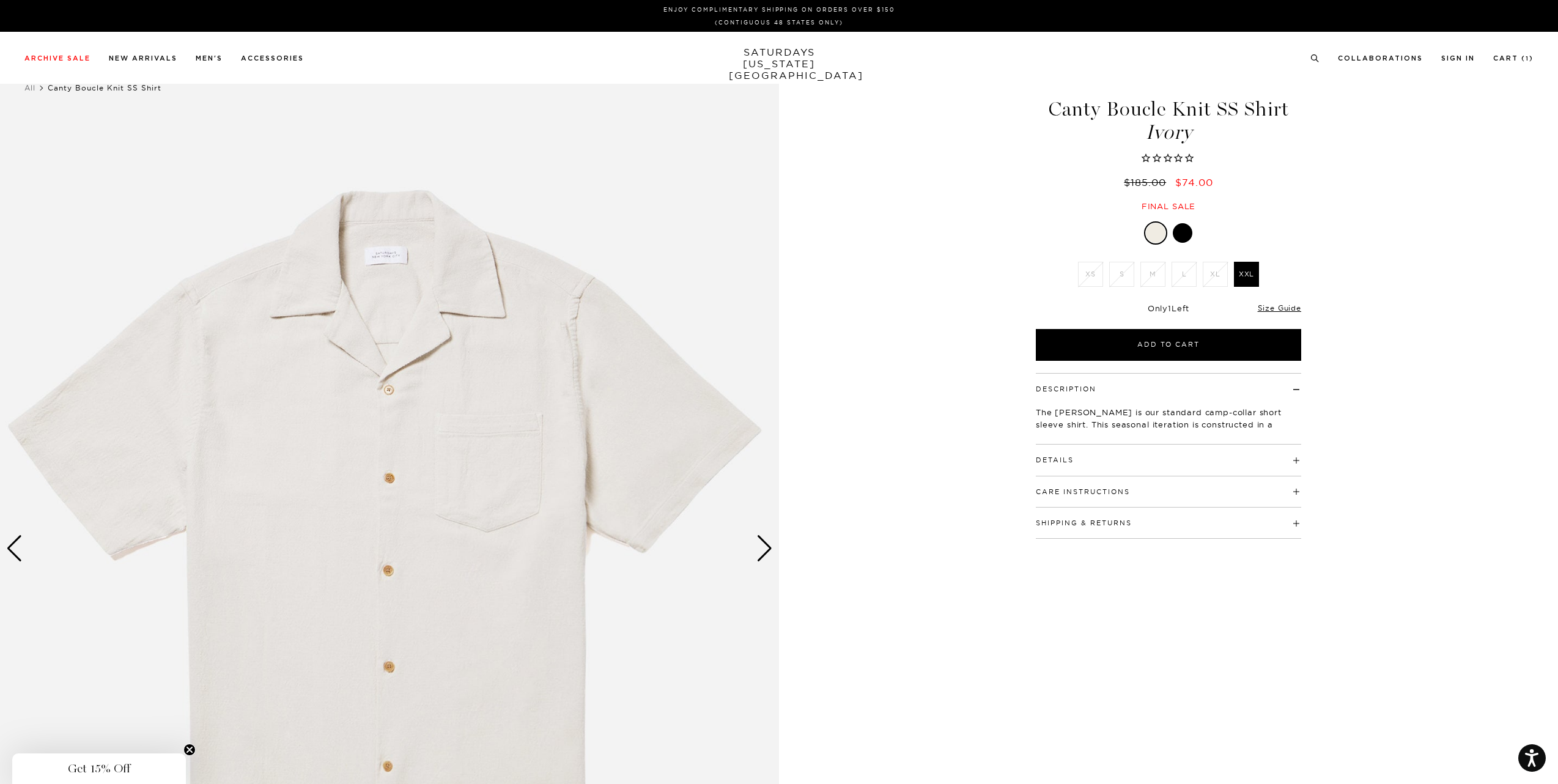
click at [764, 555] on div "Next slide" at bounding box center [764, 548] width 17 height 27
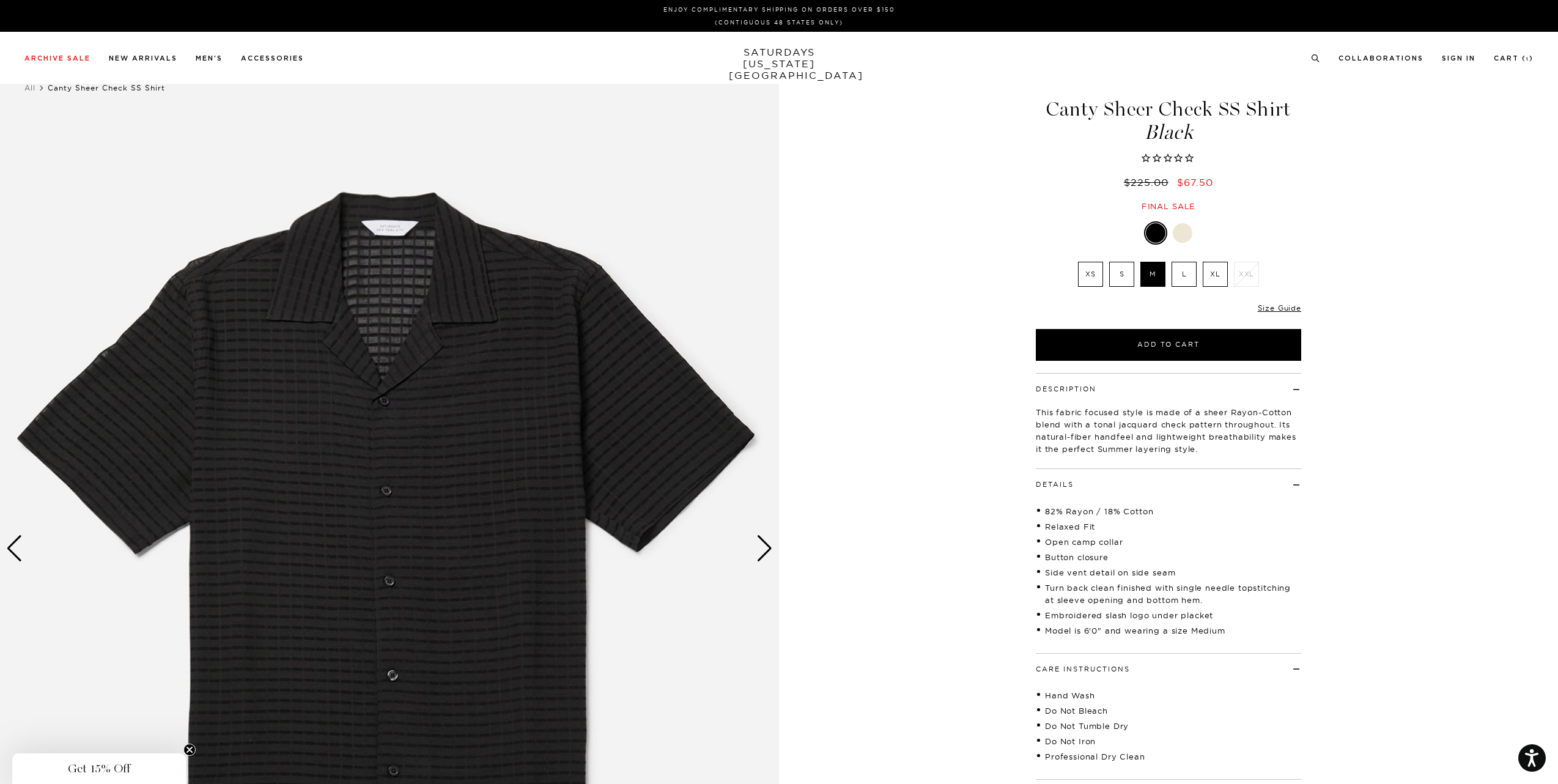
click at [763, 547] on div "Next slide" at bounding box center [764, 548] width 17 height 27
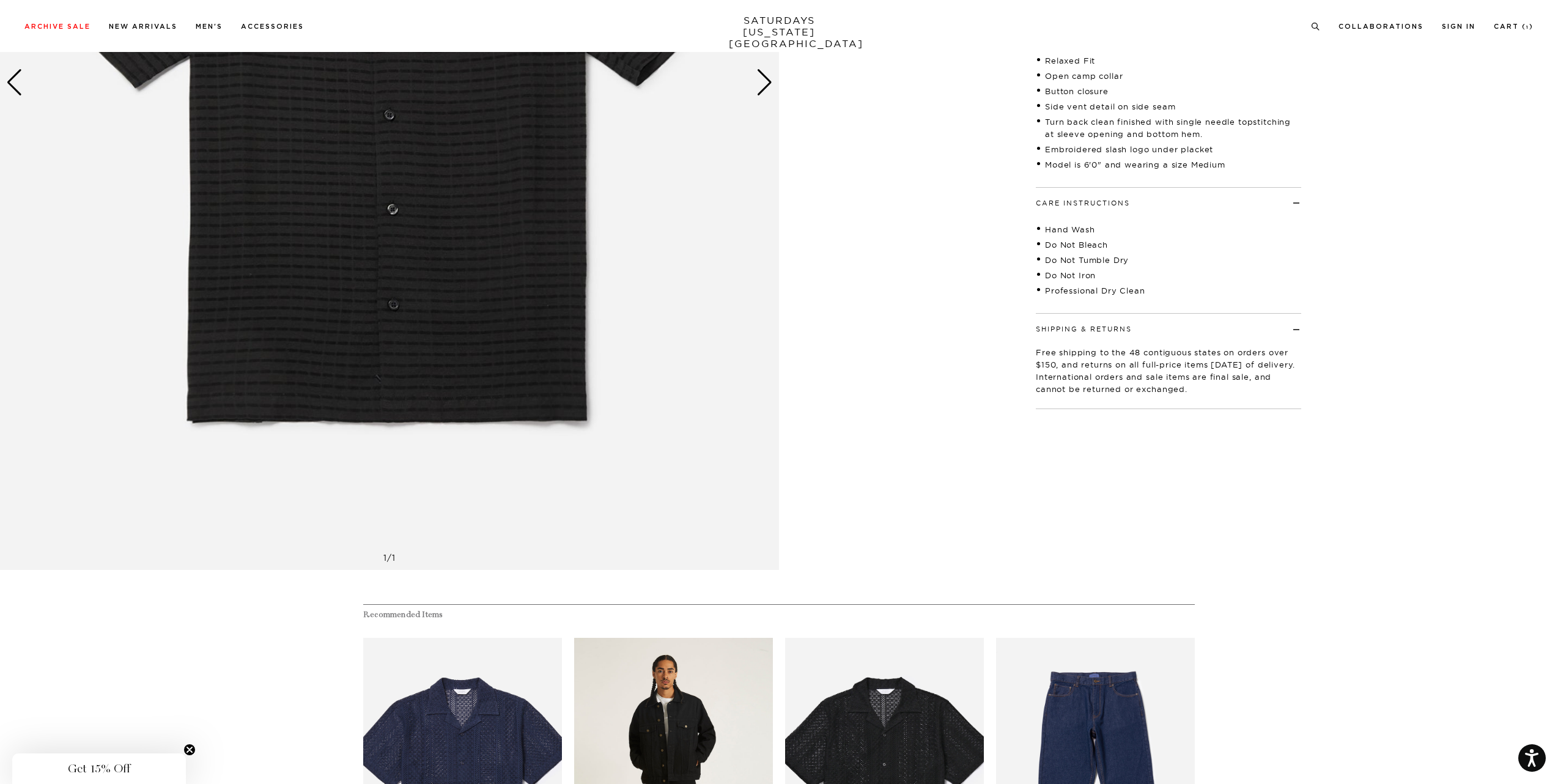
scroll to position [780, 0]
